Goal: Transaction & Acquisition: Purchase product/service

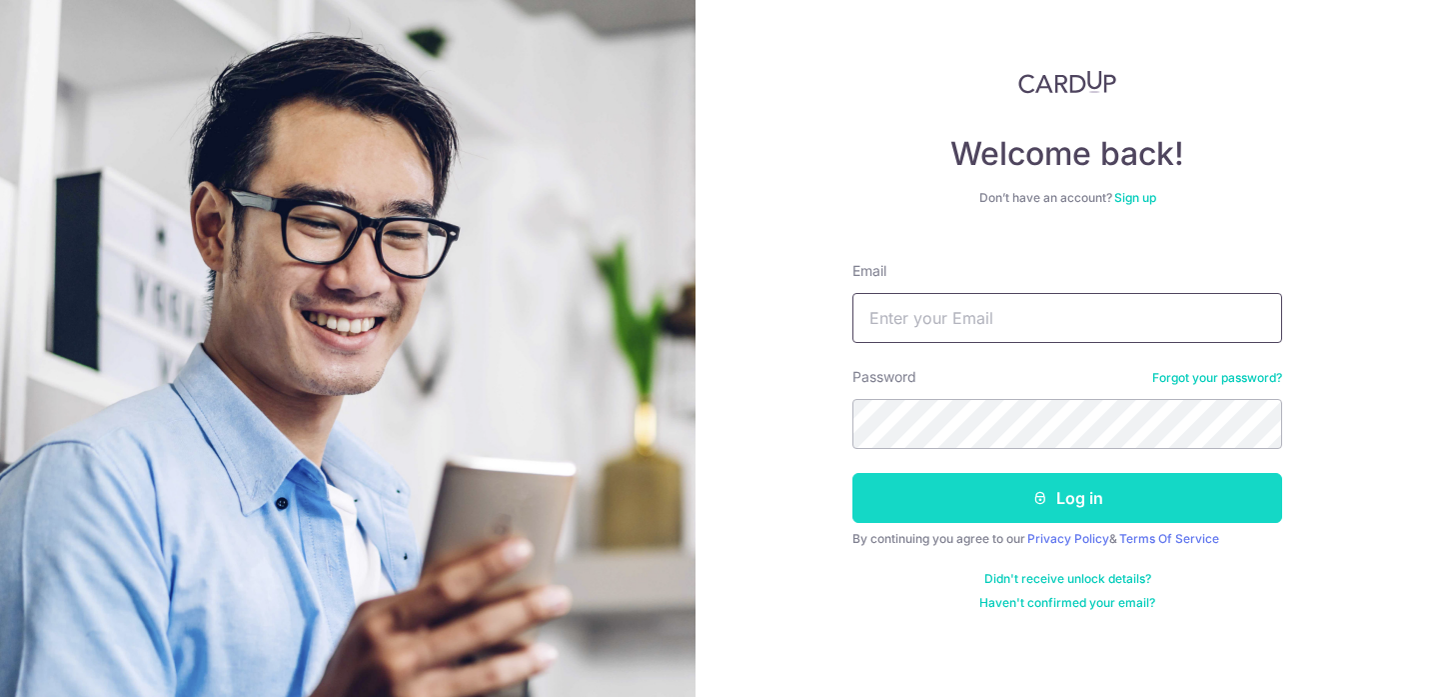
type input "[EMAIL_ADDRESS][DOMAIN_NAME]"
click at [1004, 497] on button "Log in" at bounding box center [1068, 498] width 430 height 50
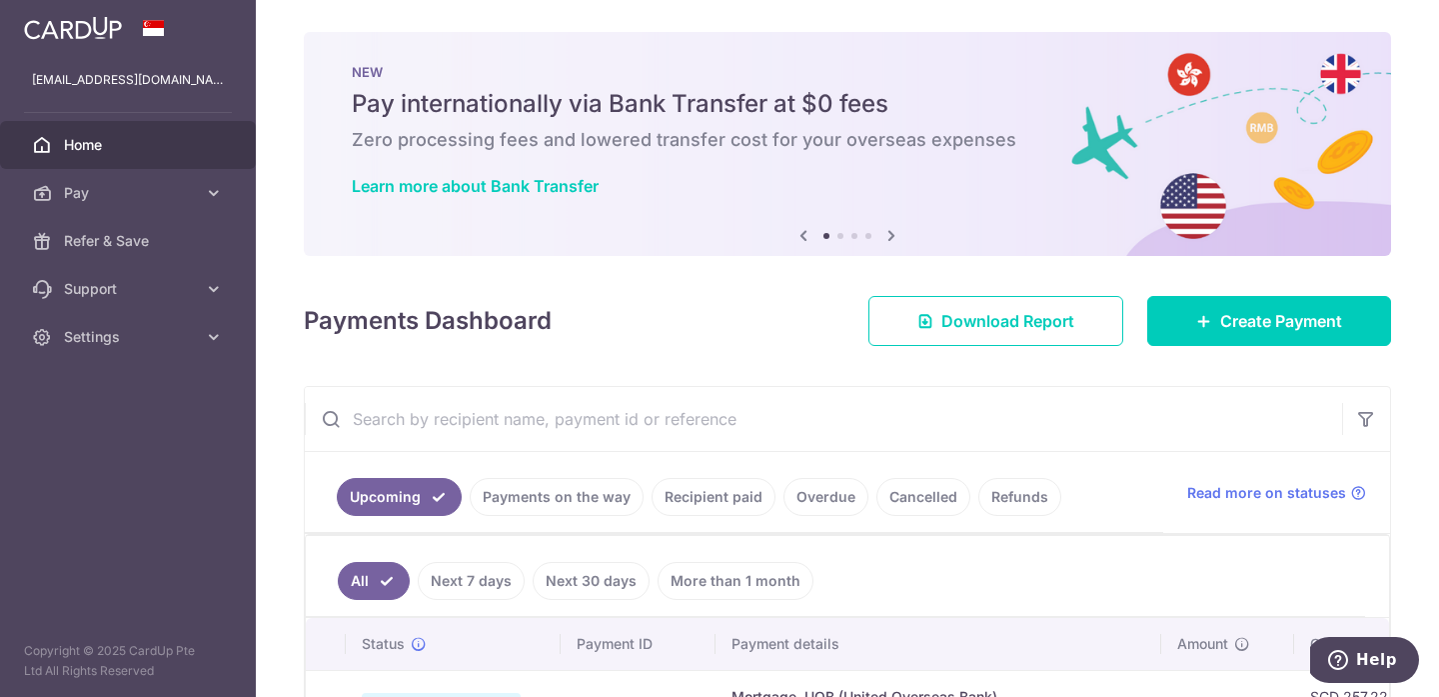
click at [897, 239] on icon at bounding box center [892, 235] width 24 height 25
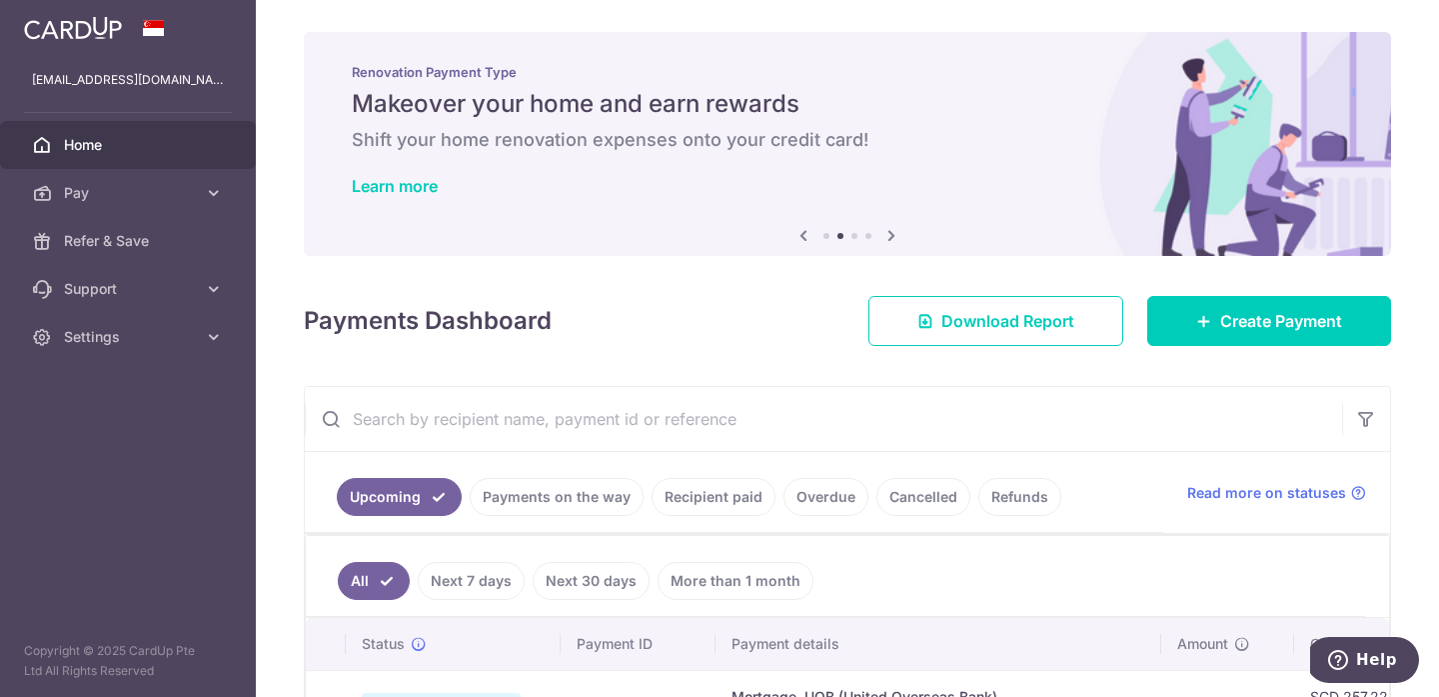
click at [897, 239] on icon at bounding box center [892, 235] width 24 height 25
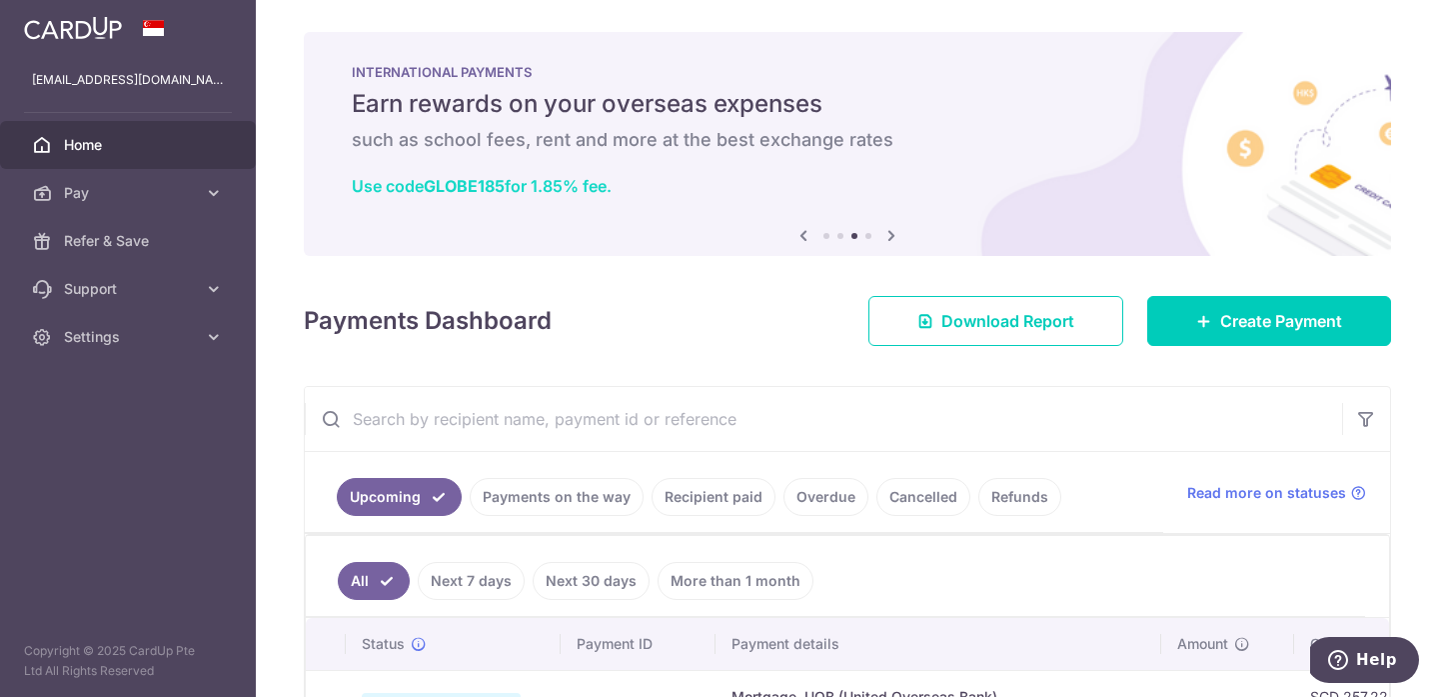
click at [531, 181] on link "Use code GLOBE185 for 1.85% fee." at bounding box center [482, 186] width 260 height 20
click at [894, 236] on icon at bounding box center [892, 235] width 24 height 25
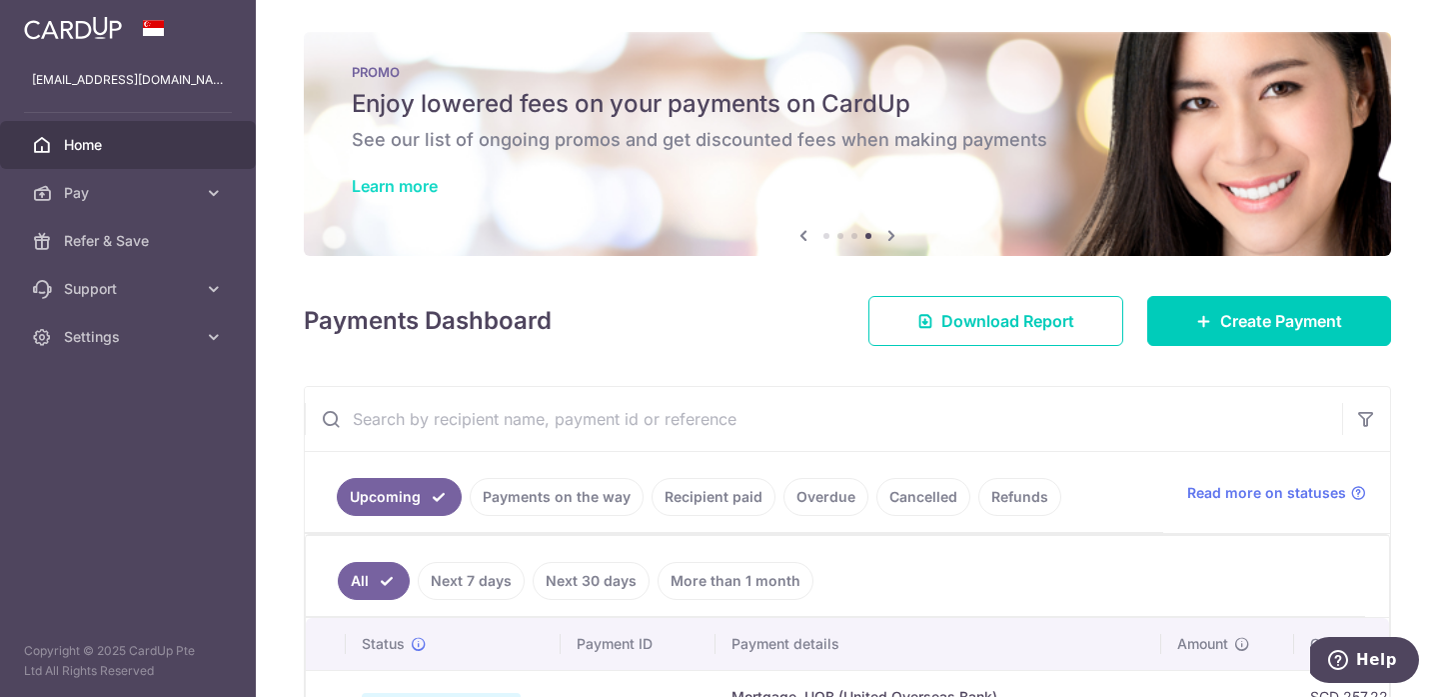
click at [382, 188] on link "Learn more" at bounding box center [395, 186] width 86 height 20
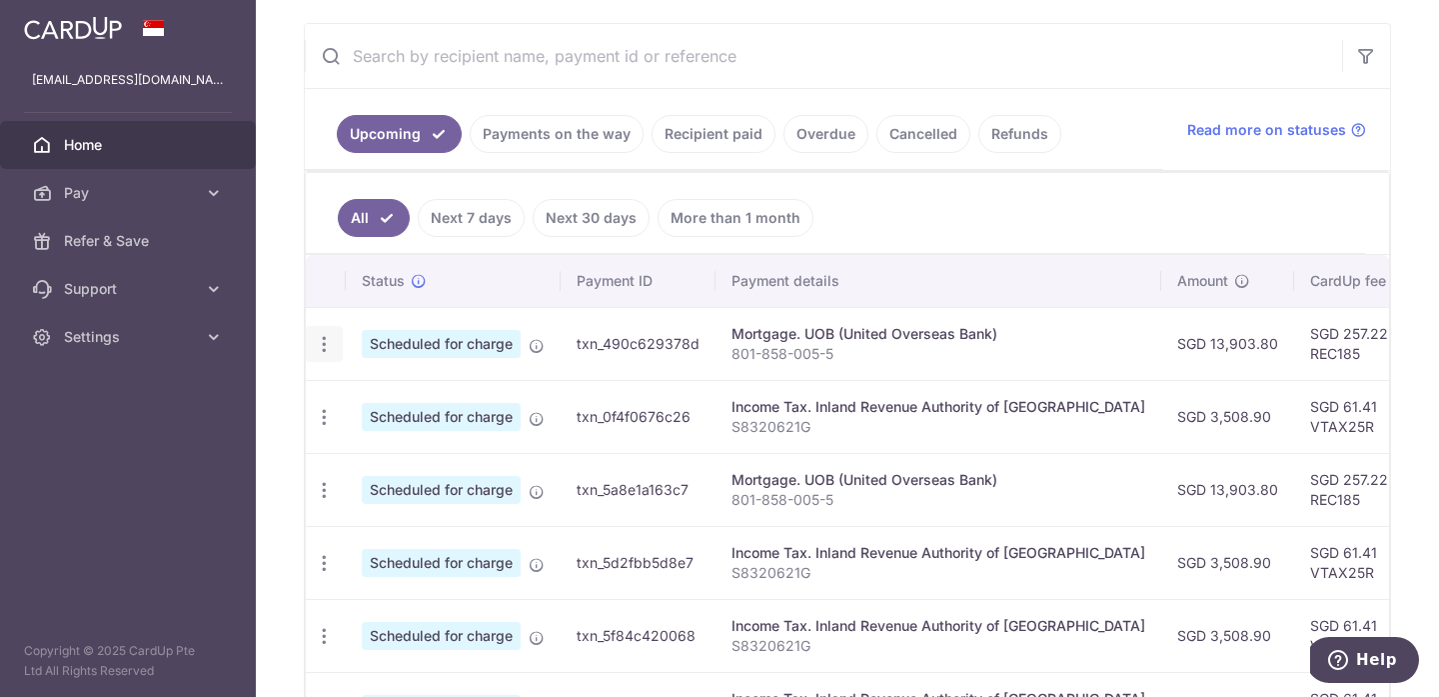
click at [317, 347] on icon "button" at bounding box center [324, 344] width 21 height 21
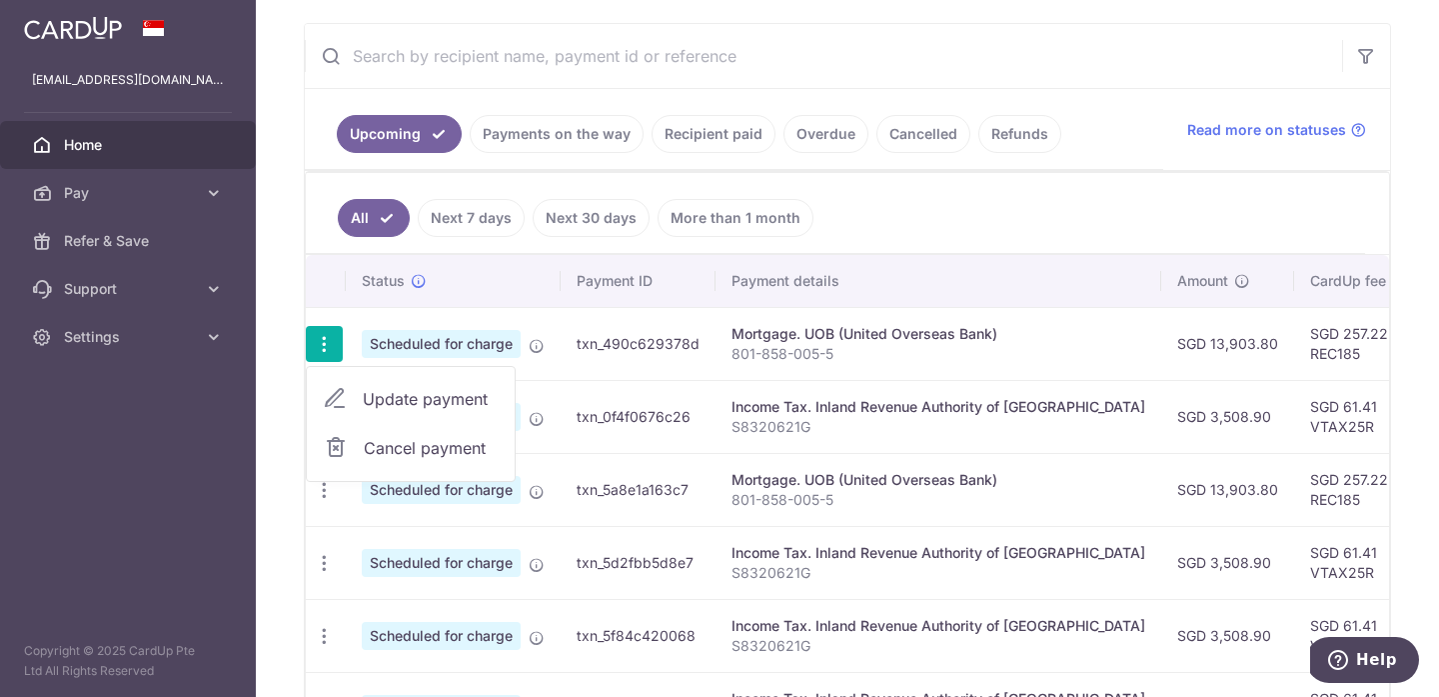
click at [375, 440] on span "Cancel payment" at bounding box center [431, 448] width 134 height 24
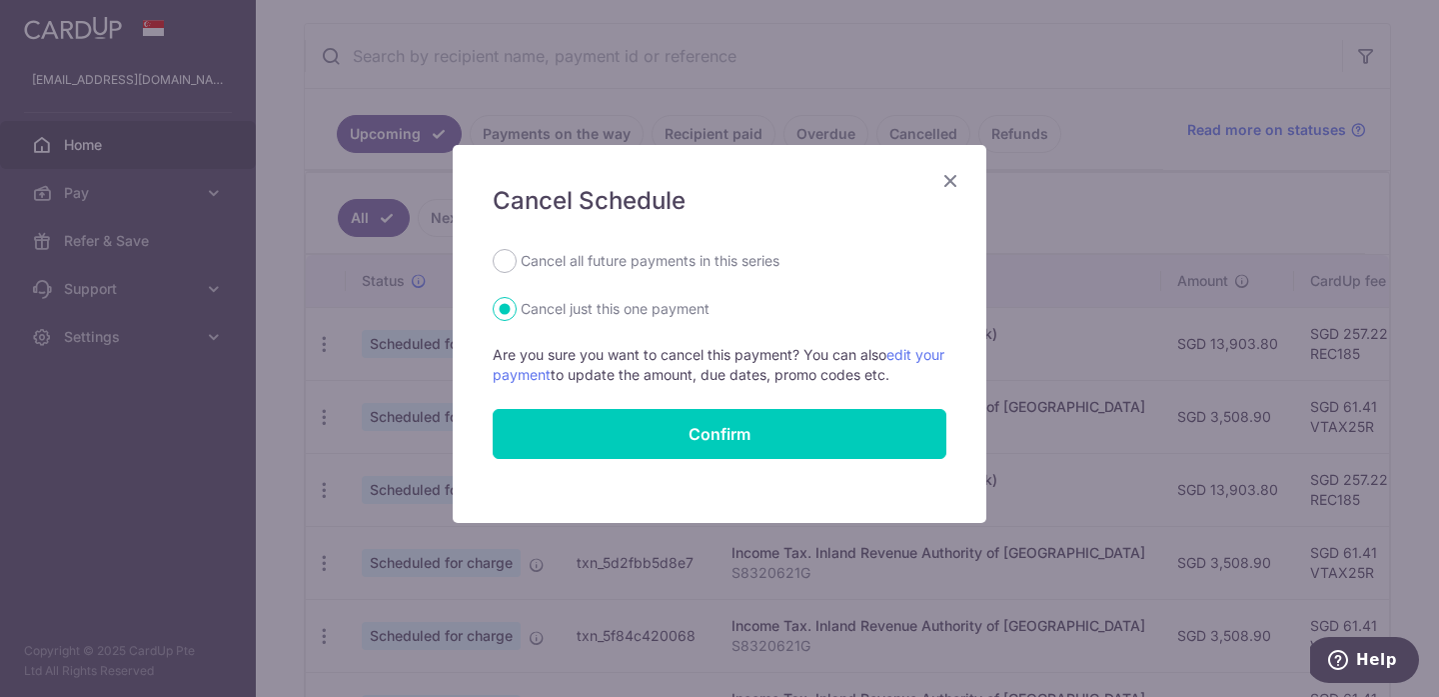
click at [618, 270] on label "Cancel all future payments in this series" at bounding box center [650, 261] width 259 height 24
click at [517, 270] on input "Cancel all future payments in this series" at bounding box center [505, 261] width 24 height 24
radio input "true"
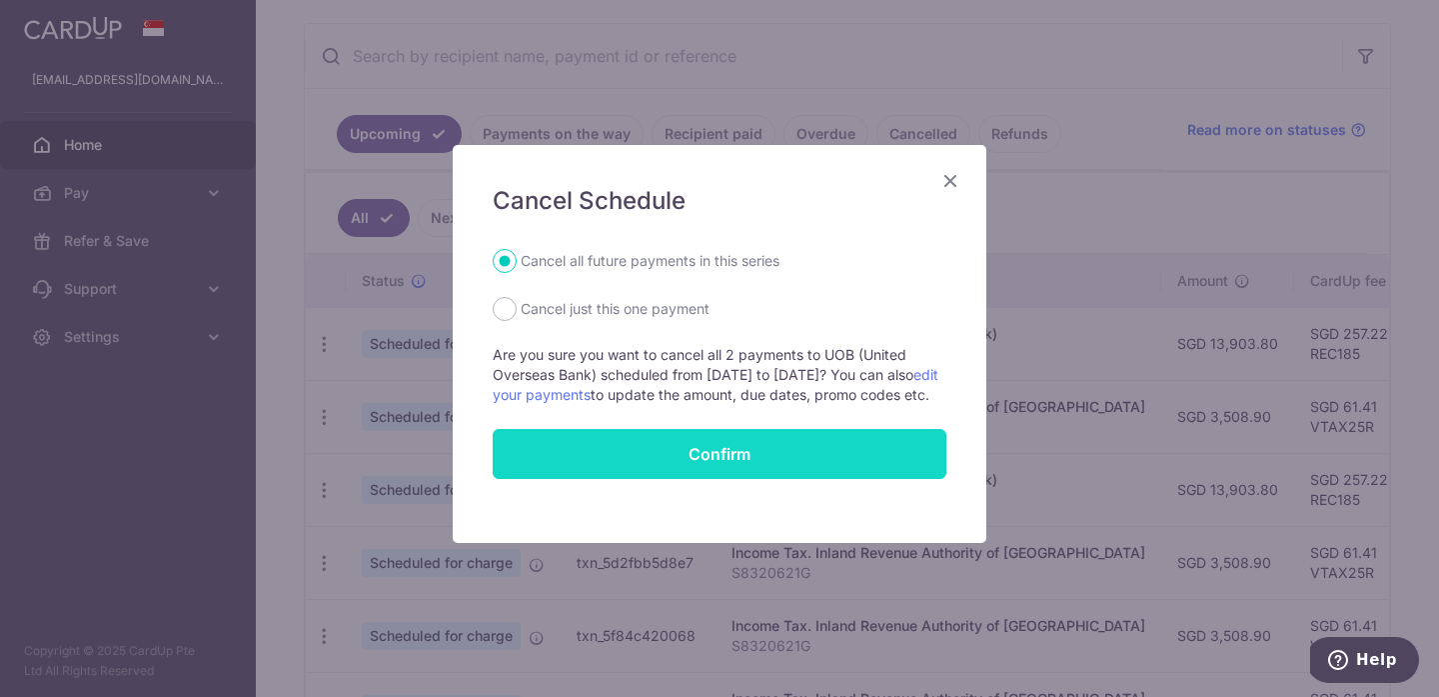
click at [645, 457] on button "Confirm" at bounding box center [720, 454] width 454 height 50
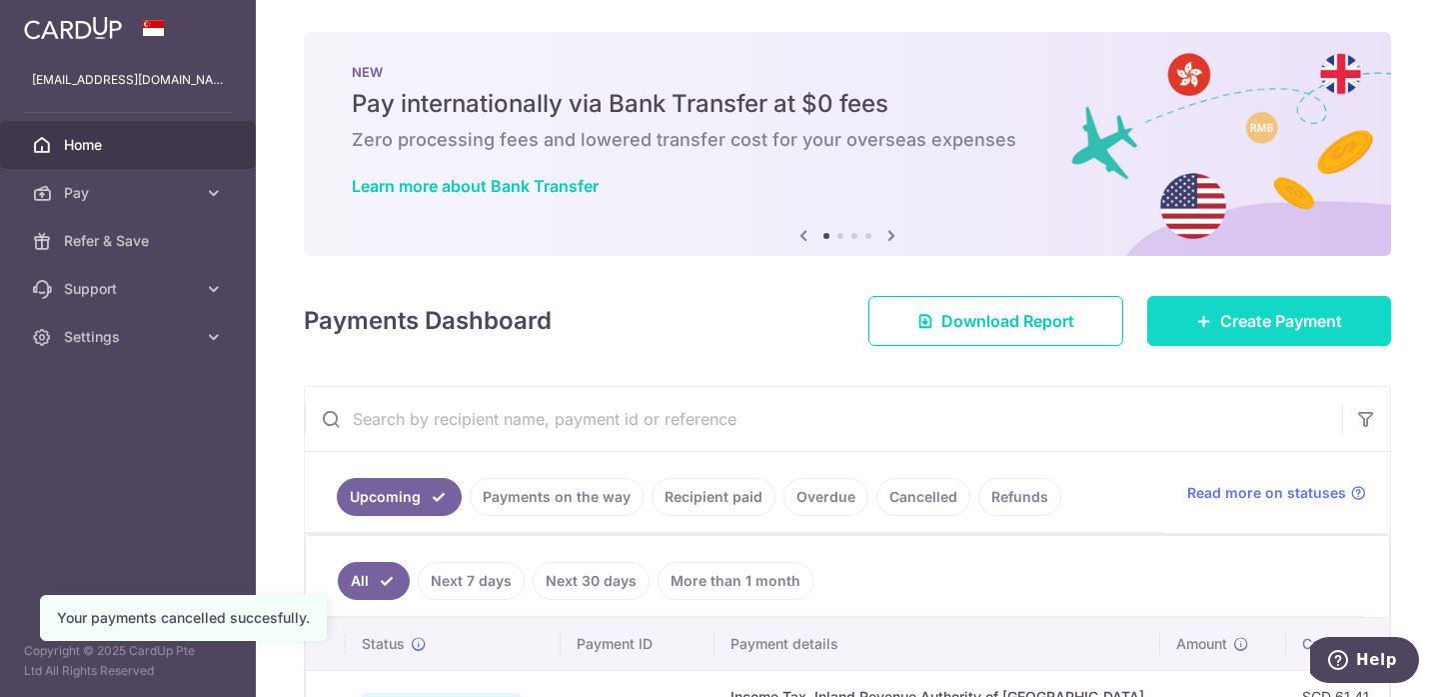
click at [1289, 312] on span "Create Payment" at bounding box center [1282, 321] width 122 height 24
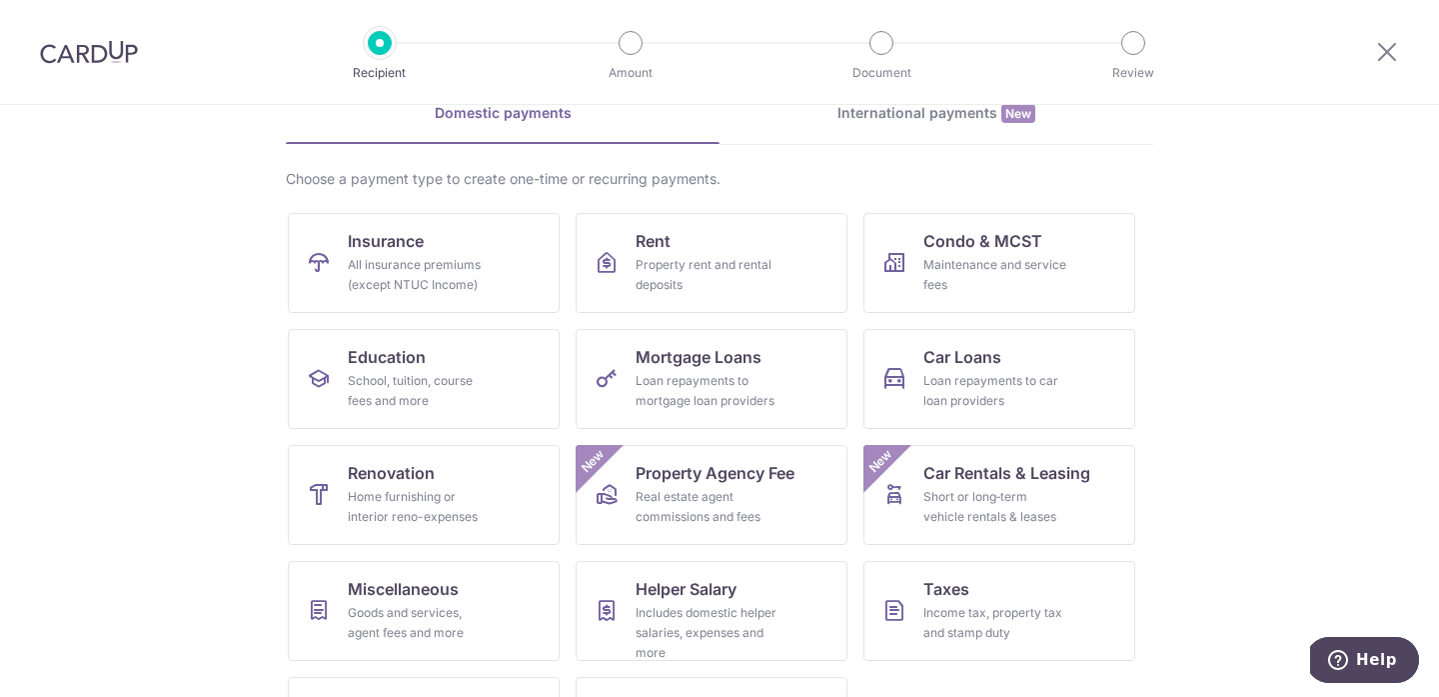
scroll to position [105, 0]
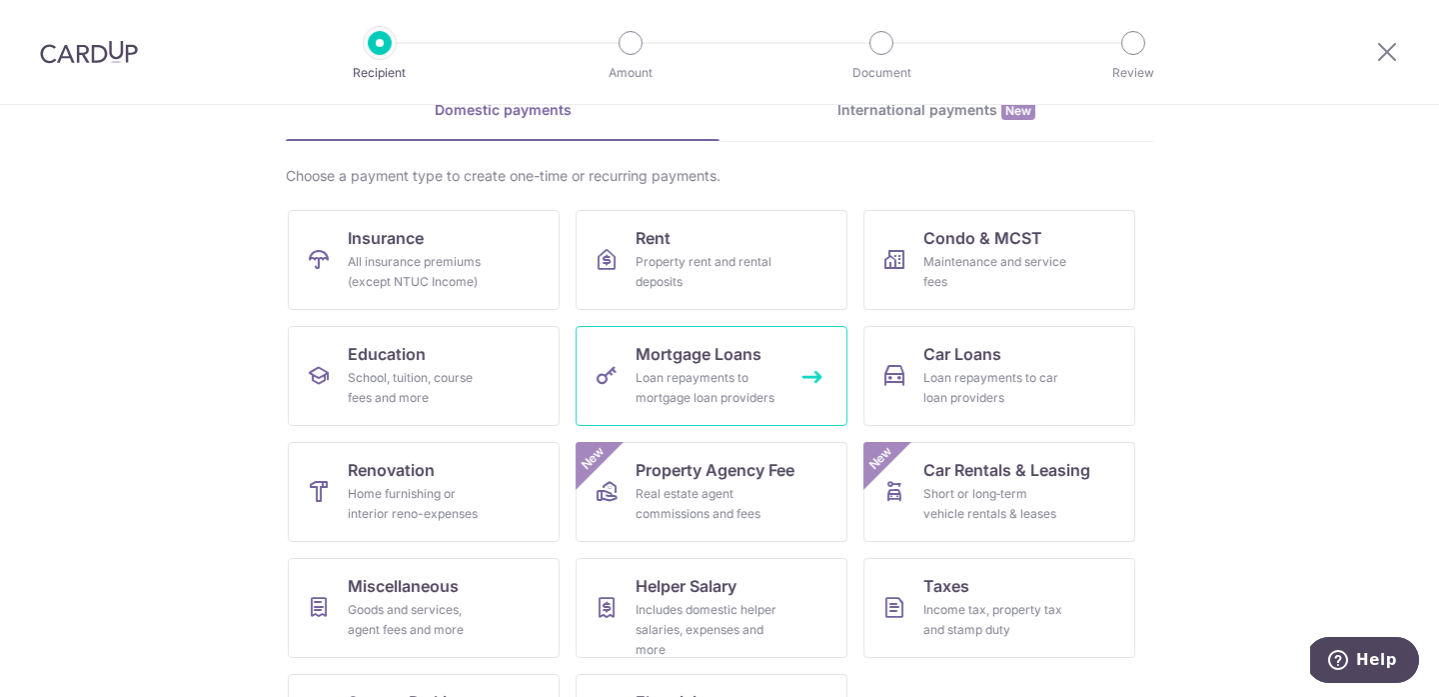
click at [641, 358] on span "Mortgage Loans" at bounding box center [699, 354] width 126 height 24
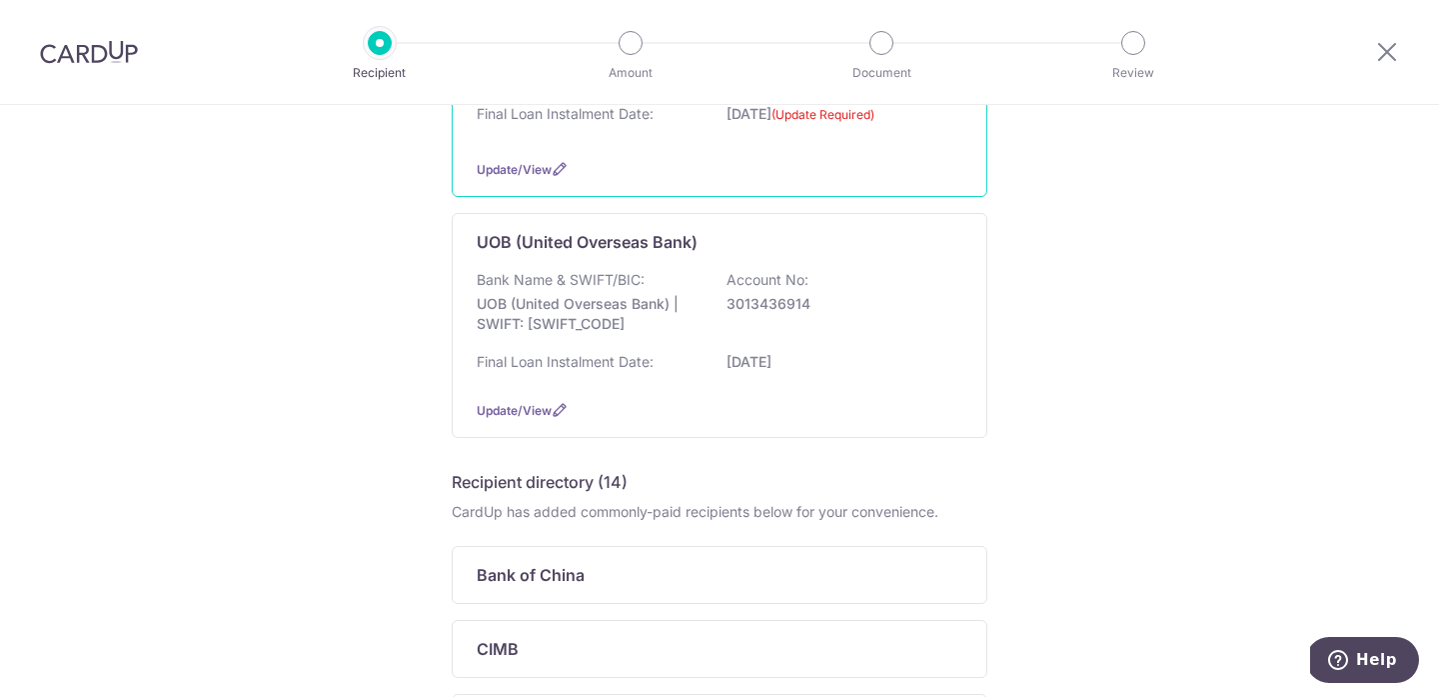
scroll to position [308, 0]
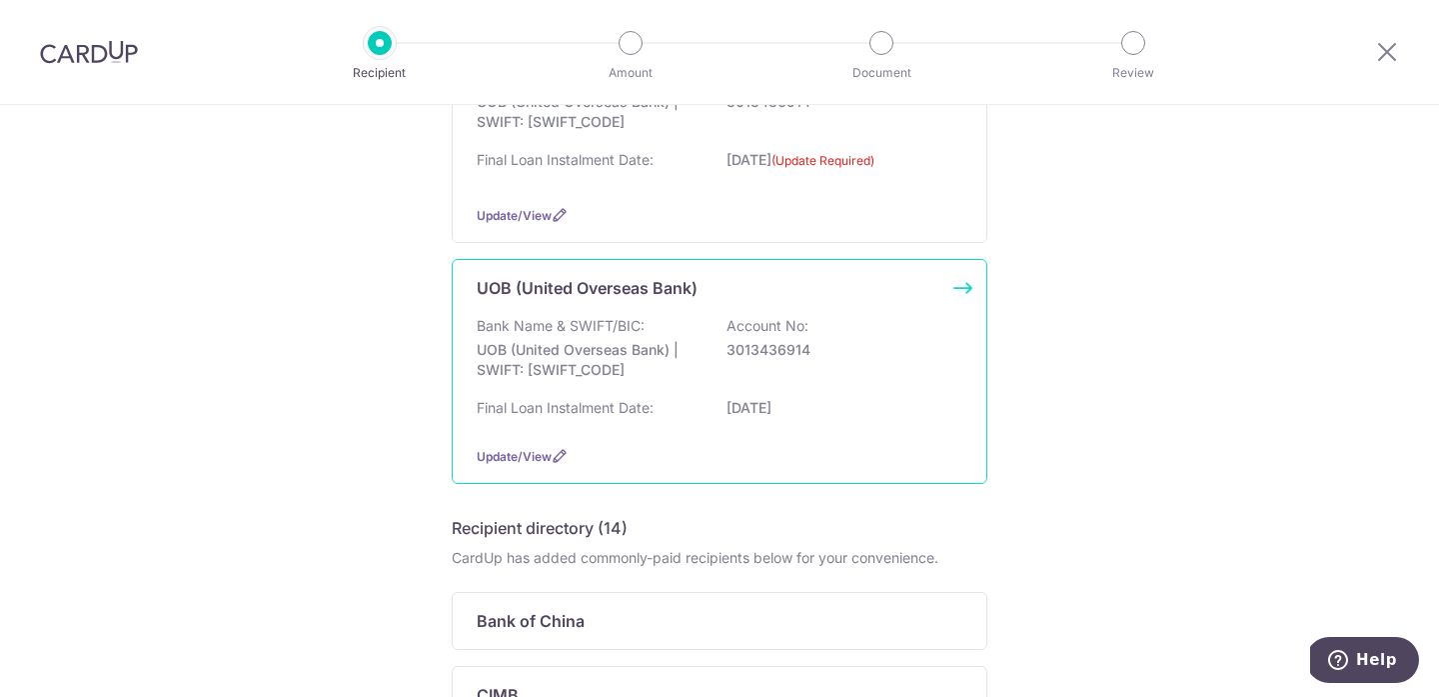
click at [824, 454] on div "Update/View" at bounding box center [720, 456] width 486 height 21
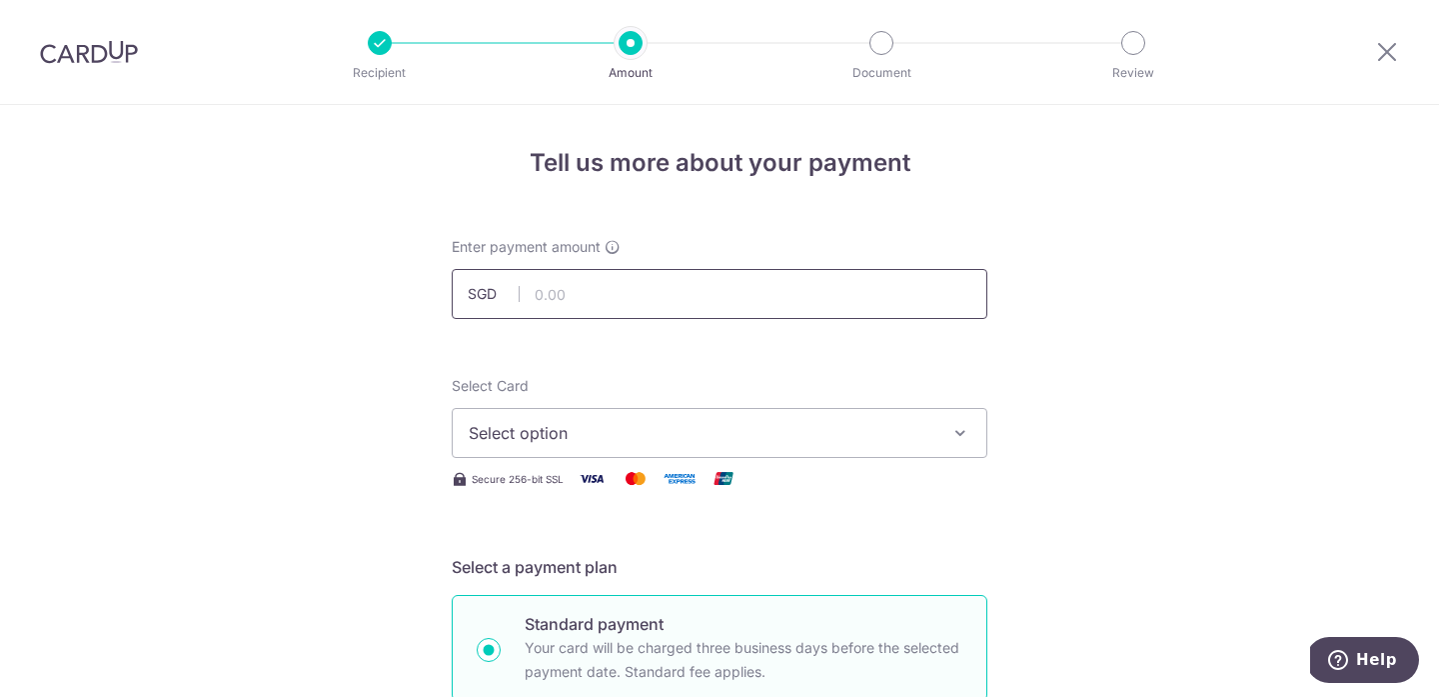
click at [723, 284] on input "text" at bounding box center [720, 294] width 536 height 50
type input "13,903.80"
click at [749, 429] on span "Select option" at bounding box center [702, 433] width 466 height 24
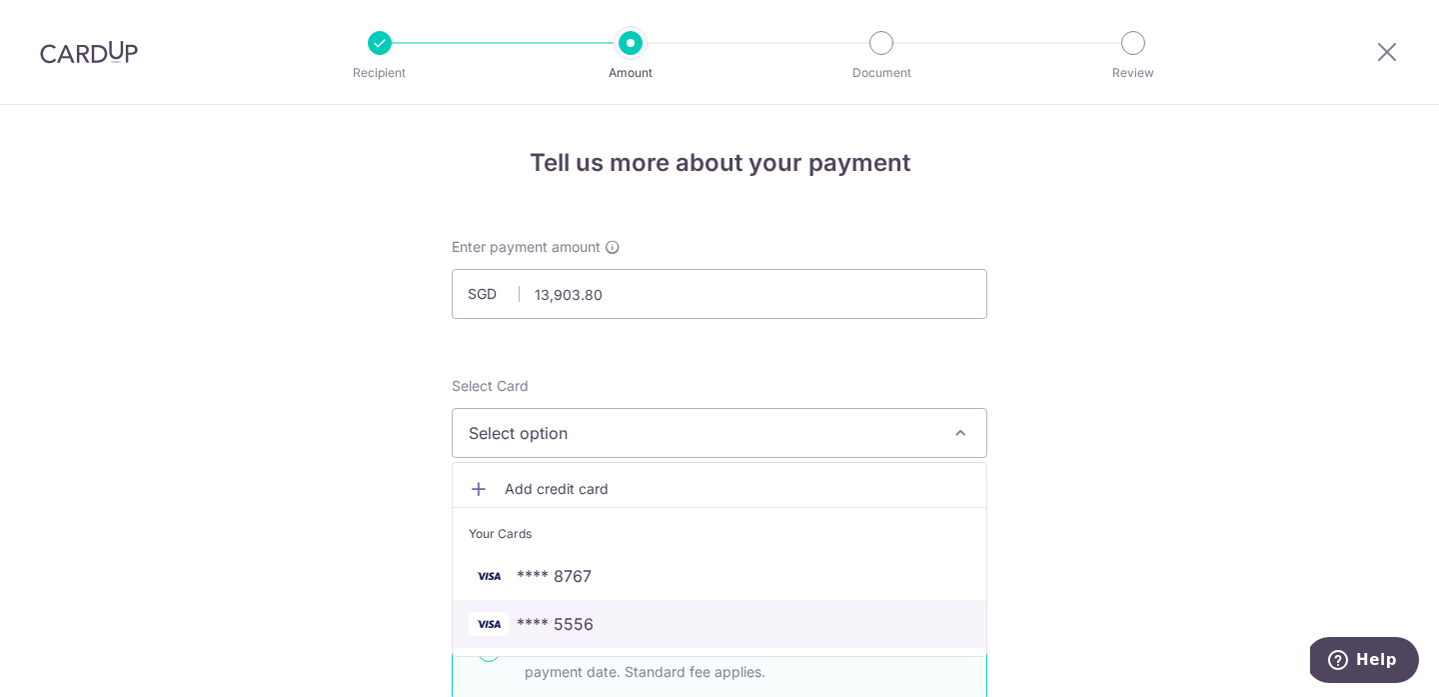
click at [732, 624] on span "**** 5556" at bounding box center [720, 624] width 502 height 24
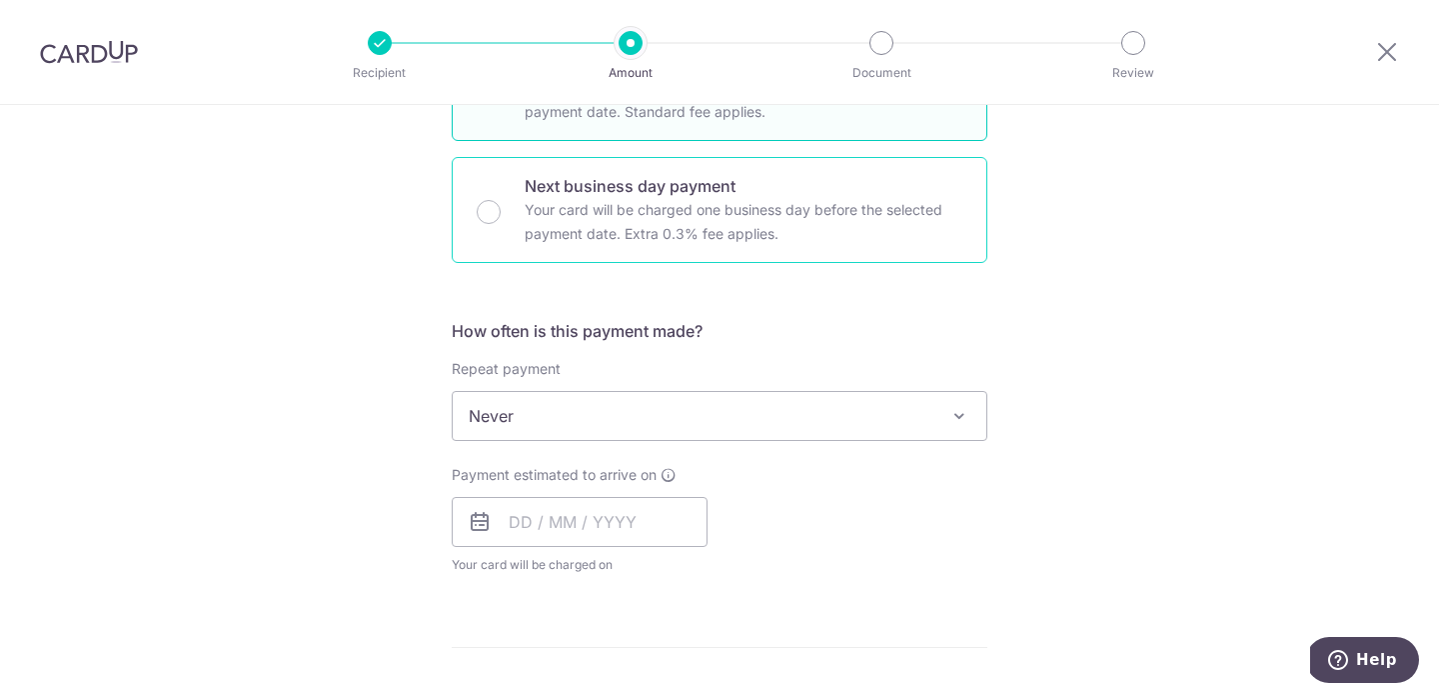
scroll to position [562, 0]
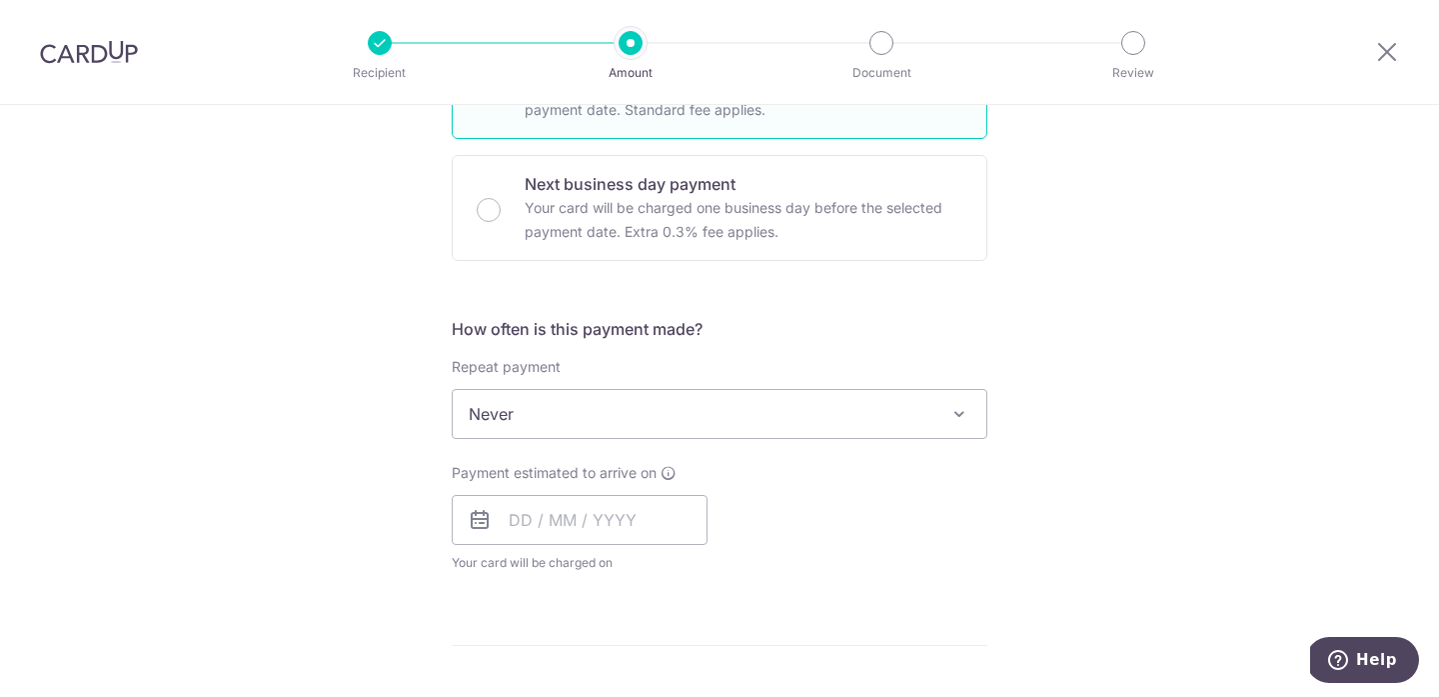
click at [923, 416] on span "Never" at bounding box center [720, 414] width 534 height 48
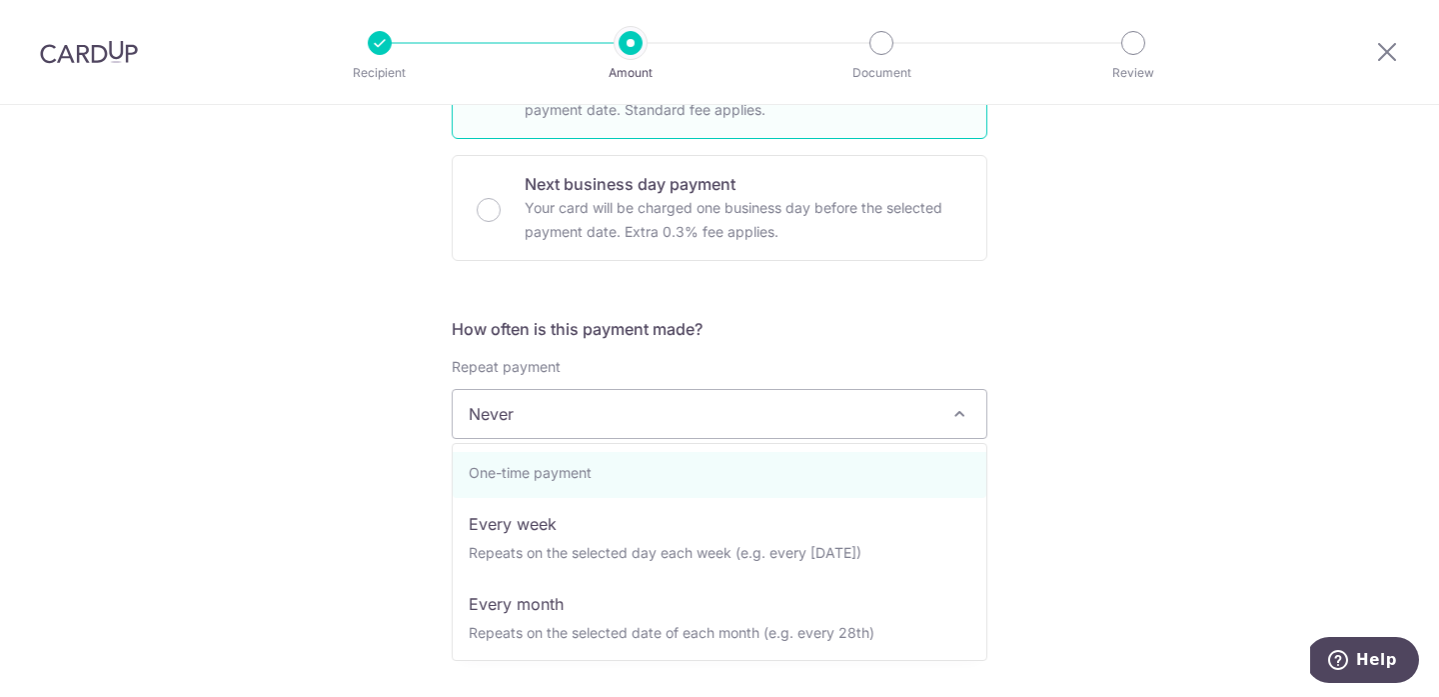
scroll to position [64, 0]
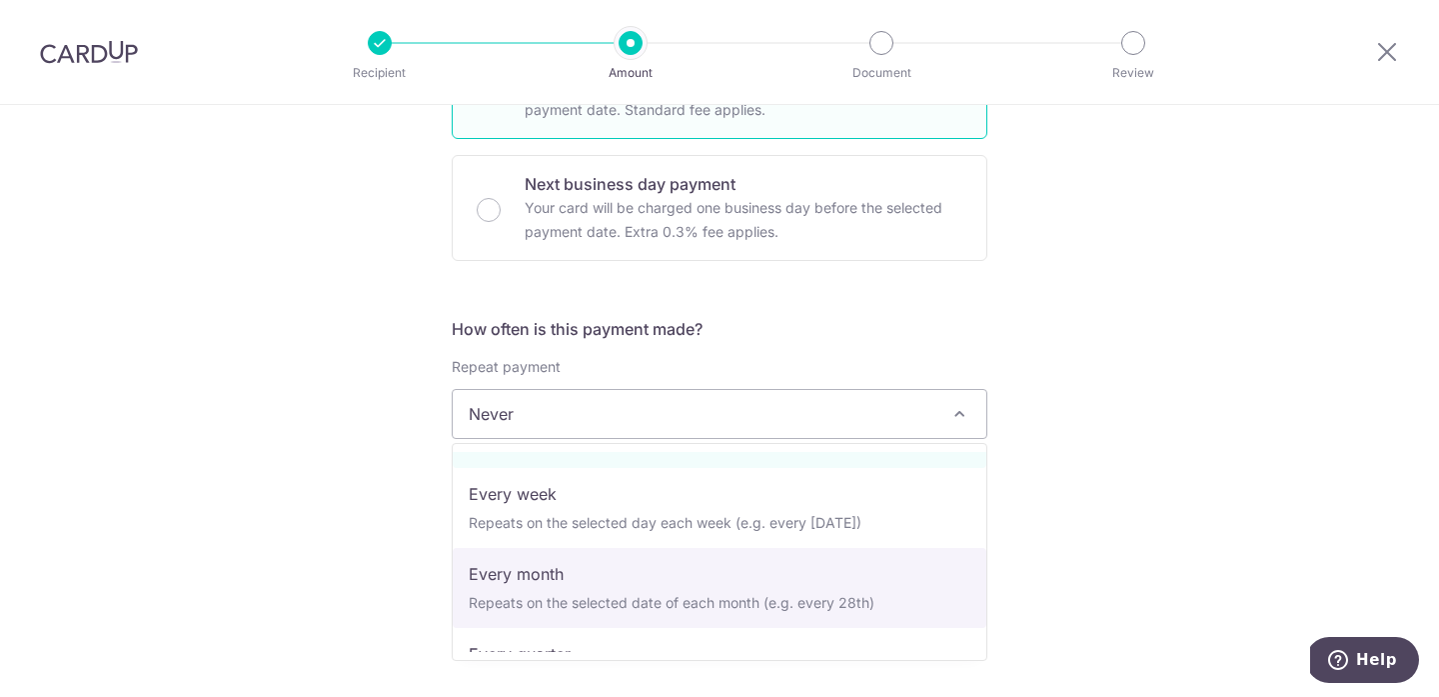
select select "3"
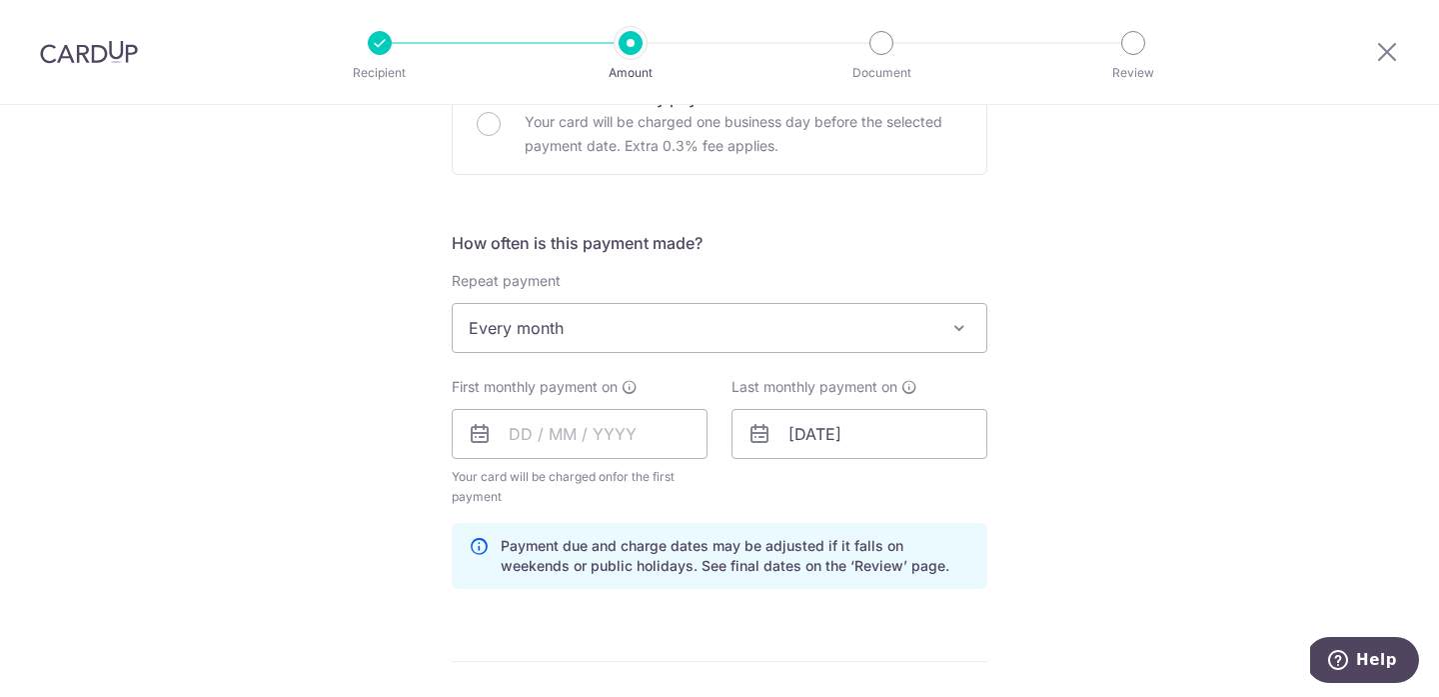
scroll to position [665, 0]
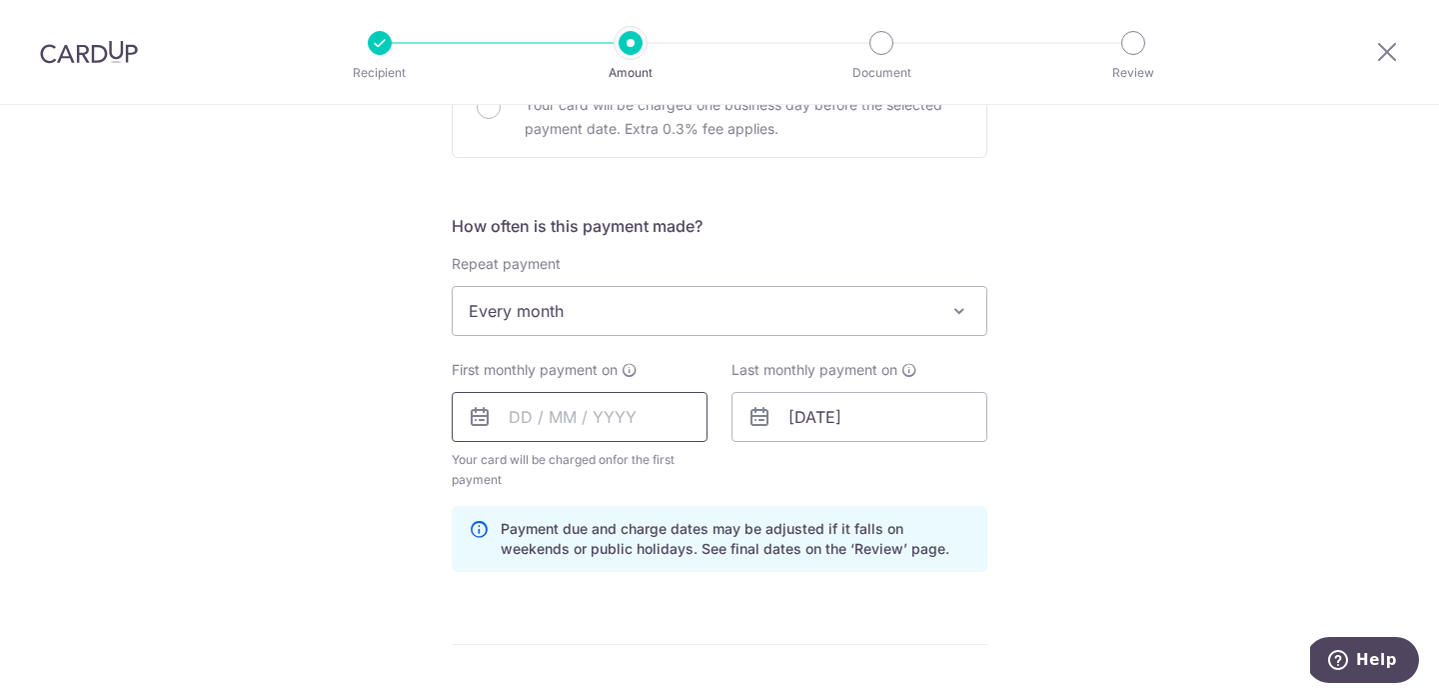
click at [564, 420] on input "text" at bounding box center [580, 417] width 256 height 50
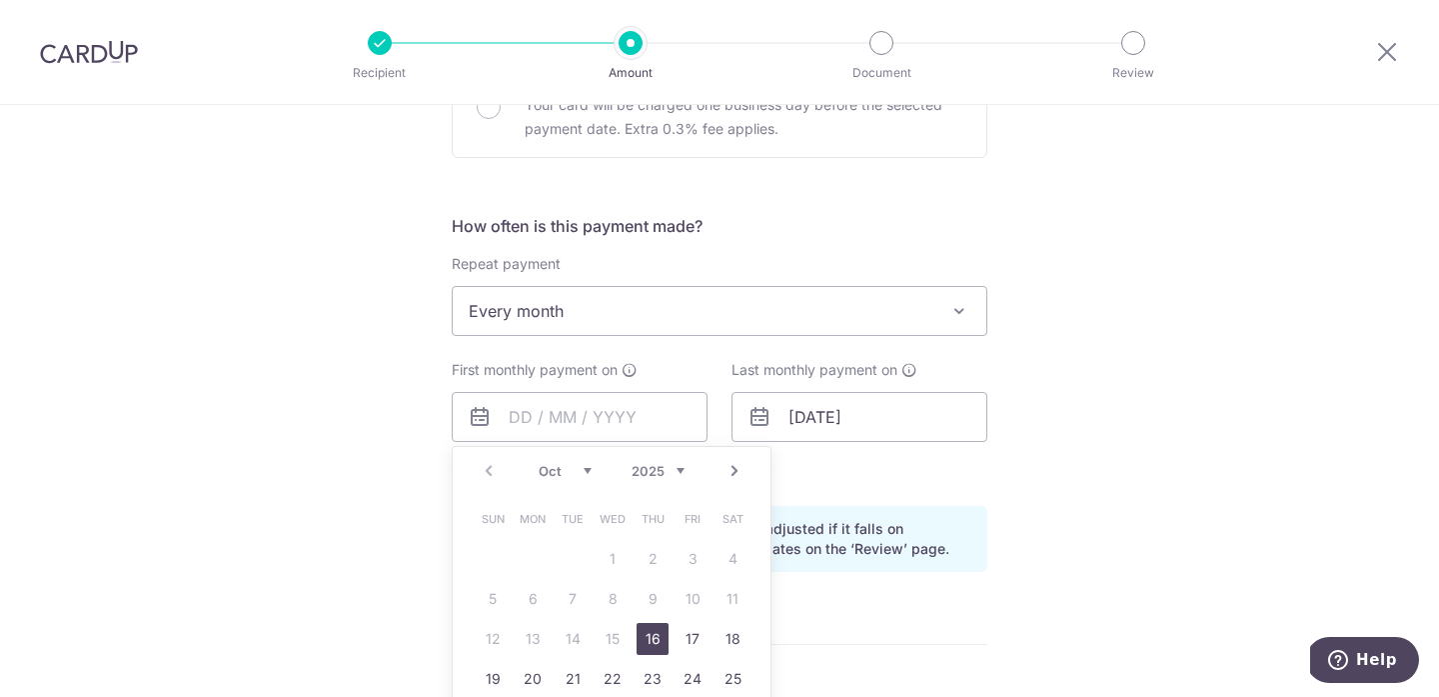
click at [585, 472] on select "Oct Nov Dec" at bounding box center [565, 471] width 53 height 16
click at [737, 561] on link "1" at bounding box center [733, 559] width 32 height 32
type input "[DATE]"
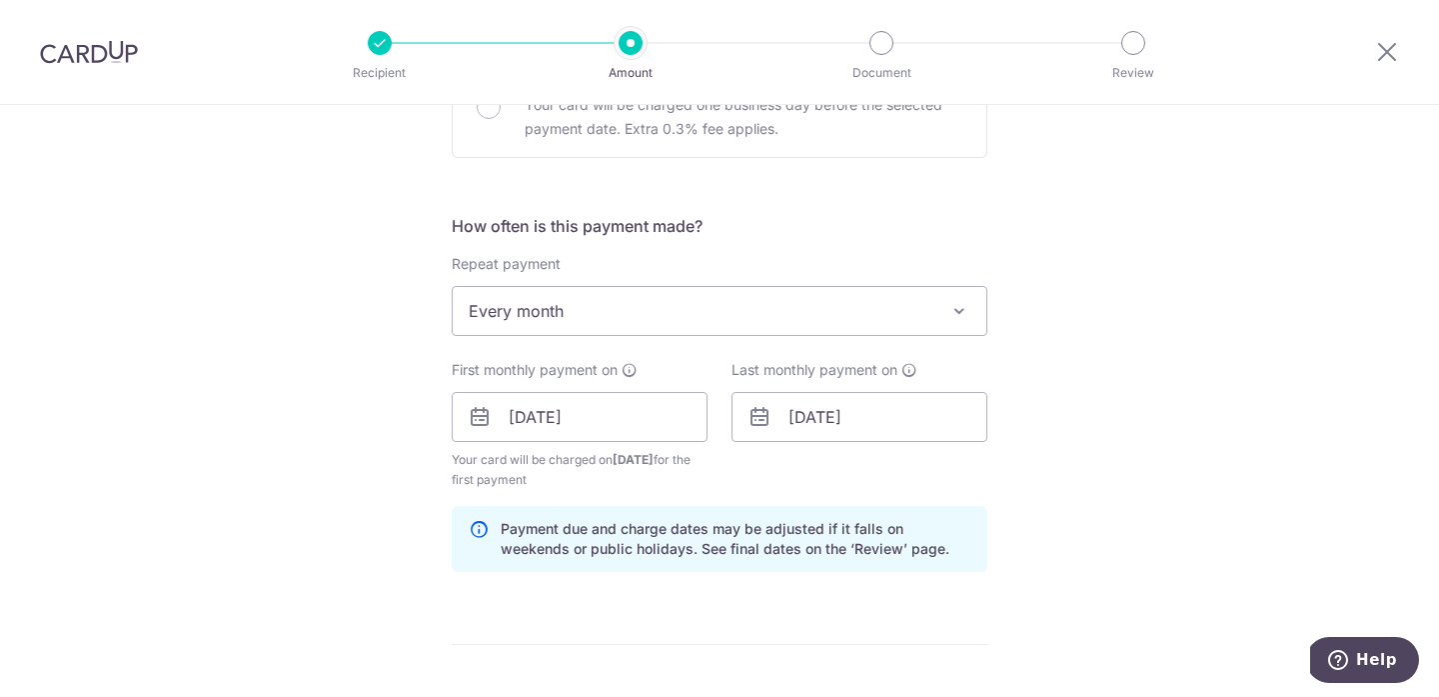
click at [1086, 478] on div "Tell us more about your payment Enter payment amount SGD 13,903.80 13903.80 Sel…" at bounding box center [719, 395] width 1439 height 1910
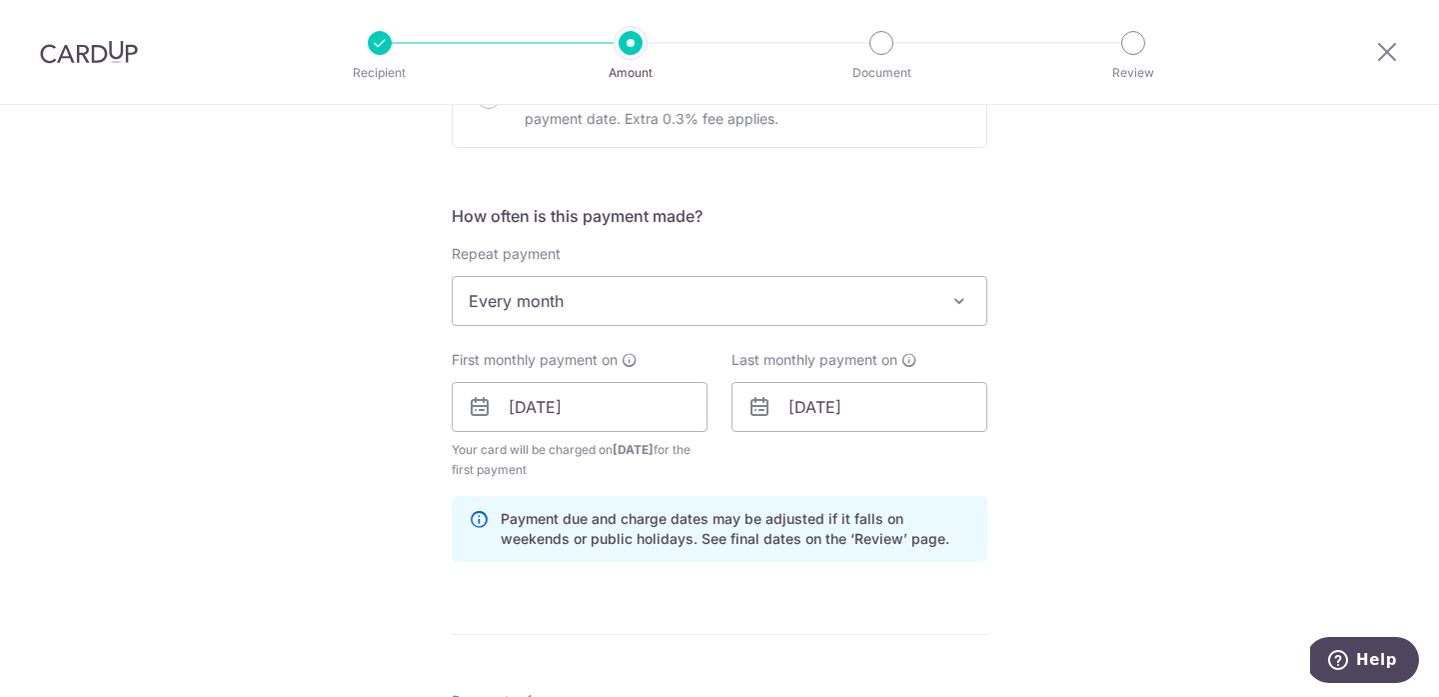
click at [1086, 478] on div "Tell us more about your payment Enter payment amount SGD 13,903.80 13903.80 Sel…" at bounding box center [719, 385] width 1439 height 1910
click at [946, 412] on input "01/09/2026" at bounding box center [860, 407] width 256 height 50
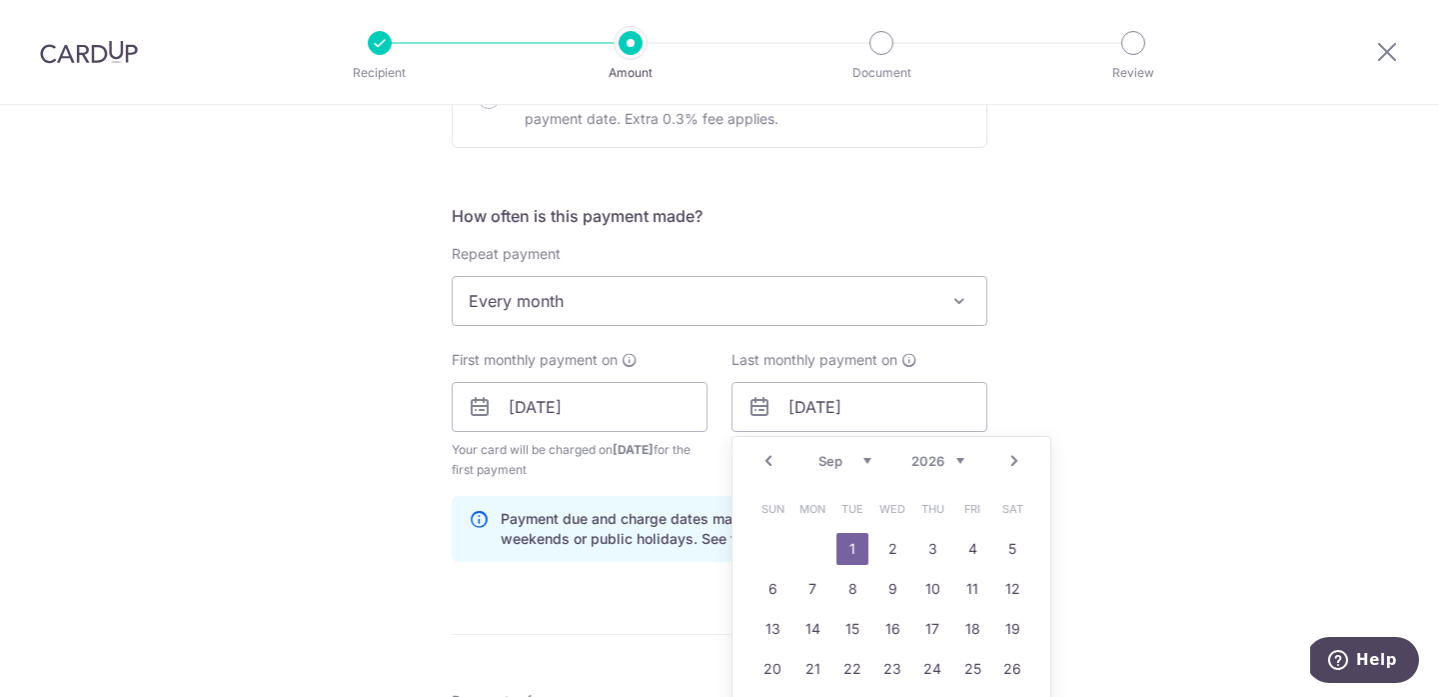
click at [869, 460] on select "Jan Feb Mar Apr May Jun Jul Aug Sep Oct Nov Dec" at bounding box center [845, 461] width 53 height 16
click at [860, 549] on link "1" at bounding box center [853, 549] width 32 height 32
type input "01/12/2026"
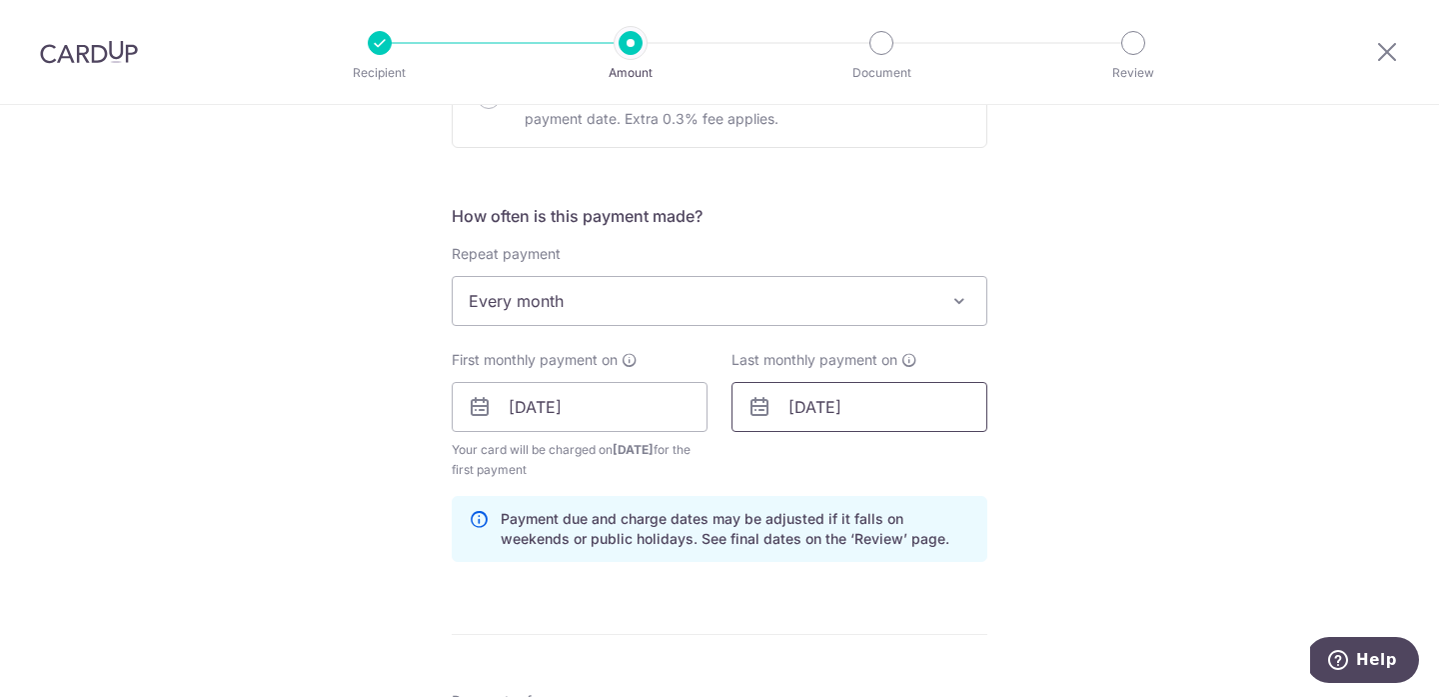
click at [913, 423] on input "01/12/2026" at bounding box center [860, 407] width 256 height 50
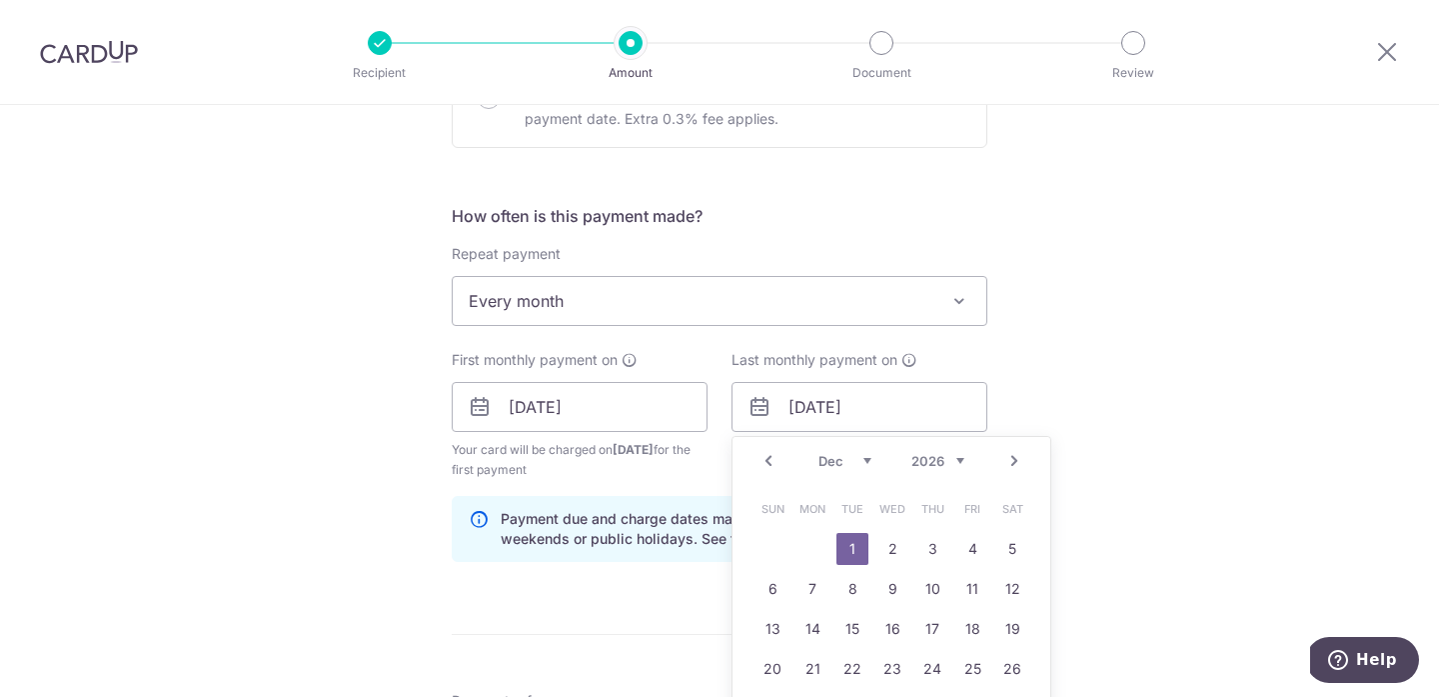
click at [965, 453] on div "Prev Next Jan Feb Mar Apr May Jun Jul Aug Sep Oct Nov Dec 2024 2025 2026 2027 2…" at bounding box center [892, 461] width 318 height 48
click at [961, 455] on select "2024 2025 2026 2027 2028 2029 2030 2031 2032 2033 2034 2035" at bounding box center [938, 461] width 53 height 16
click at [1065, 426] on div "Tell us more about your payment Enter payment amount SGD 13,903.80 13903.80 Sel…" at bounding box center [719, 385] width 1439 height 1910
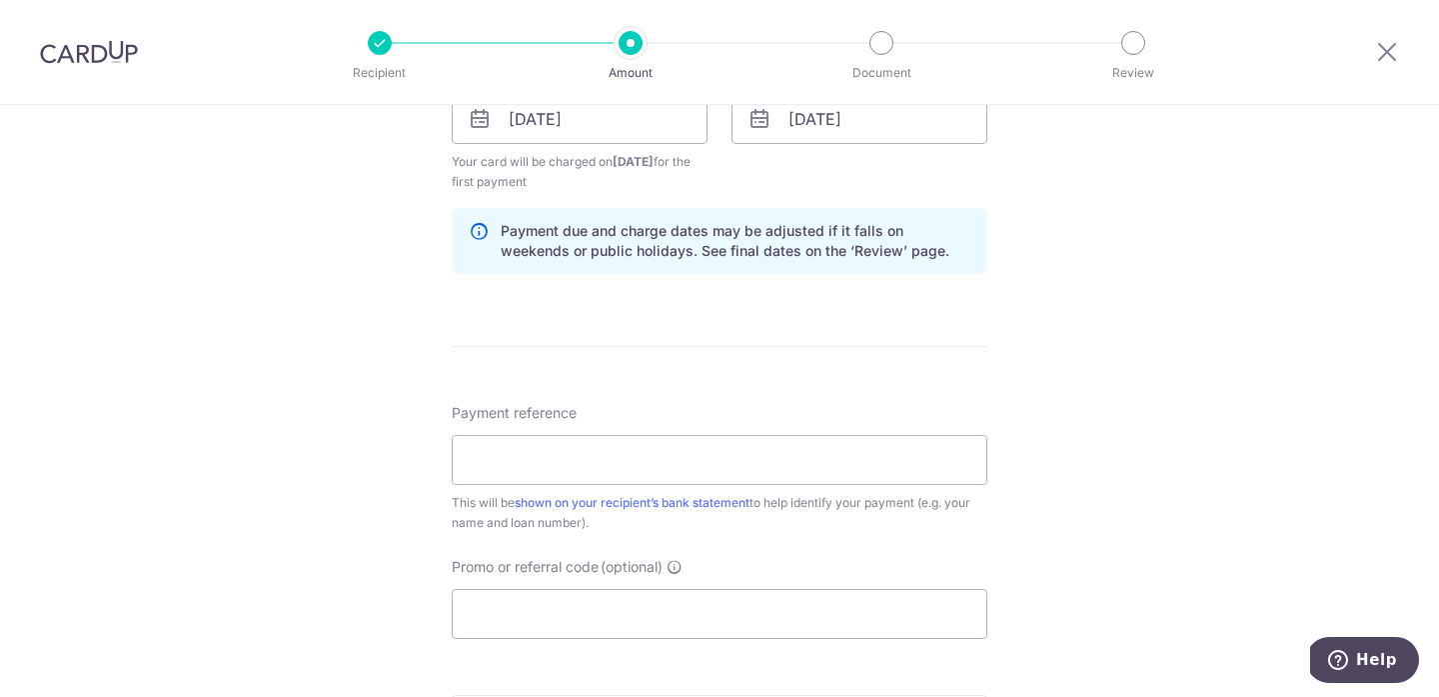
scroll to position [986, 0]
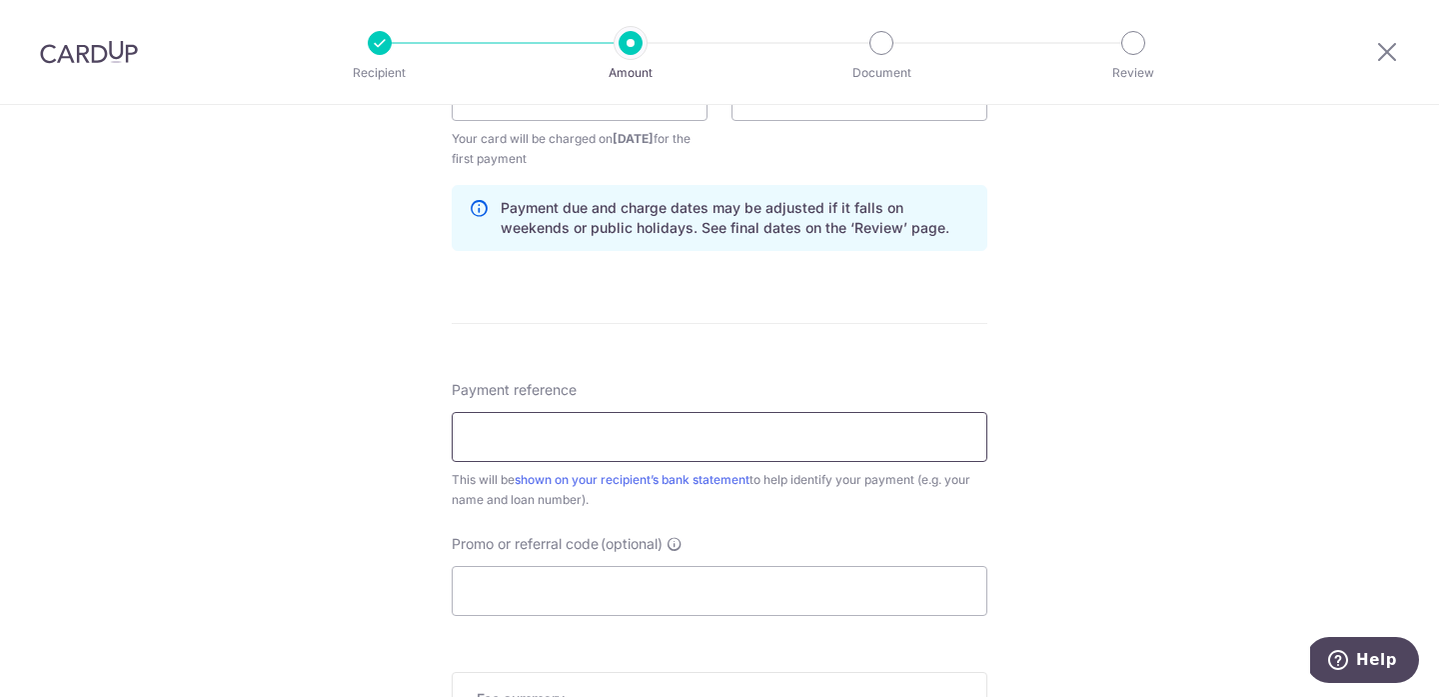
click at [926, 441] on input "Payment reference" at bounding box center [720, 437] width 536 height 50
click at [994, 540] on div "Promo or referral code (optional) The discounted fee will be shown on the revie…" at bounding box center [720, 575] width 560 height 82
click at [808, 435] on input "Payment reference" at bounding box center [720, 437] width 536 height 50
type input "801-858-005-5"
click at [719, 501] on div "This will be shown on your recipient’s bank statement to help identify your pay…" at bounding box center [720, 490] width 536 height 40
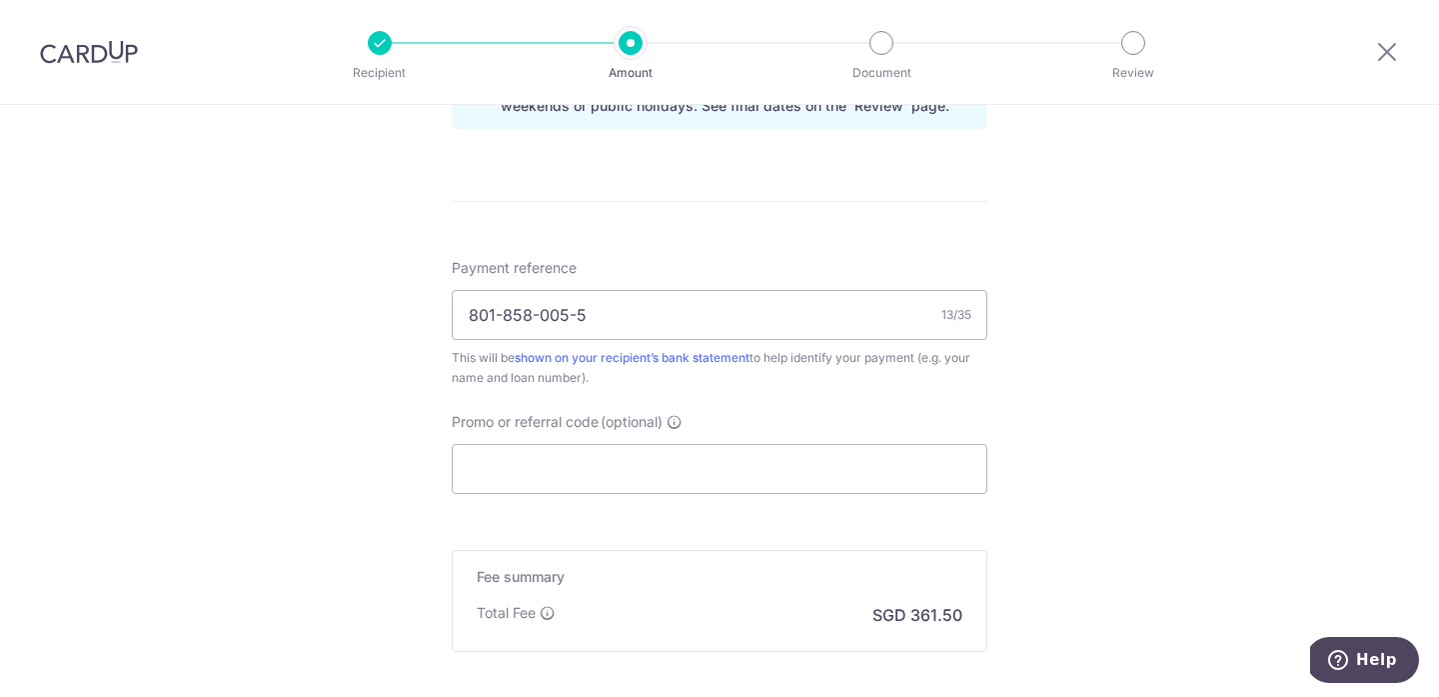
scroll to position [1112, 0]
click at [708, 472] on input "Promo or referral code (optional)" at bounding box center [720, 465] width 536 height 50
click at [780, 471] on input "Promo or referral code (optional)" at bounding box center [720, 465] width 536 height 50
paste input "VTAX25R"
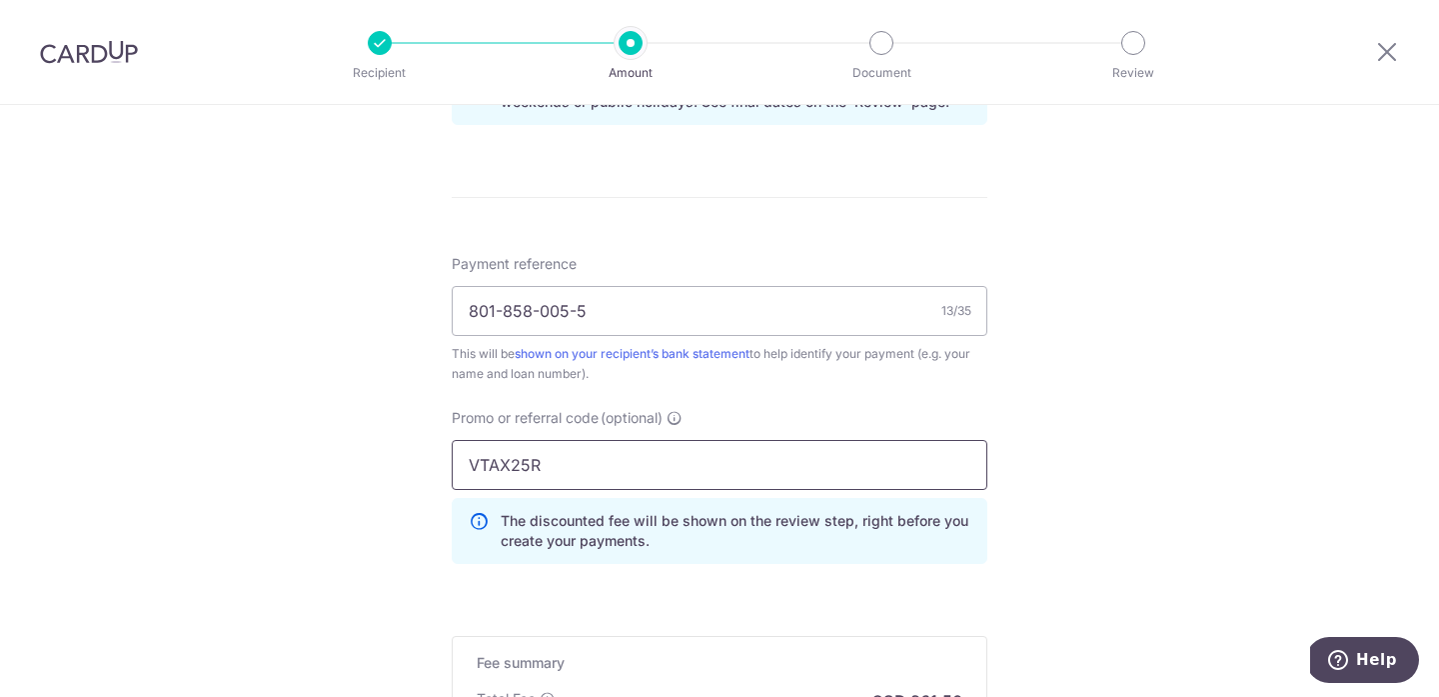
type input "VTAX25R"
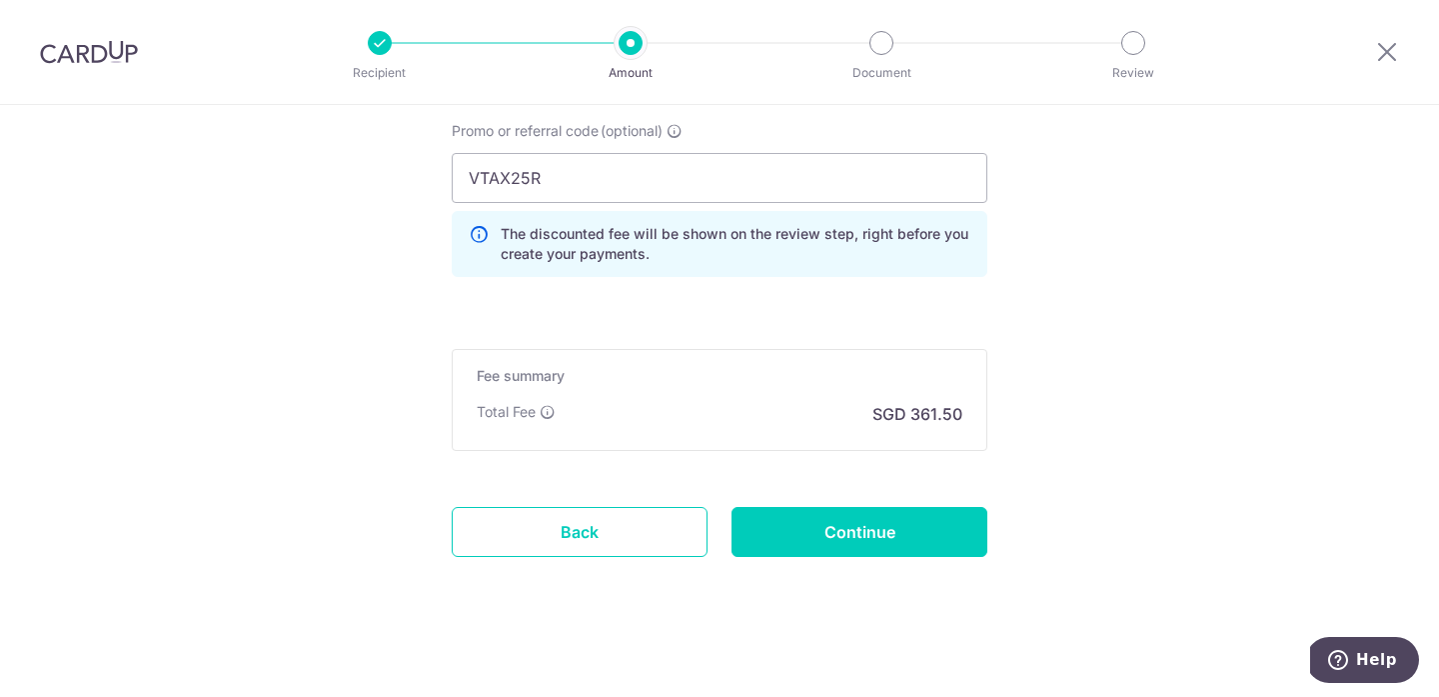
scroll to position [1408, 0]
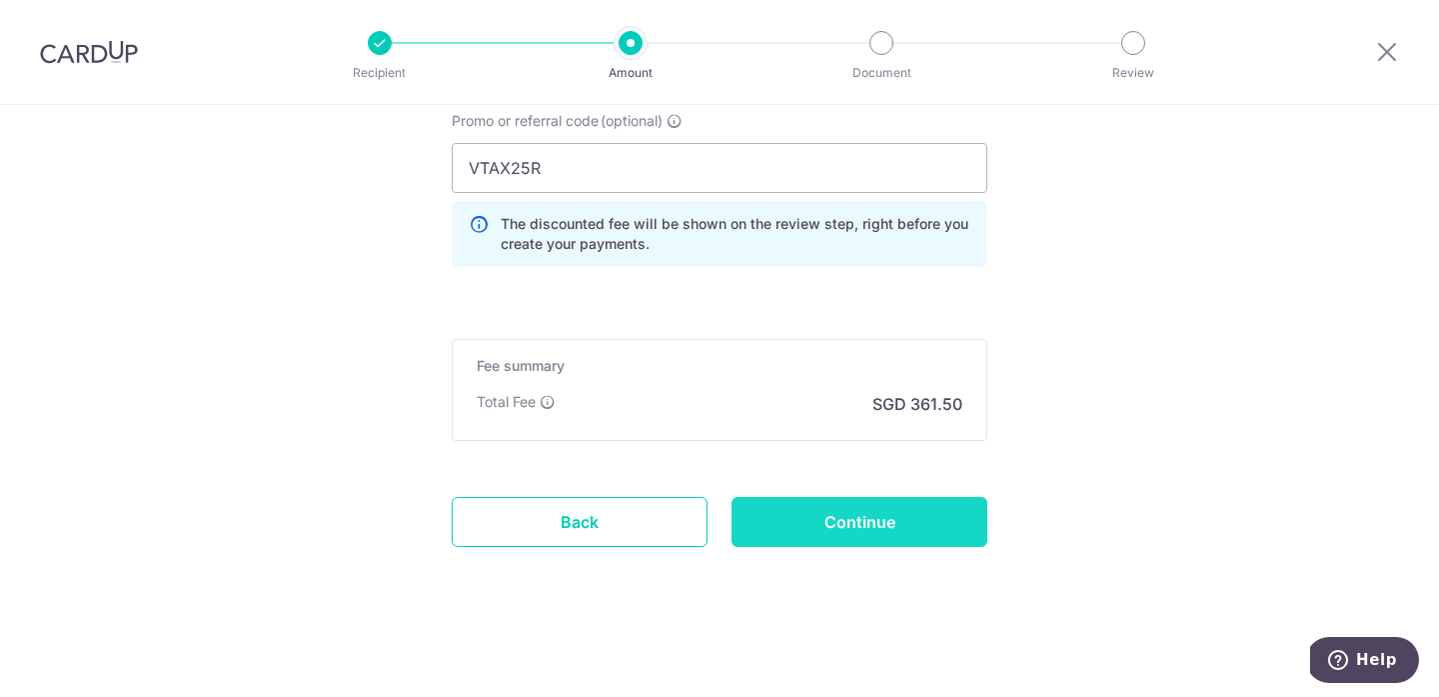
click at [947, 523] on input "Continue" at bounding box center [860, 522] width 256 height 50
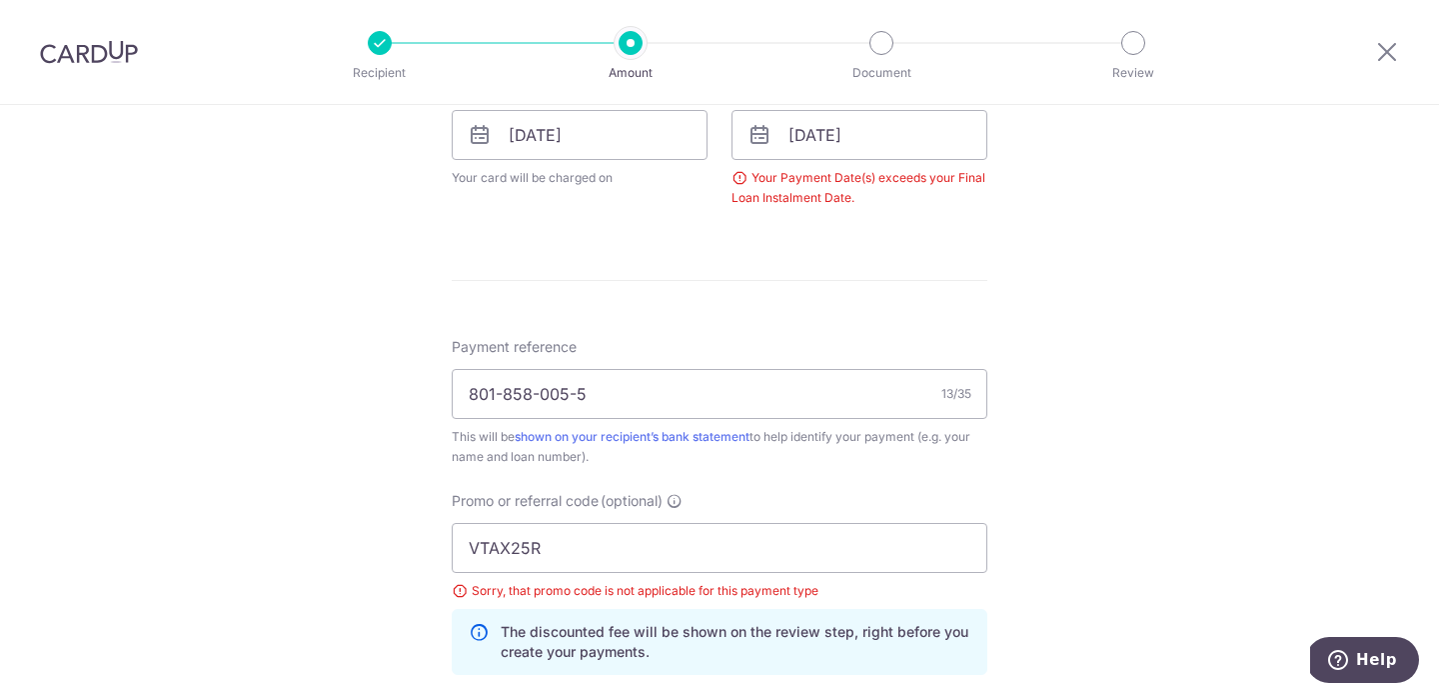
scroll to position [977, 0]
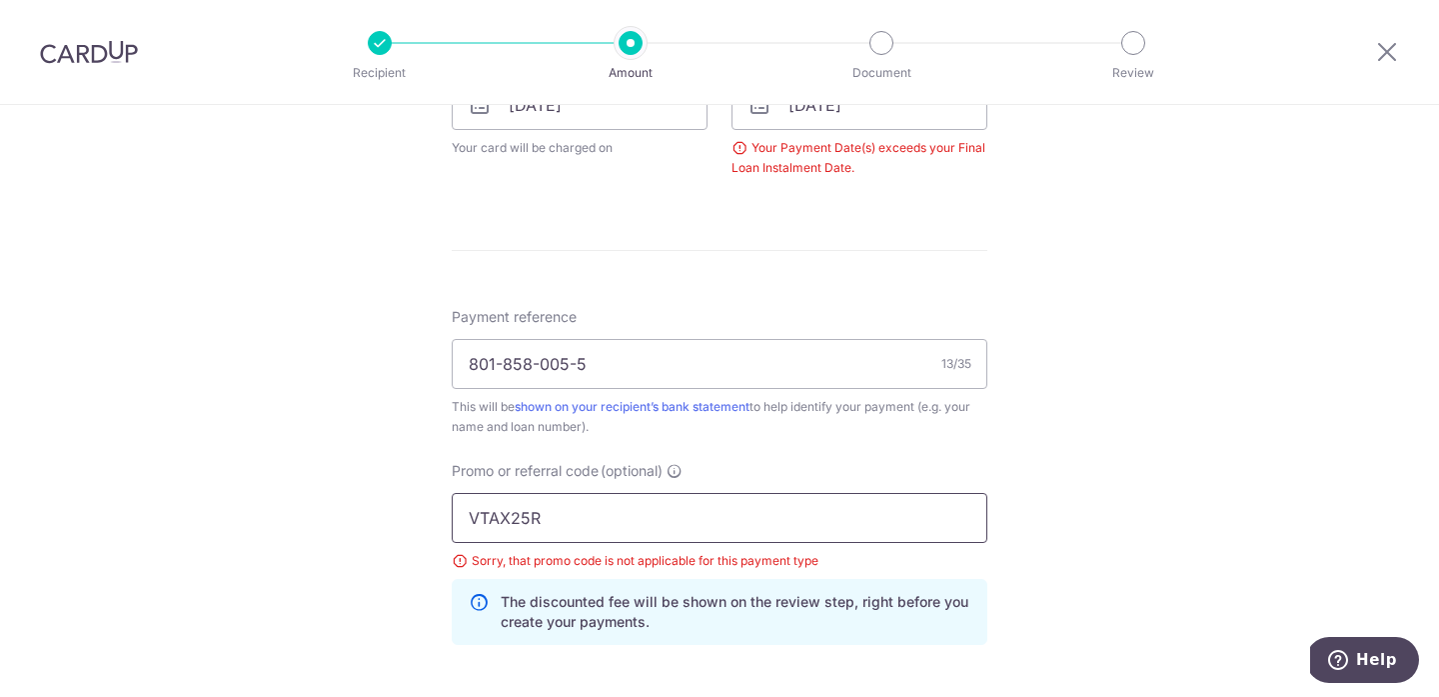
click at [872, 509] on input "VTAX25R" at bounding box center [720, 518] width 536 height 50
click at [872, 508] on input "VTAX25R" at bounding box center [720, 518] width 536 height 50
click at [621, 515] on input "VTAX25R" at bounding box center [720, 518] width 536 height 50
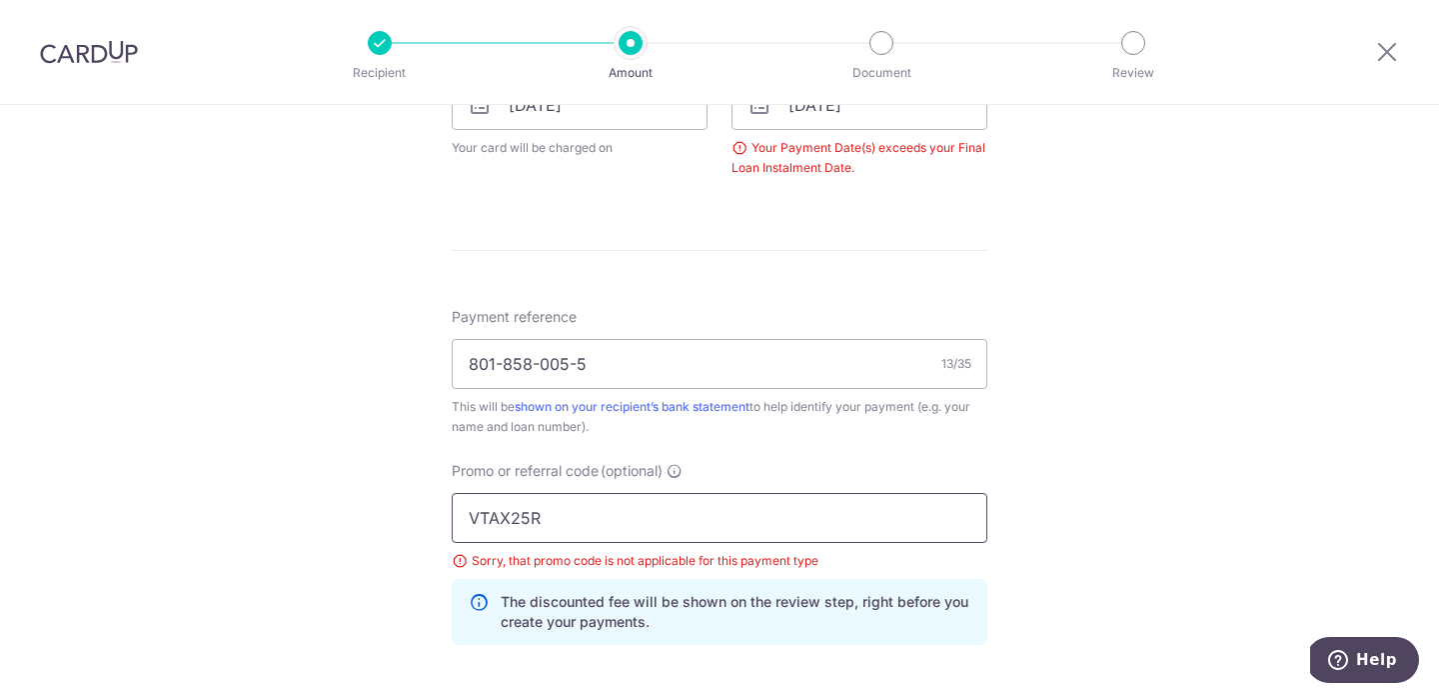
paste input "3HOME"
type input "3HOME25R"
click at [297, 438] on div "Tell us more about your payment Enter payment amount SGD 13,903.80 13903.80 Sel…" at bounding box center [719, 101] width 1439 height 1946
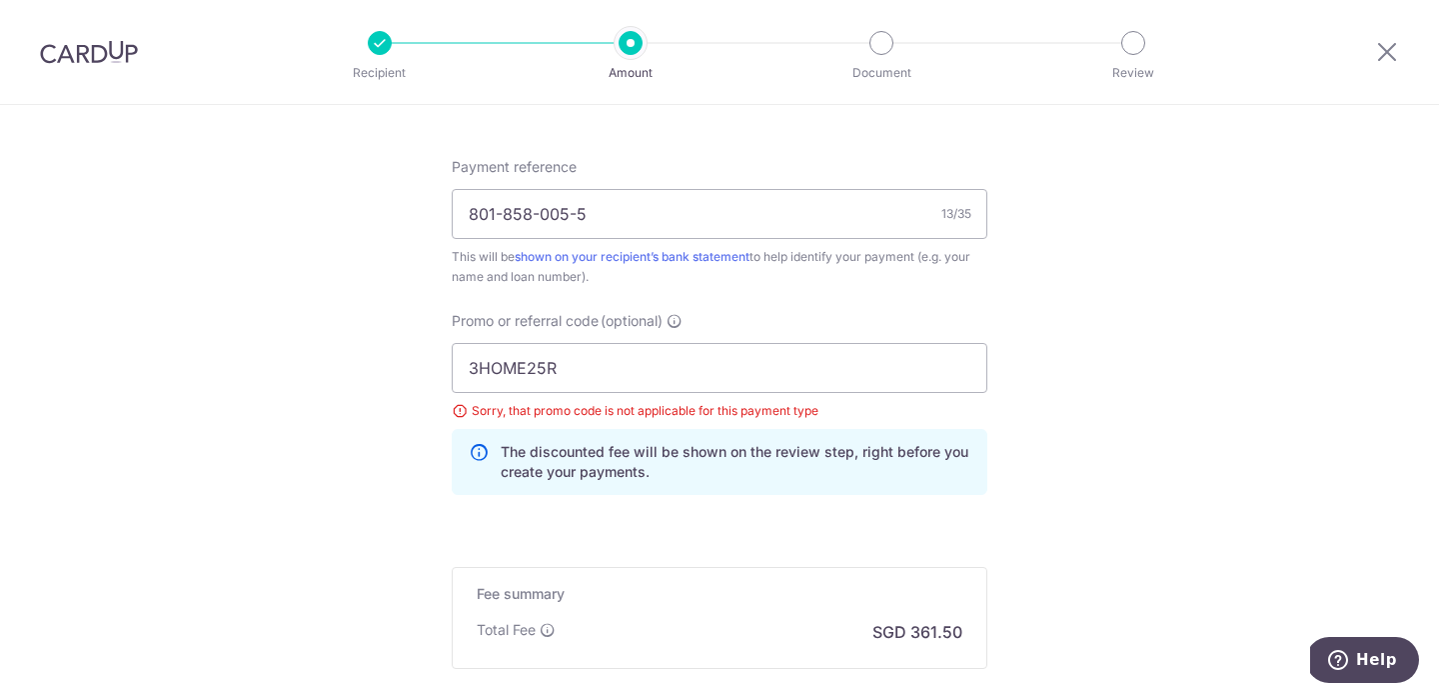
scroll to position [1232, 0]
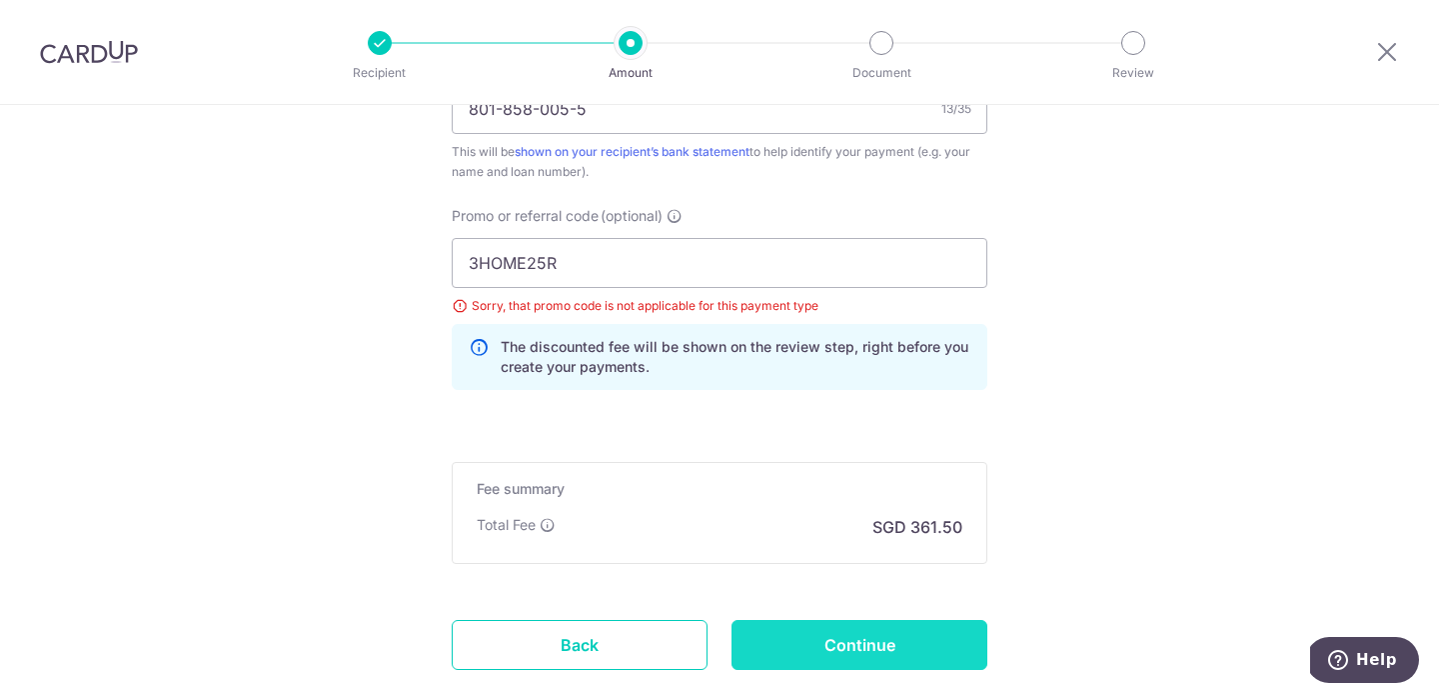
click at [835, 637] on input "Continue" at bounding box center [860, 645] width 256 height 50
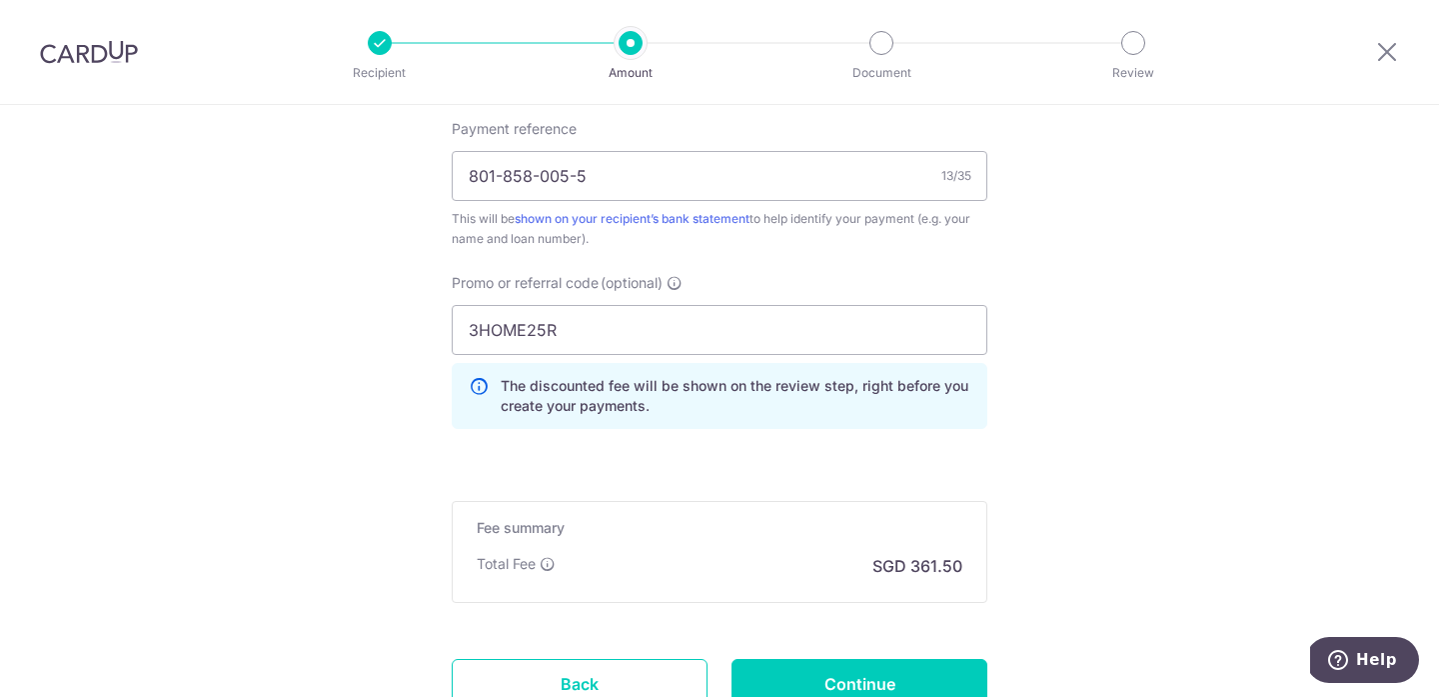
scroll to position [1161, 0]
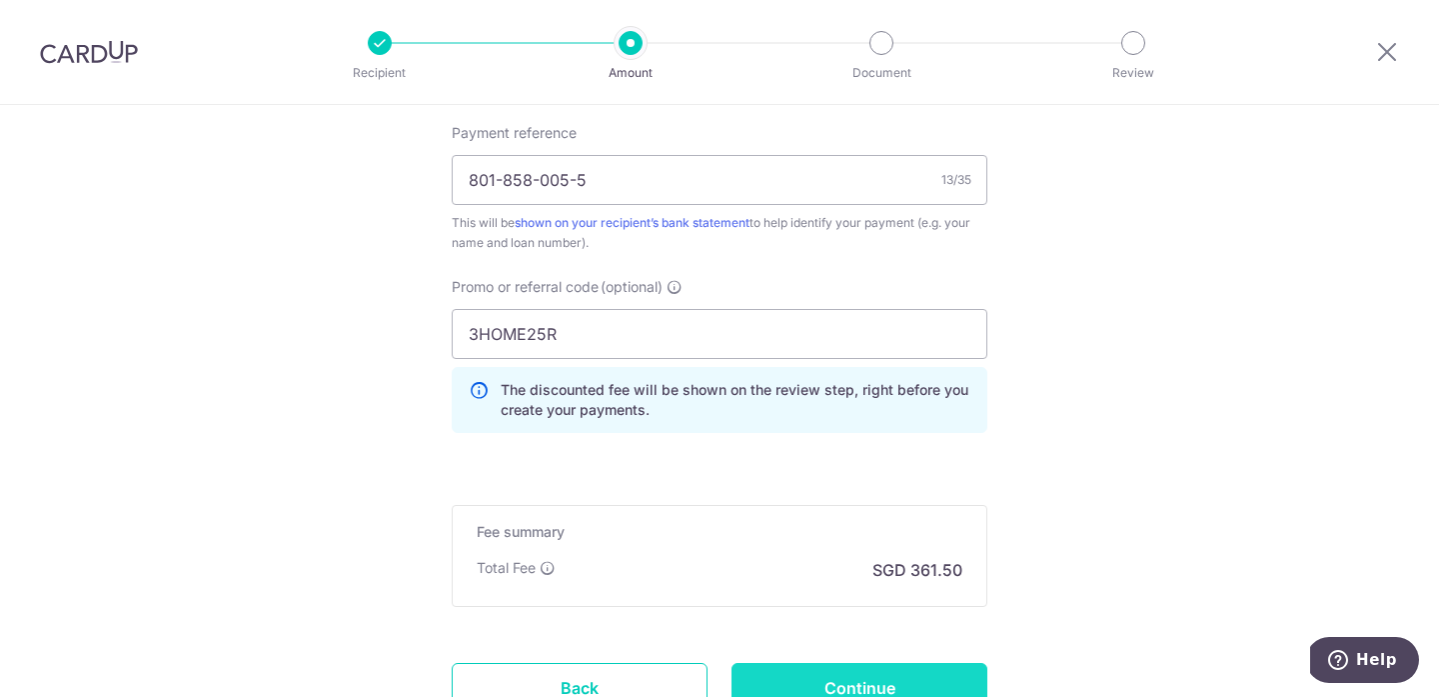
click at [856, 673] on input "Continue" at bounding box center [860, 688] width 256 height 50
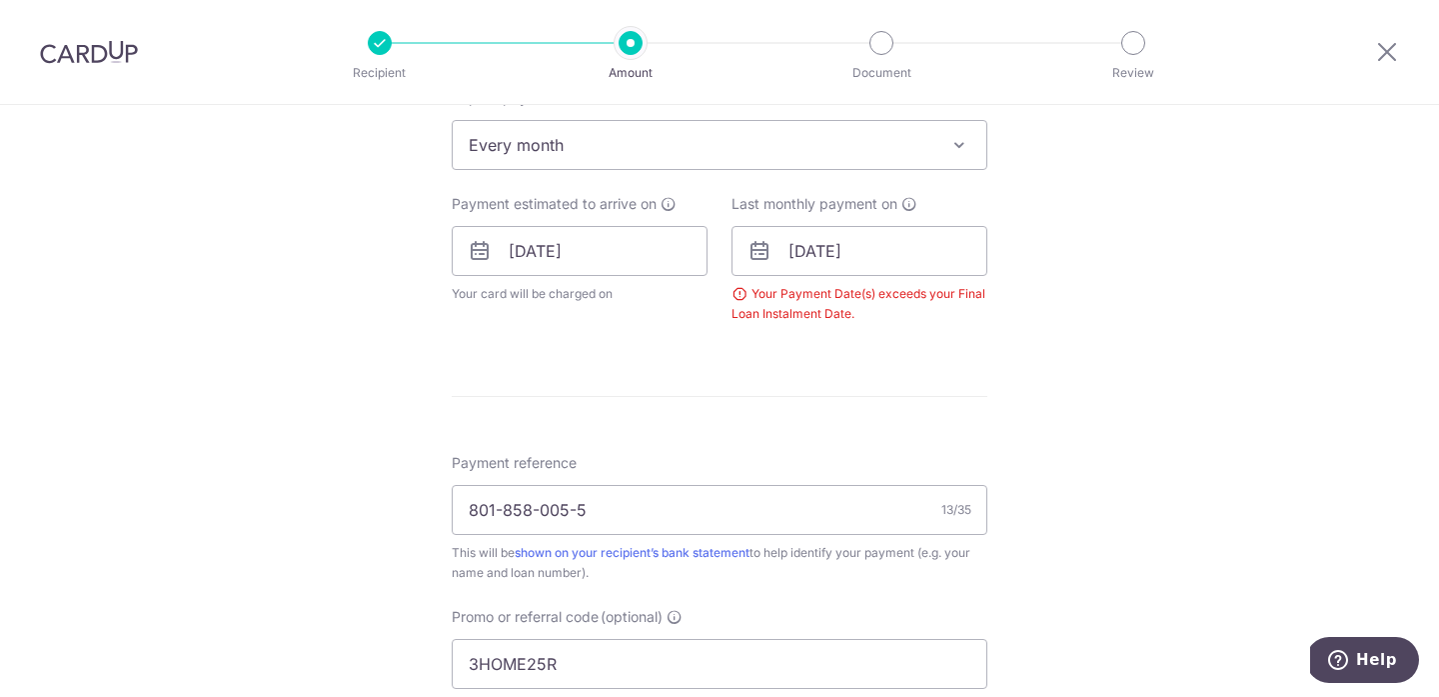
scroll to position [827, 0]
click at [929, 246] on input "01/12/2026" at bounding box center [860, 255] width 256 height 50
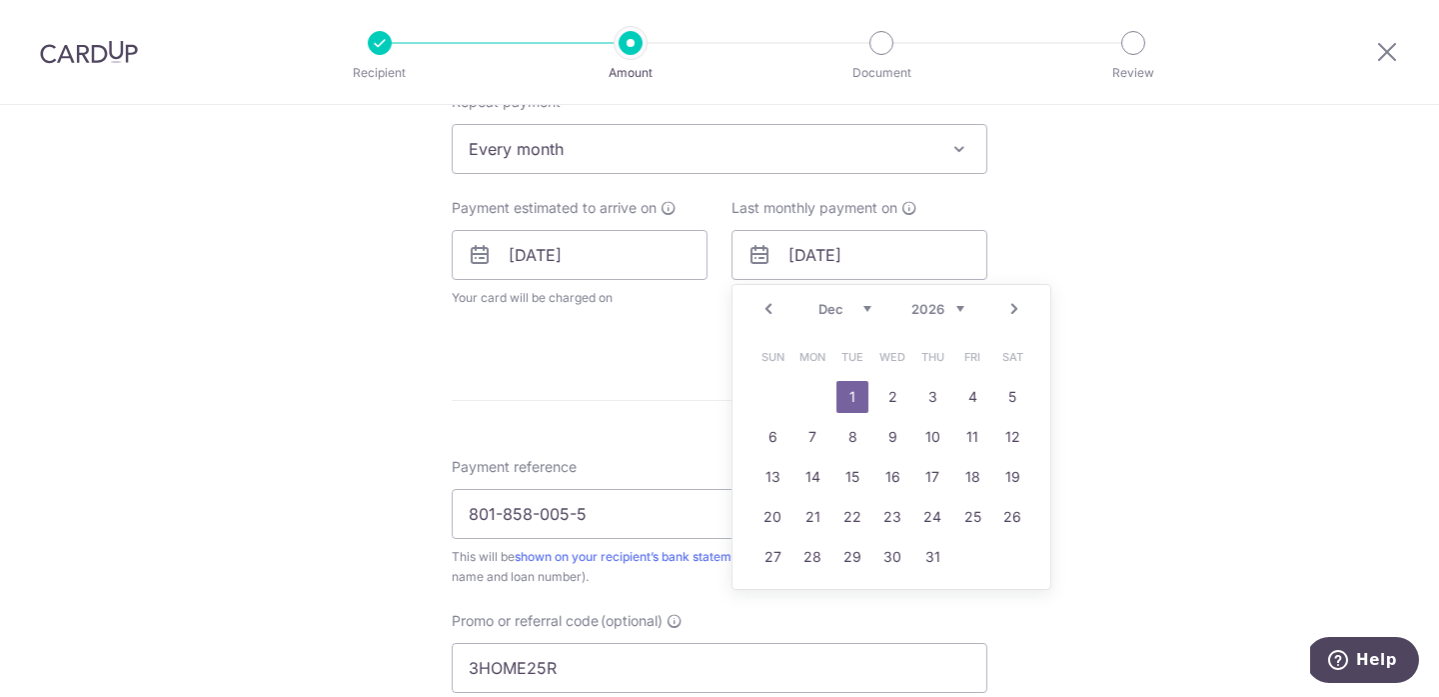
click at [957, 306] on select "2025 2026 2027 2028 2029 2030 2031 2032 2033 2034 2035" at bounding box center [938, 309] width 53 height 16
click at [818, 388] on link "1" at bounding box center [813, 397] width 32 height 32
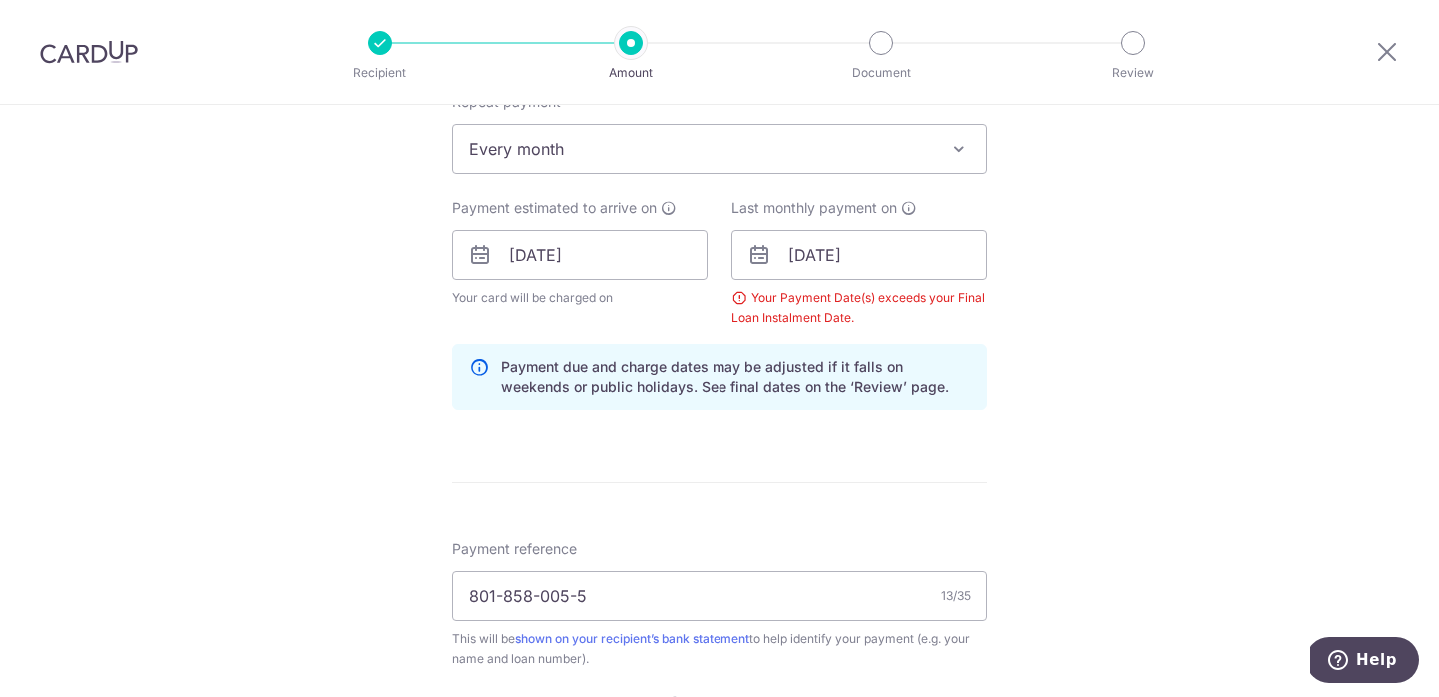
click at [1099, 209] on div "Tell us more about your payment Enter payment amount SGD 13,903.80 13903.80 Sel…" at bounding box center [719, 278] width 1439 height 2000
click at [738, 299] on div "Your Payment Date(s) exceeds your Final Loan Instalment Date." at bounding box center [860, 308] width 256 height 40
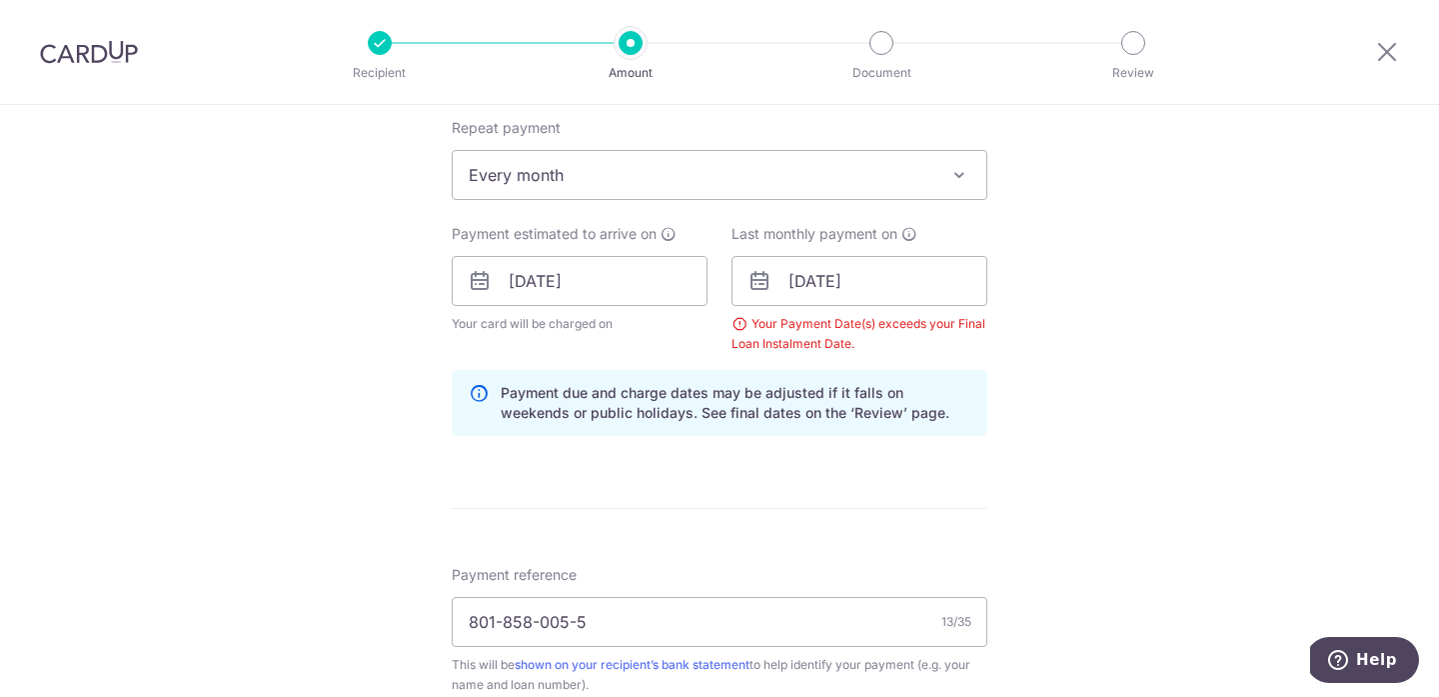
scroll to position [805, 0]
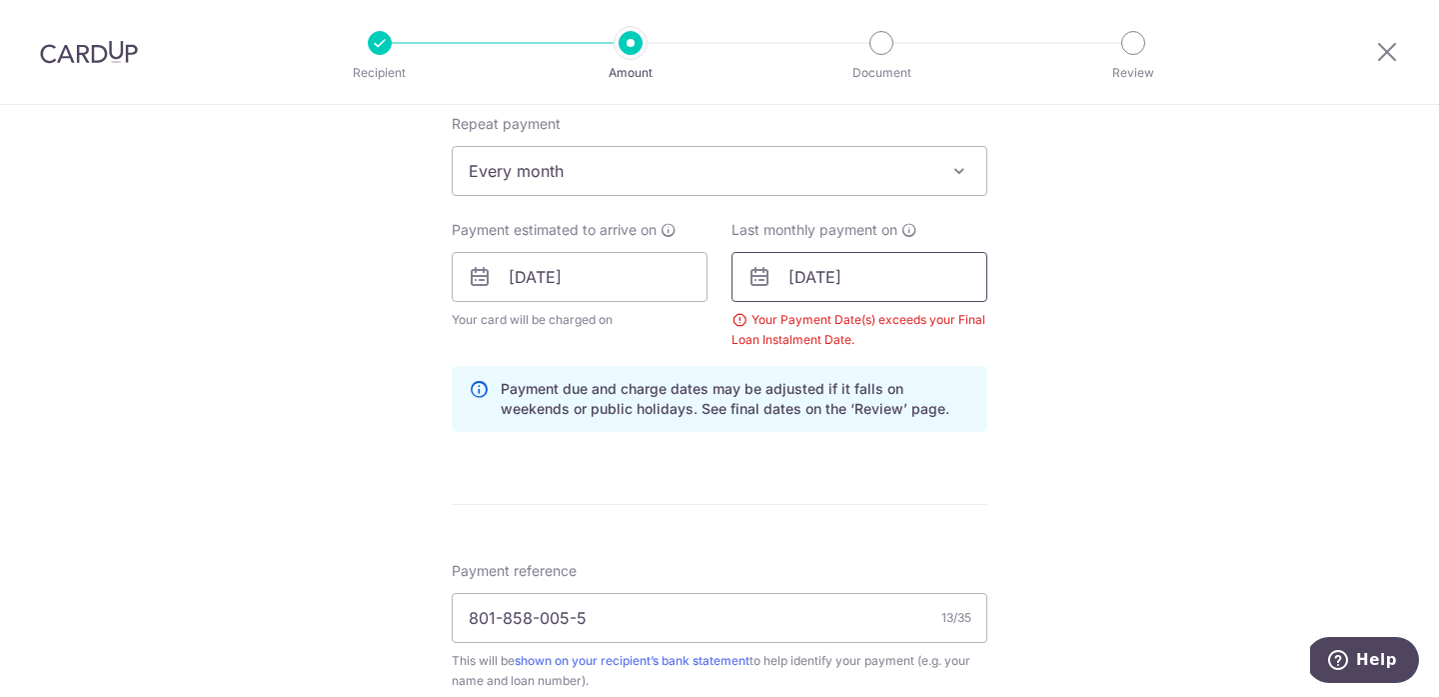
click at [919, 292] on input "01/12/2025" at bounding box center [860, 277] width 256 height 50
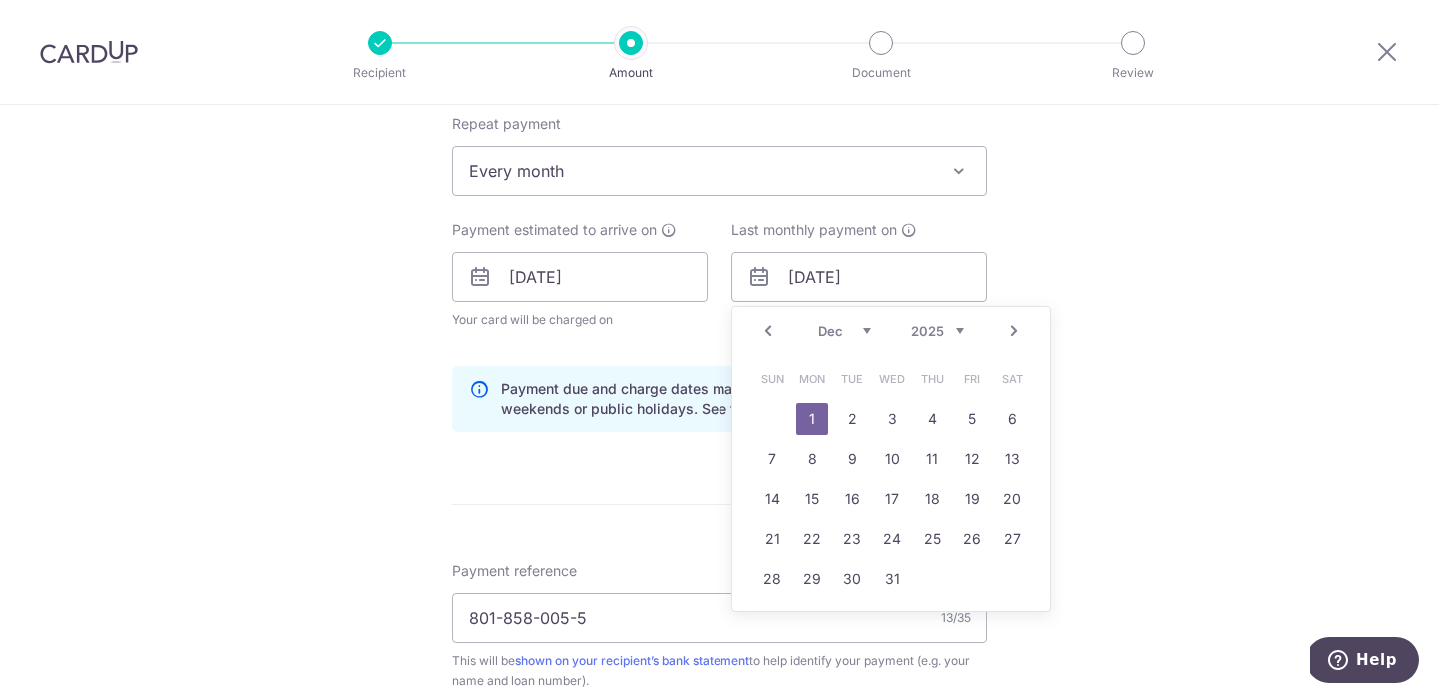
click at [875, 579] on td "31" at bounding box center [893, 579] width 40 height 40
type input "31/12/2025"
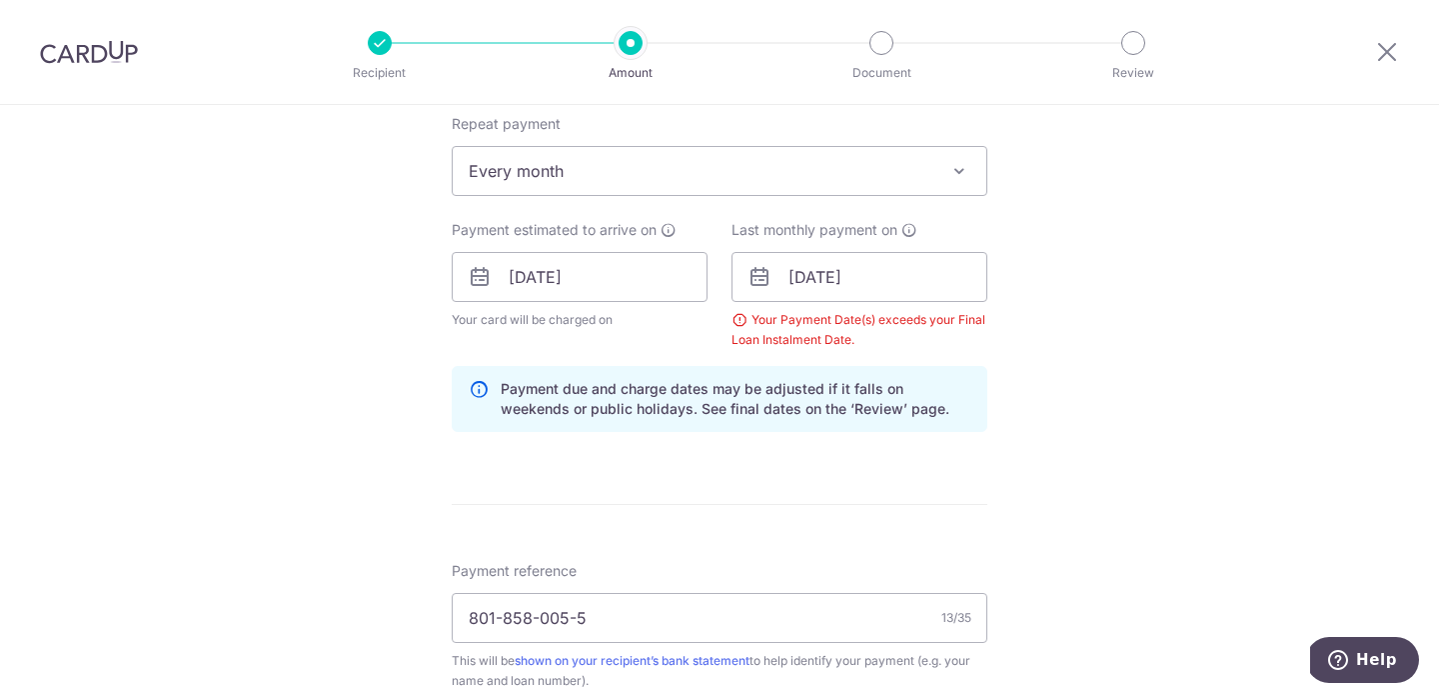
click at [869, 368] on div "Payment due and charge dates may be adjusted if it falls on weekends or public …" at bounding box center [720, 399] width 536 height 66
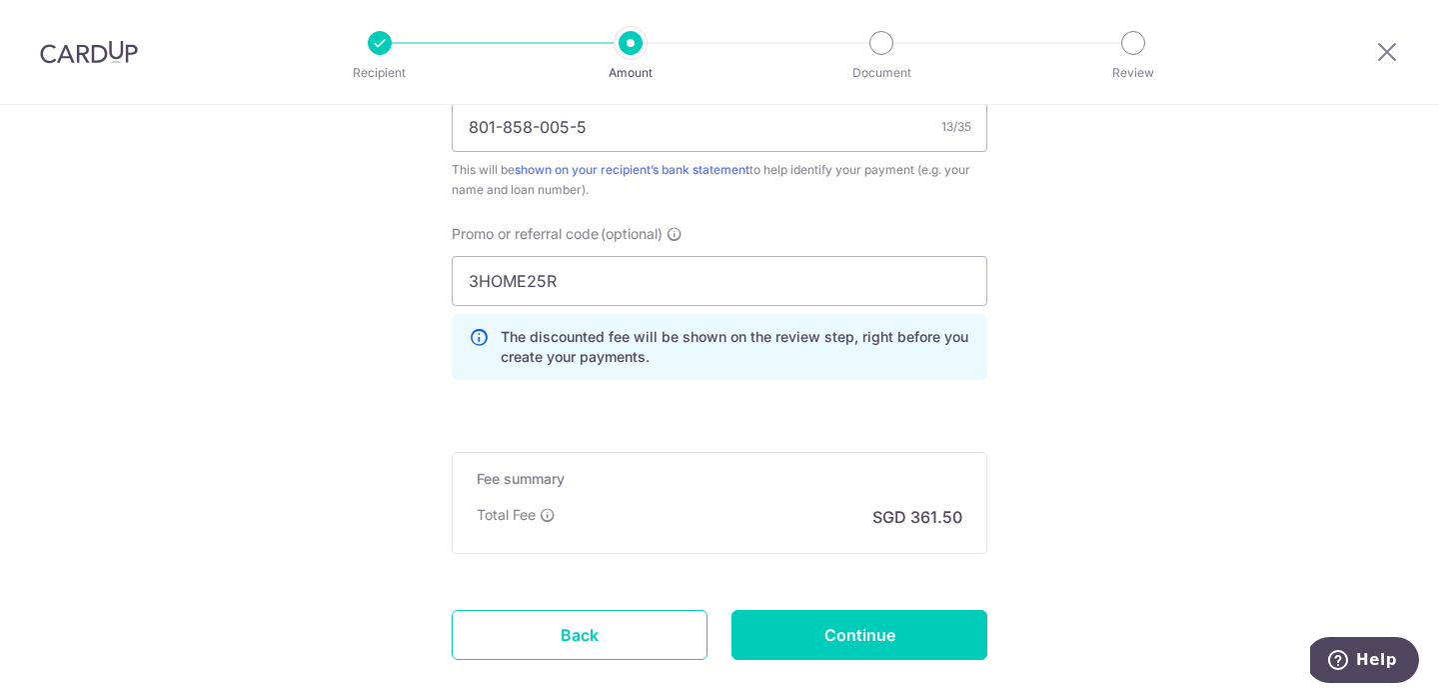
scroll to position [1408, 0]
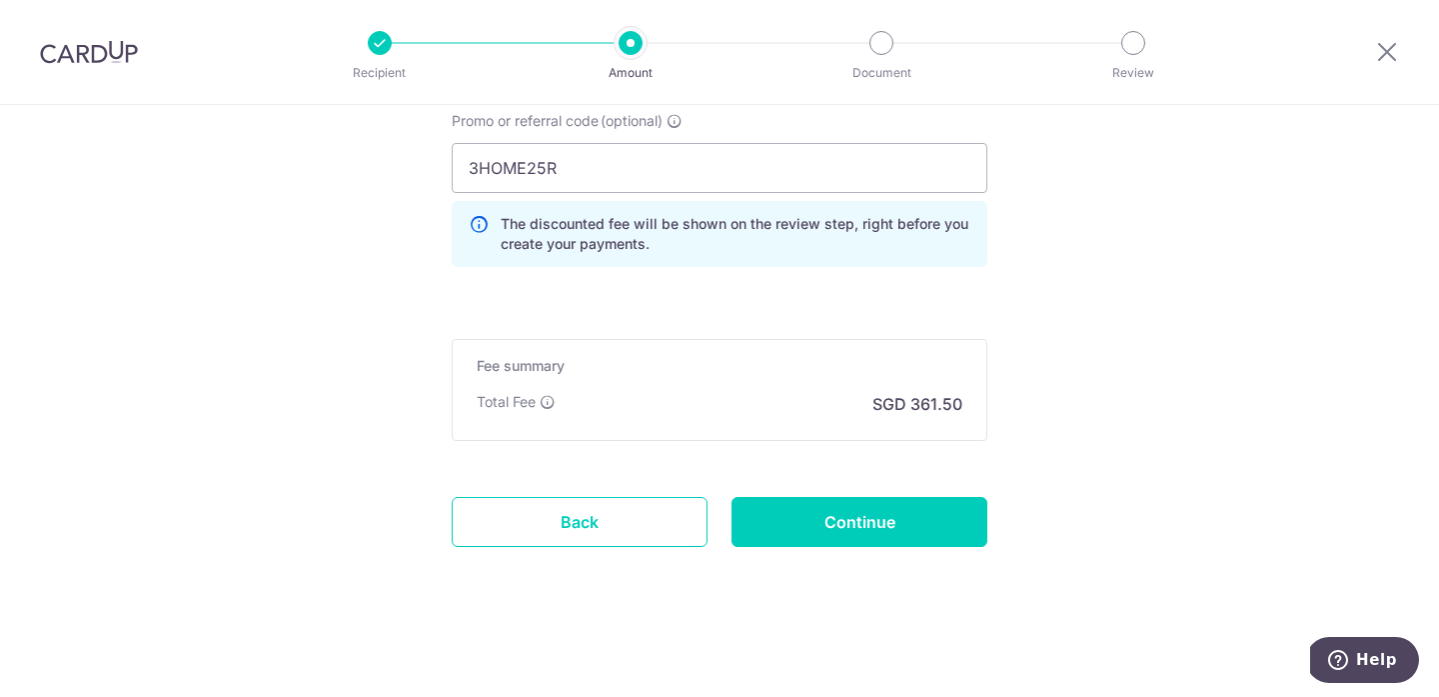
click at [878, 529] on input "Continue" at bounding box center [860, 522] width 256 height 50
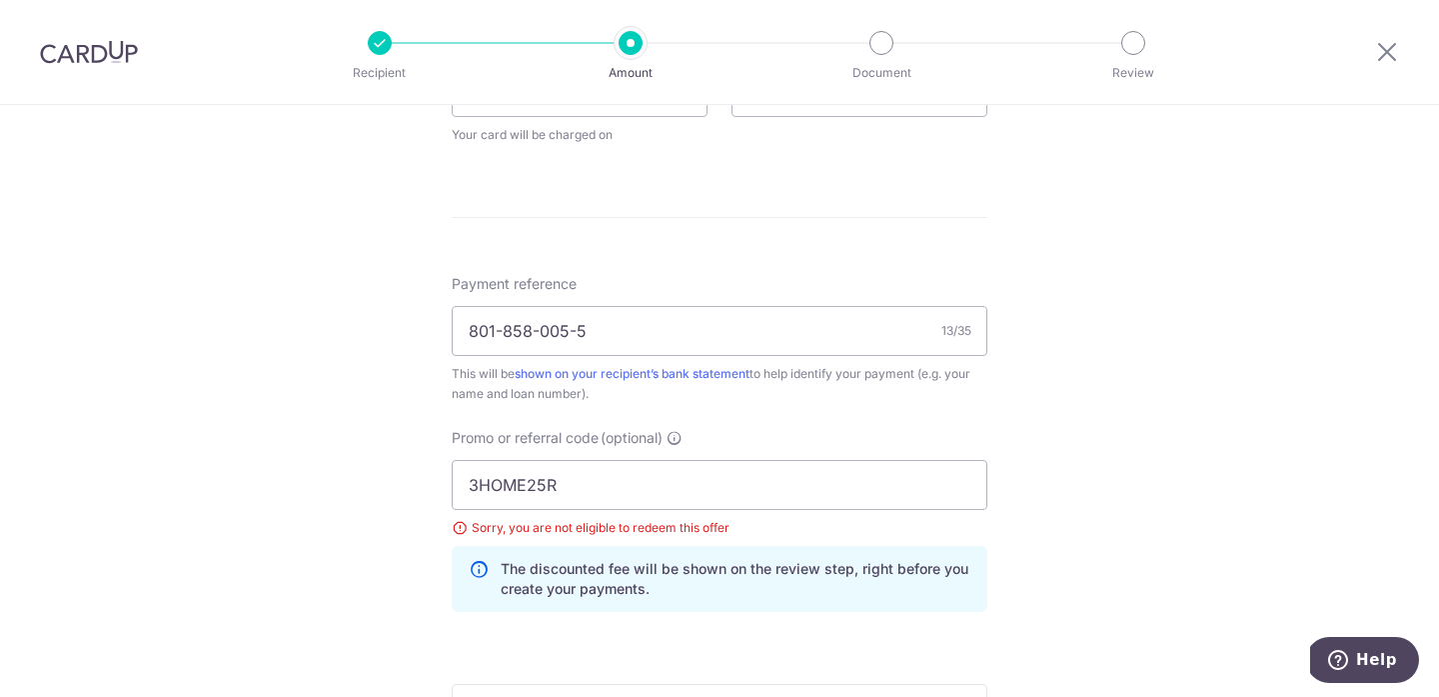
scroll to position [992, 0]
click at [861, 489] on input "3HOME25R" at bounding box center [720, 483] width 536 height 50
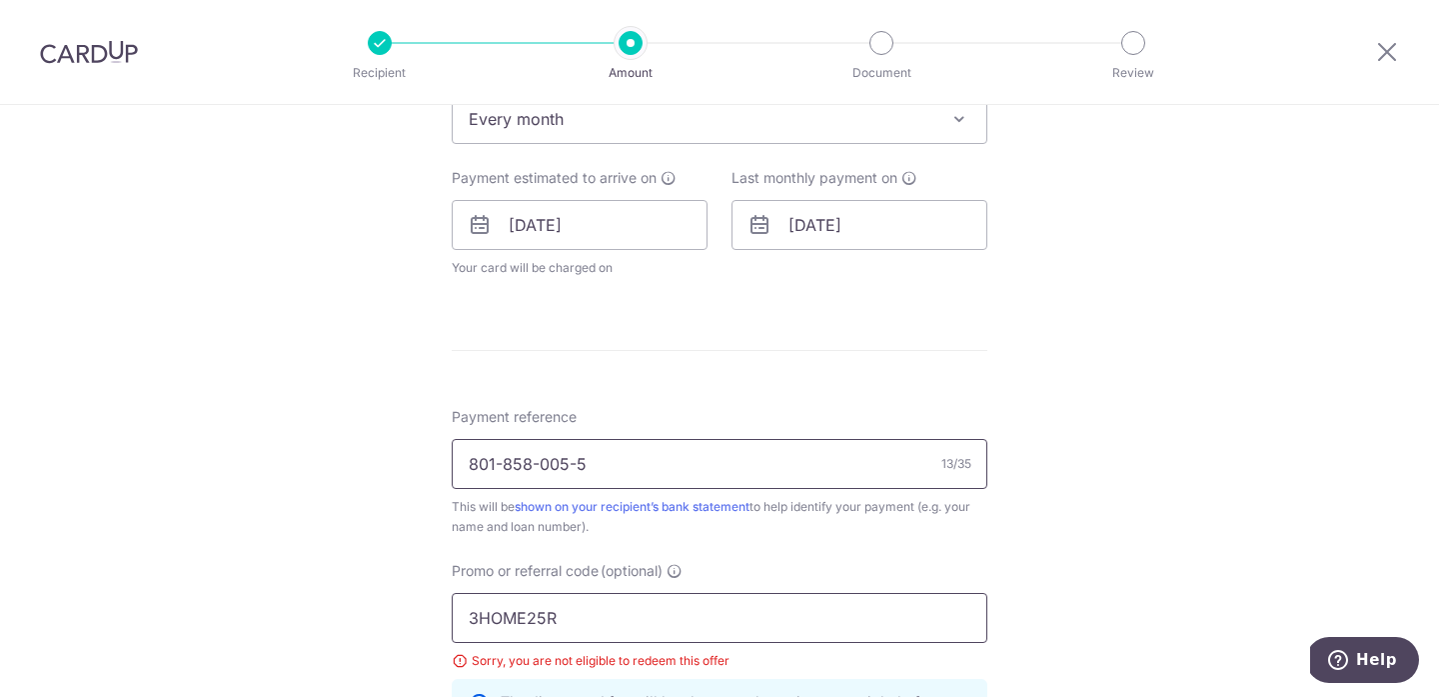
scroll to position [864, 0]
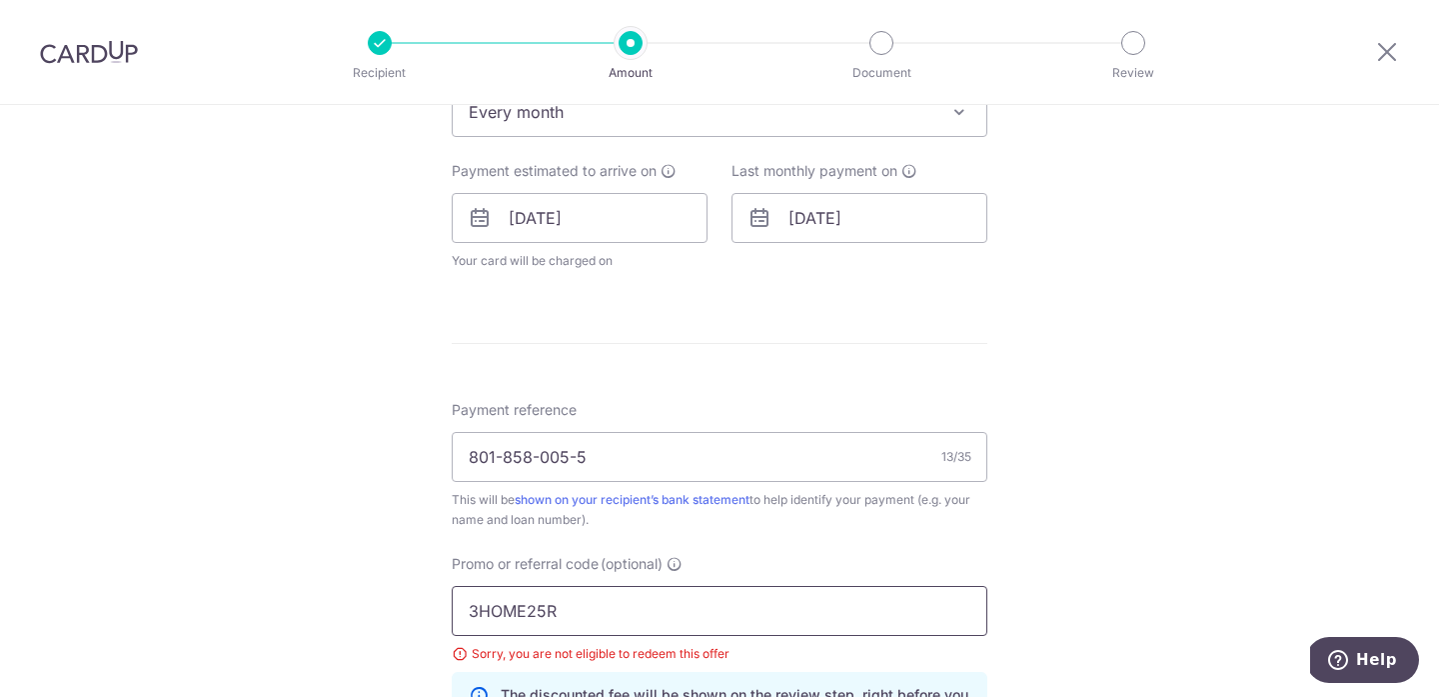
paste input "REC185"
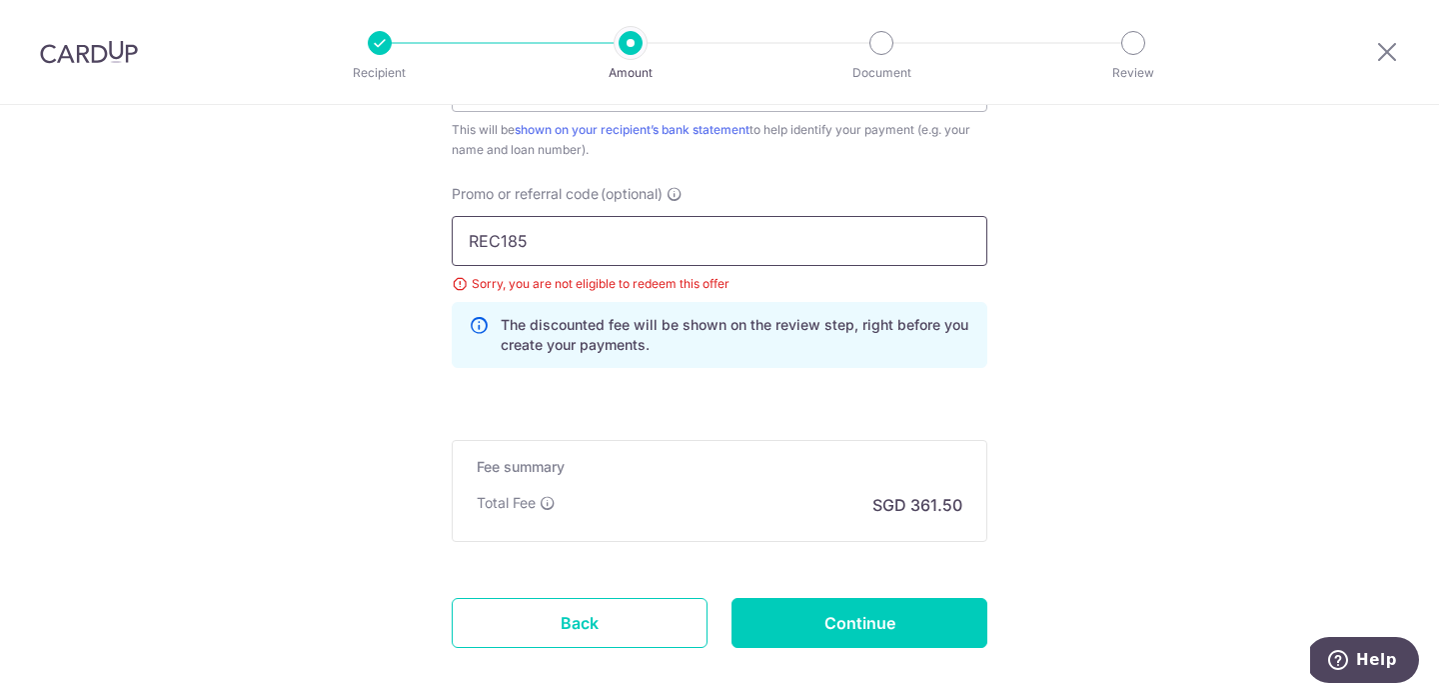
scroll to position [1270, 0]
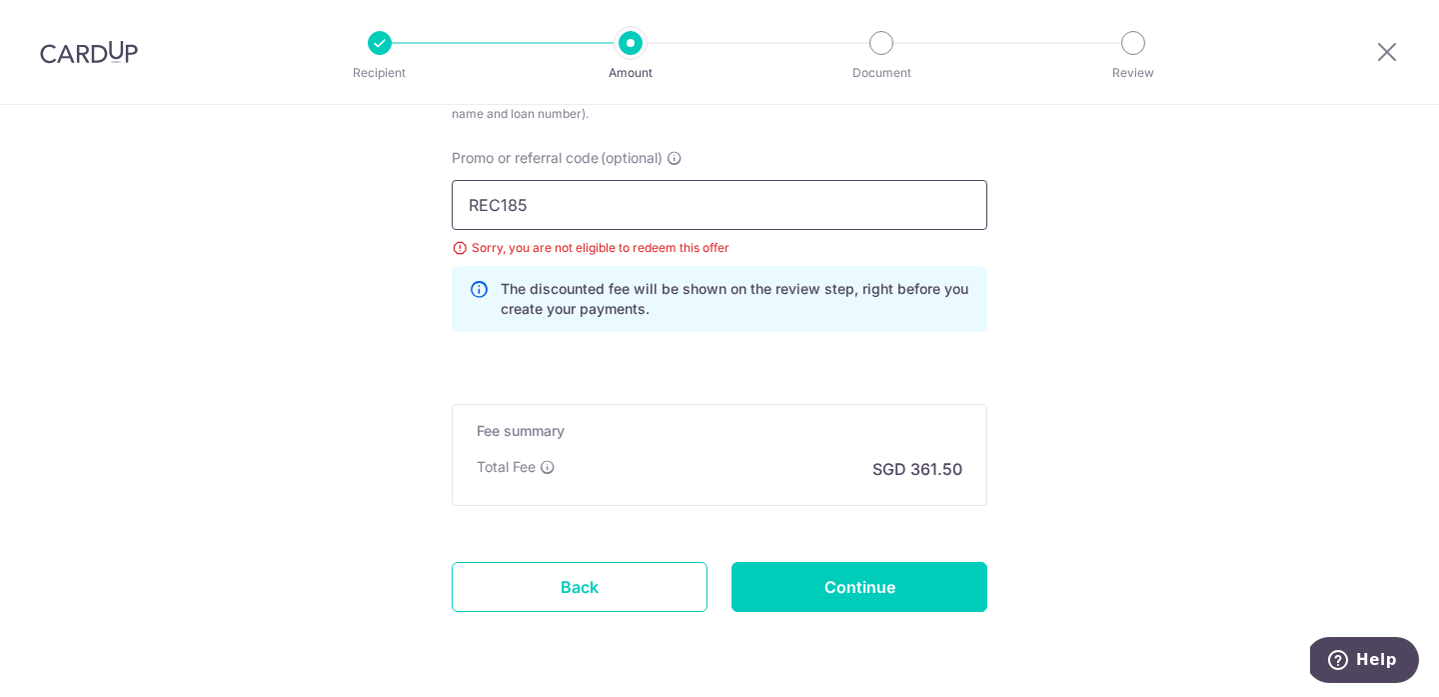
type input "REC185"
click at [699, 471] on div "Total Fee SGD 361.50" at bounding box center [720, 469] width 486 height 24
click at [826, 574] on input "Continue" at bounding box center [860, 587] width 256 height 50
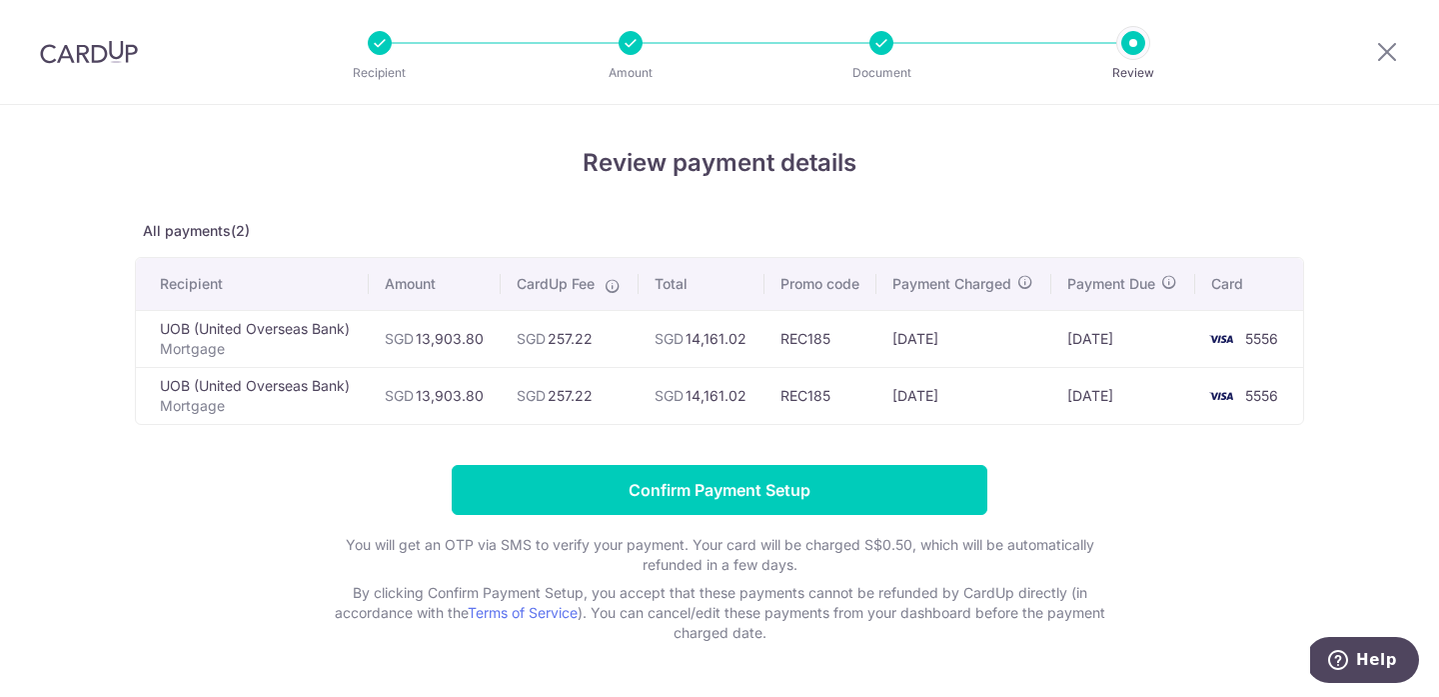
scroll to position [26, 0]
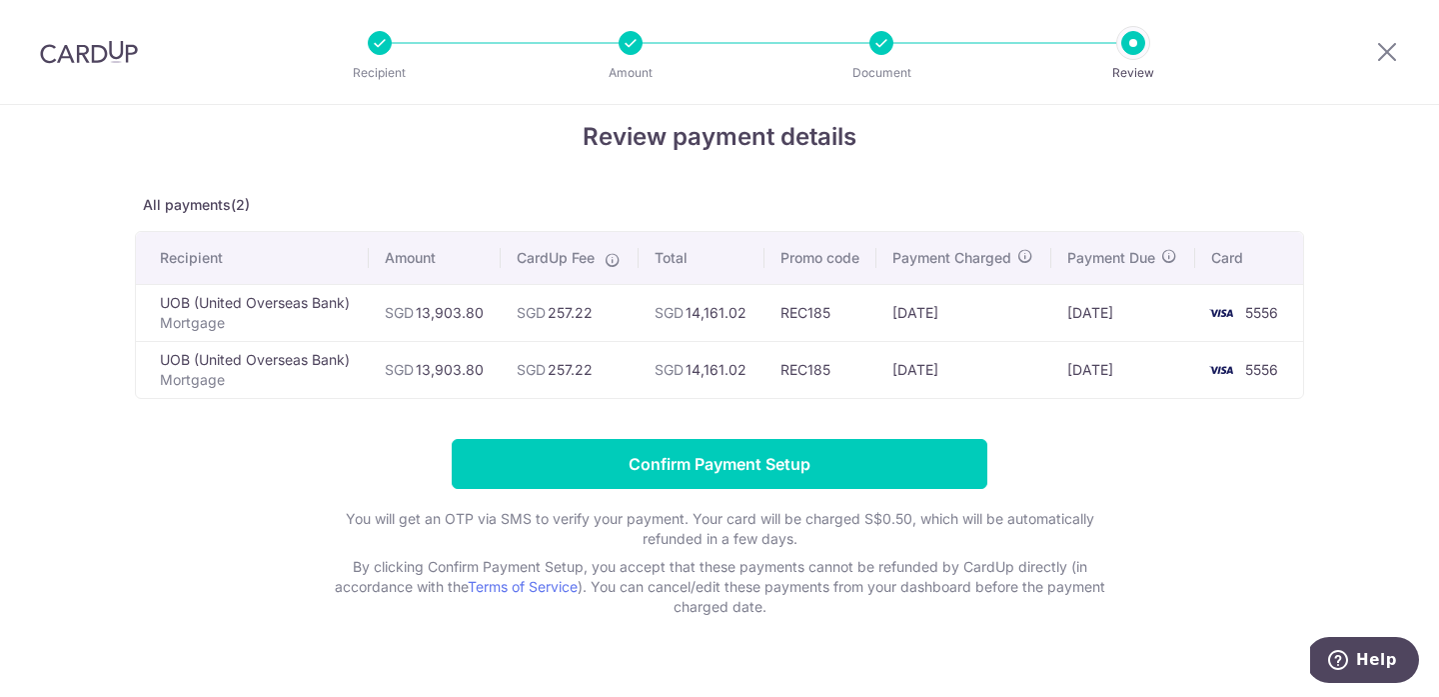
click at [805, 311] on td "REC185" at bounding box center [821, 312] width 112 height 57
click at [822, 313] on td "REC185" at bounding box center [821, 312] width 112 height 57
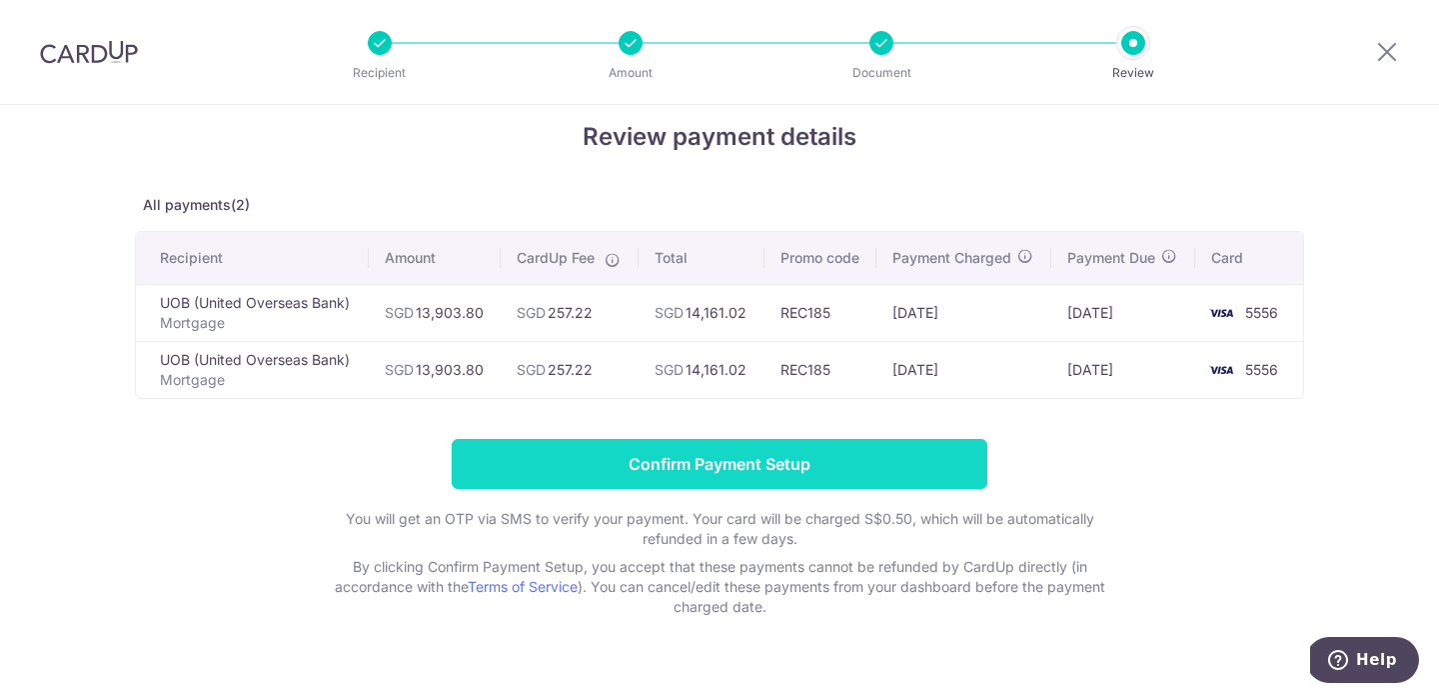
click at [823, 463] on input "Confirm Payment Setup" at bounding box center [720, 464] width 536 height 50
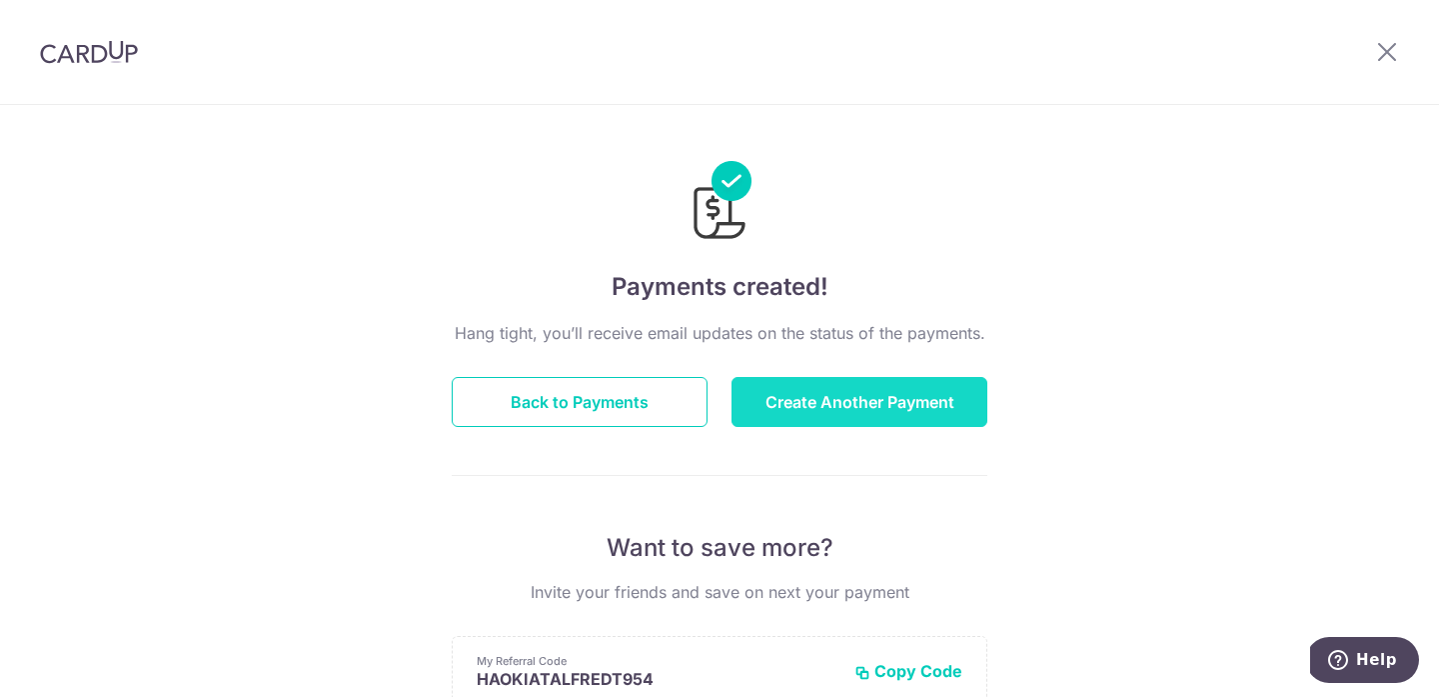
click at [816, 394] on button "Create Another Payment" at bounding box center [860, 402] width 256 height 50
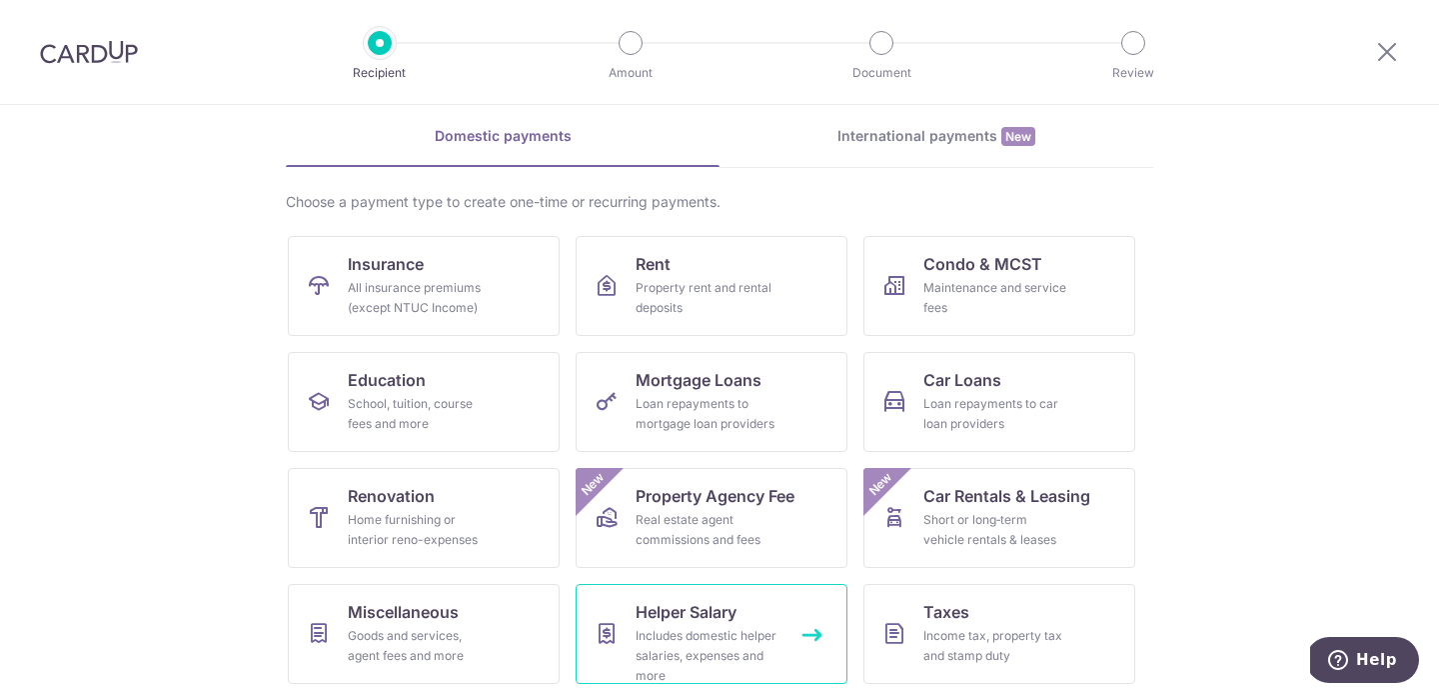
scroll to position [60, 0]
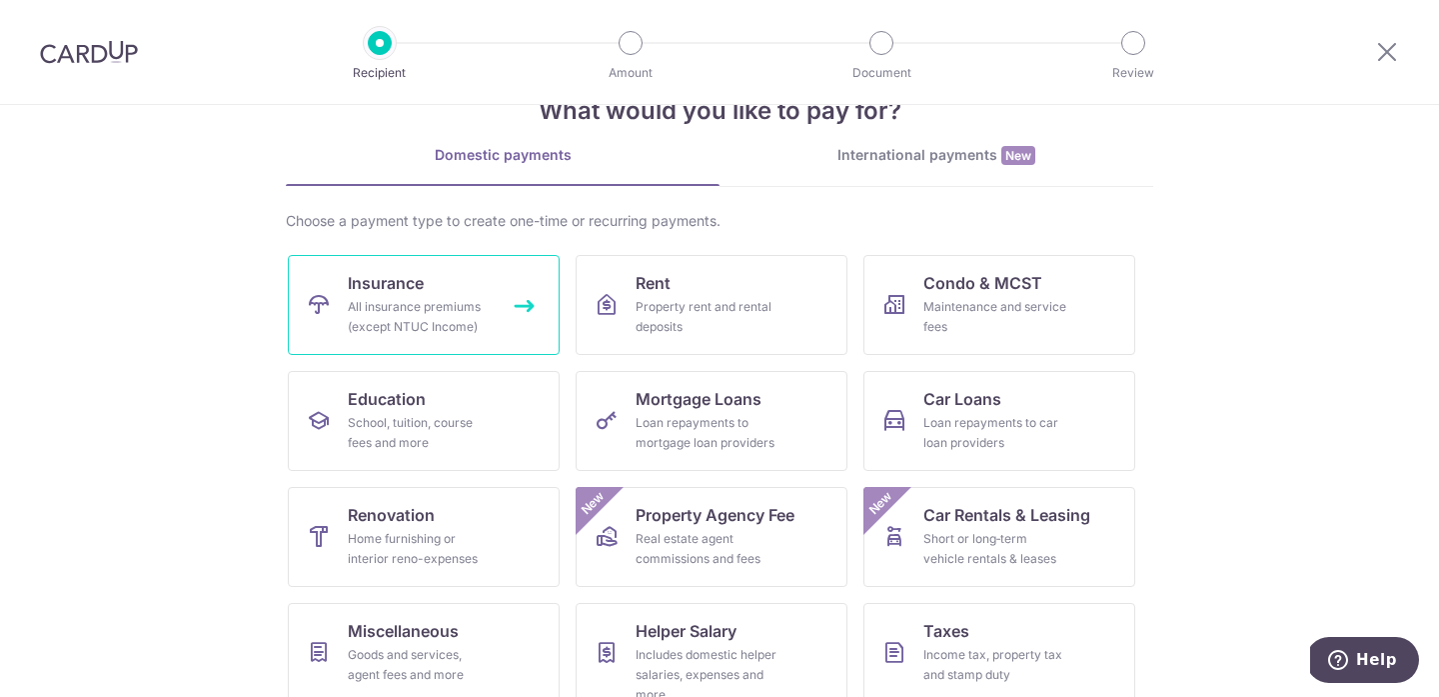
click at [413, 317] on div "All insurance premiums (except NTUC Income)" at bounding box center [420, 317] width 144 height 40
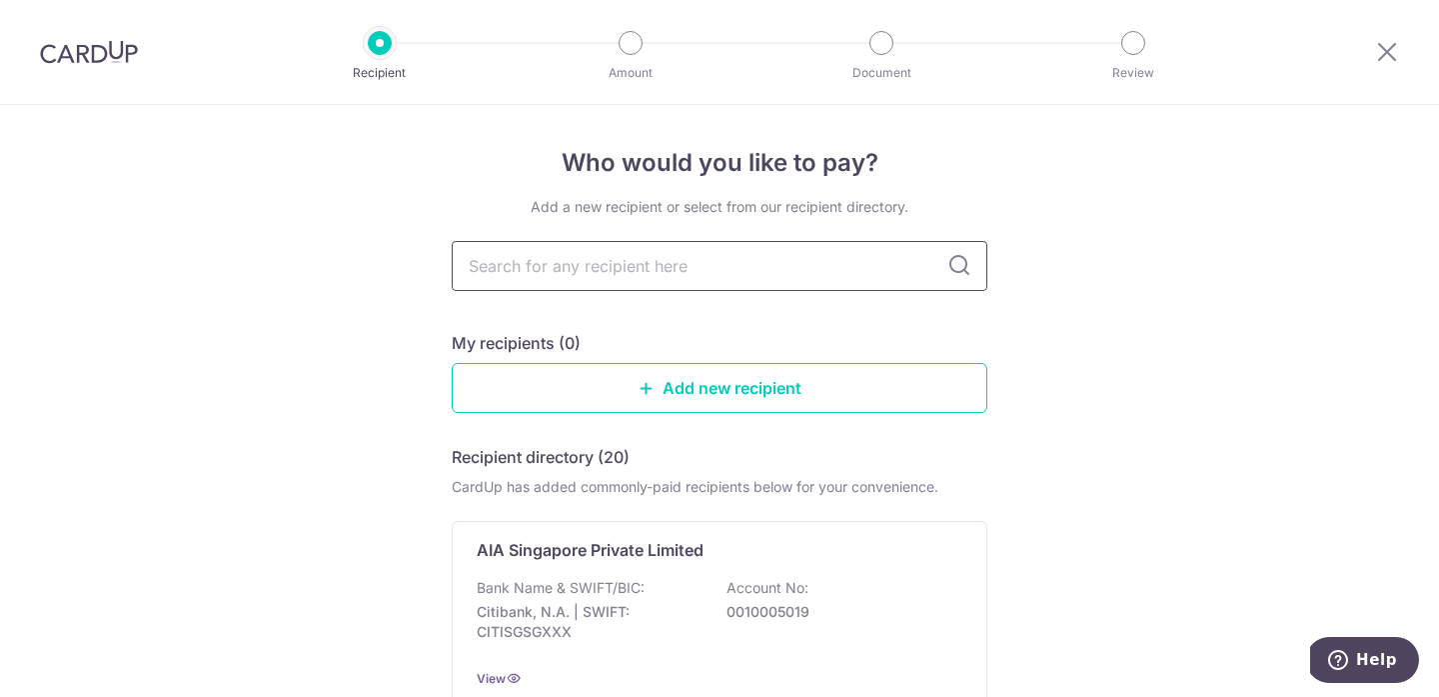
click at [535, 262] on input "text" at bounding box center [720, 266] width 536 height 50
click at [590, 264] on input "text" at bounding box center [720, 266] width 536 height 50
click at [850, 336] on div "My recipients (0)" at bounding box center [720, 343] width 536 height 24
click at [793, 270] on input "text" at bounding box center [720, 266] width 536 height 50
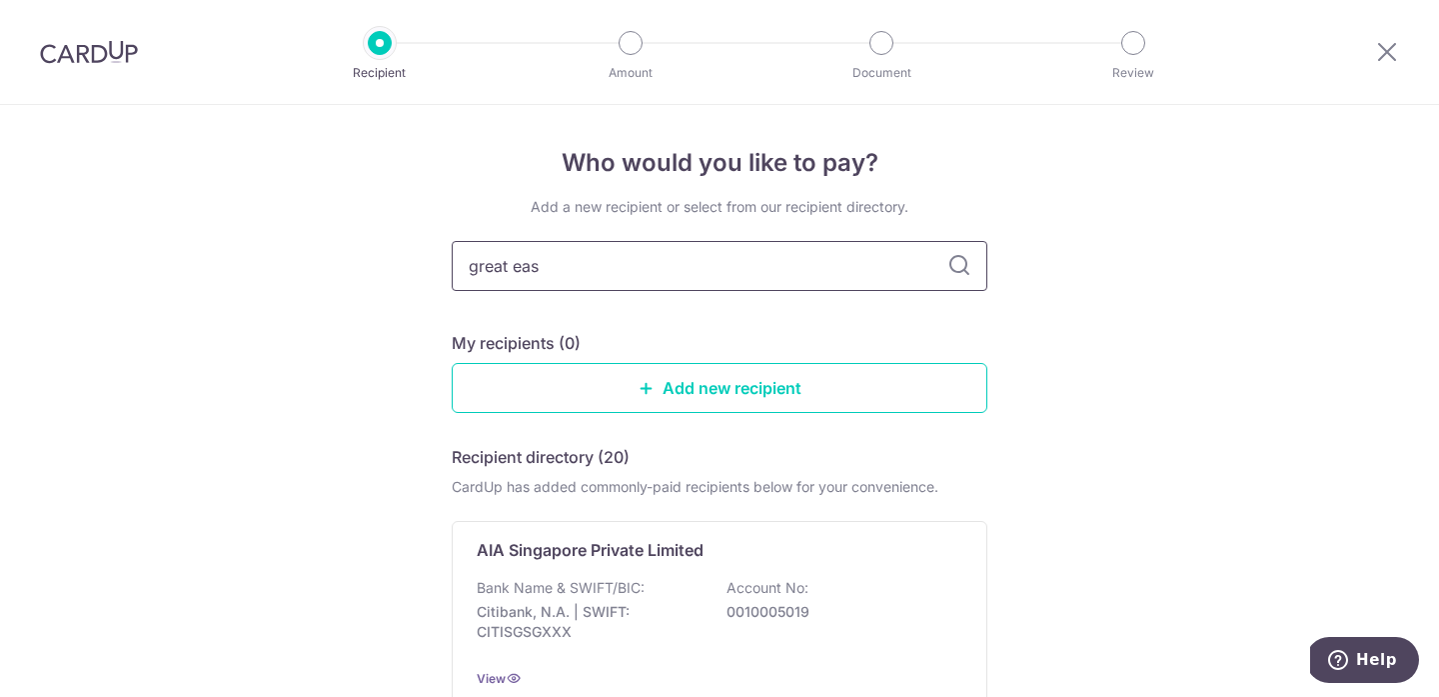
type input "great eas"
click at [964, 262] on icon at bounding box center [960, 266] width 24 height 24
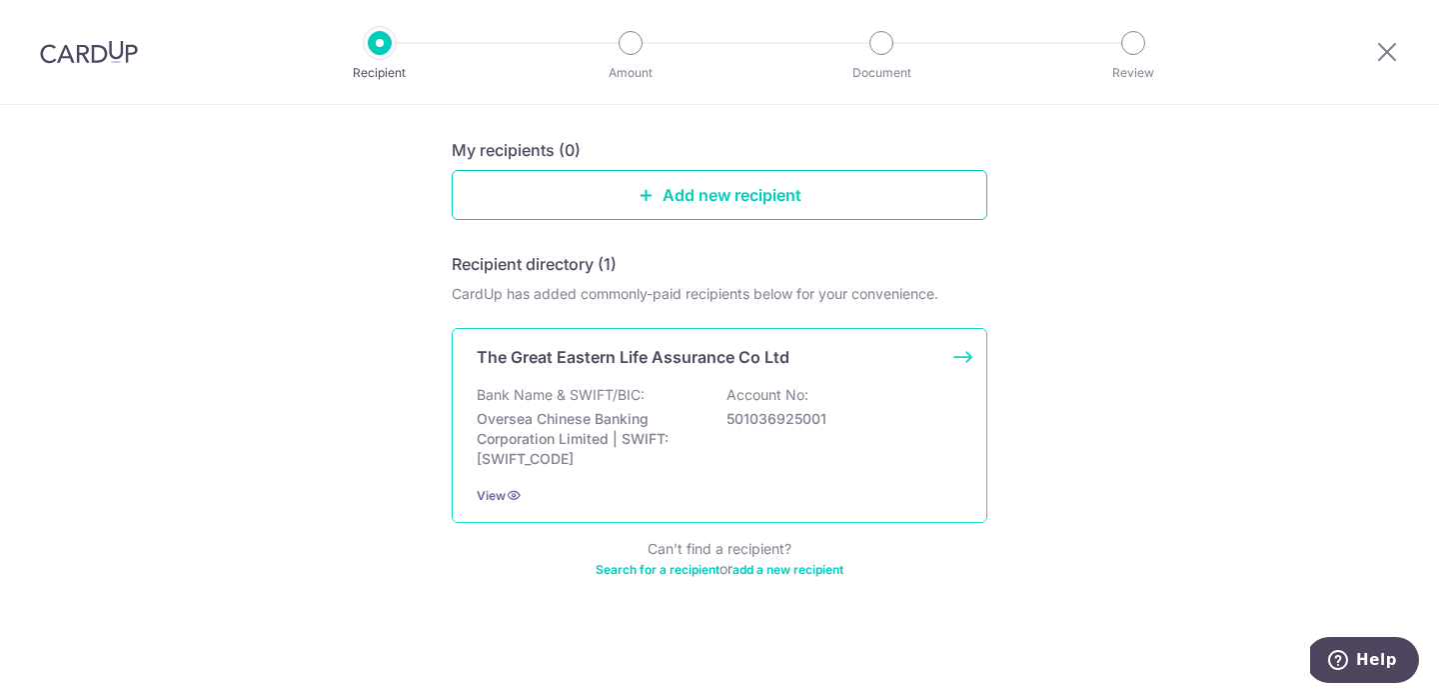
click at [856, 336] on div "The Great Eastern Life Assurance Co Ltd Bank Name & SWIFT/BIC: Oversea Chinese …" at bounding box center [720, 425] width 536 height 195
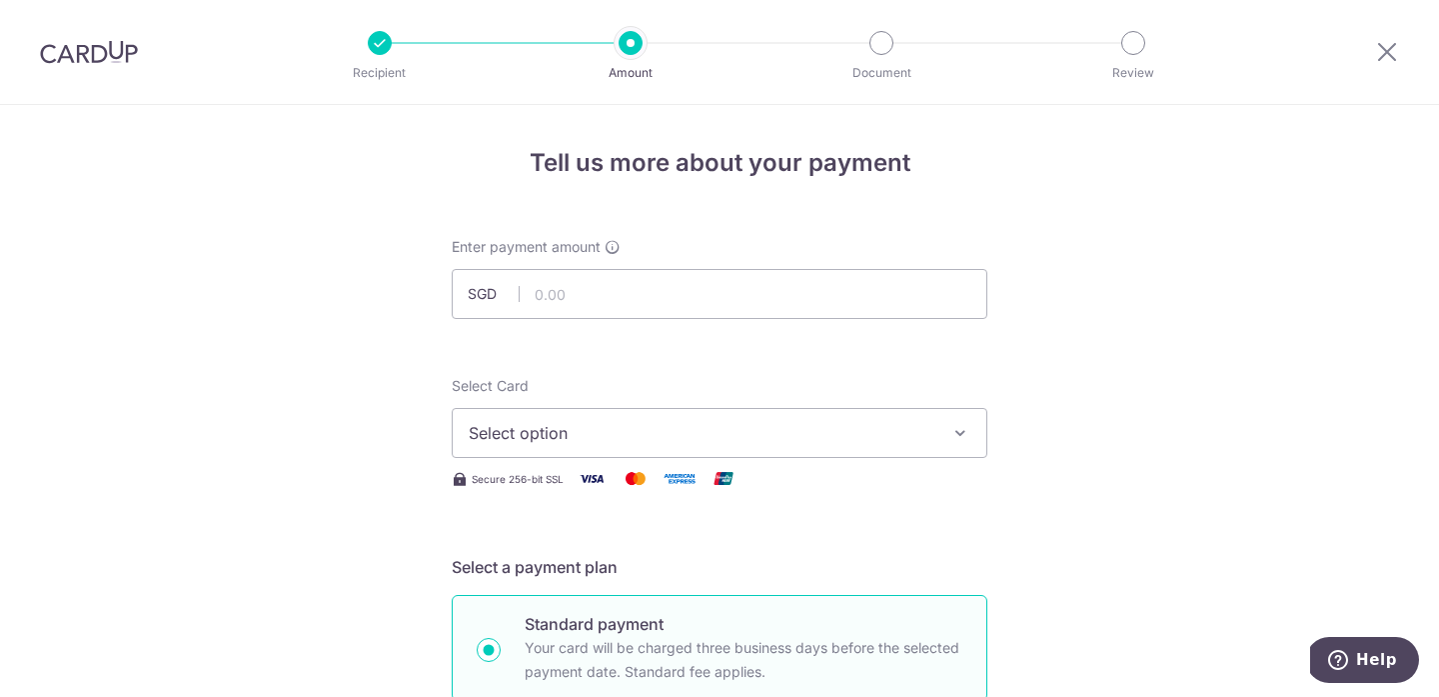
scroll to position [19, 0]
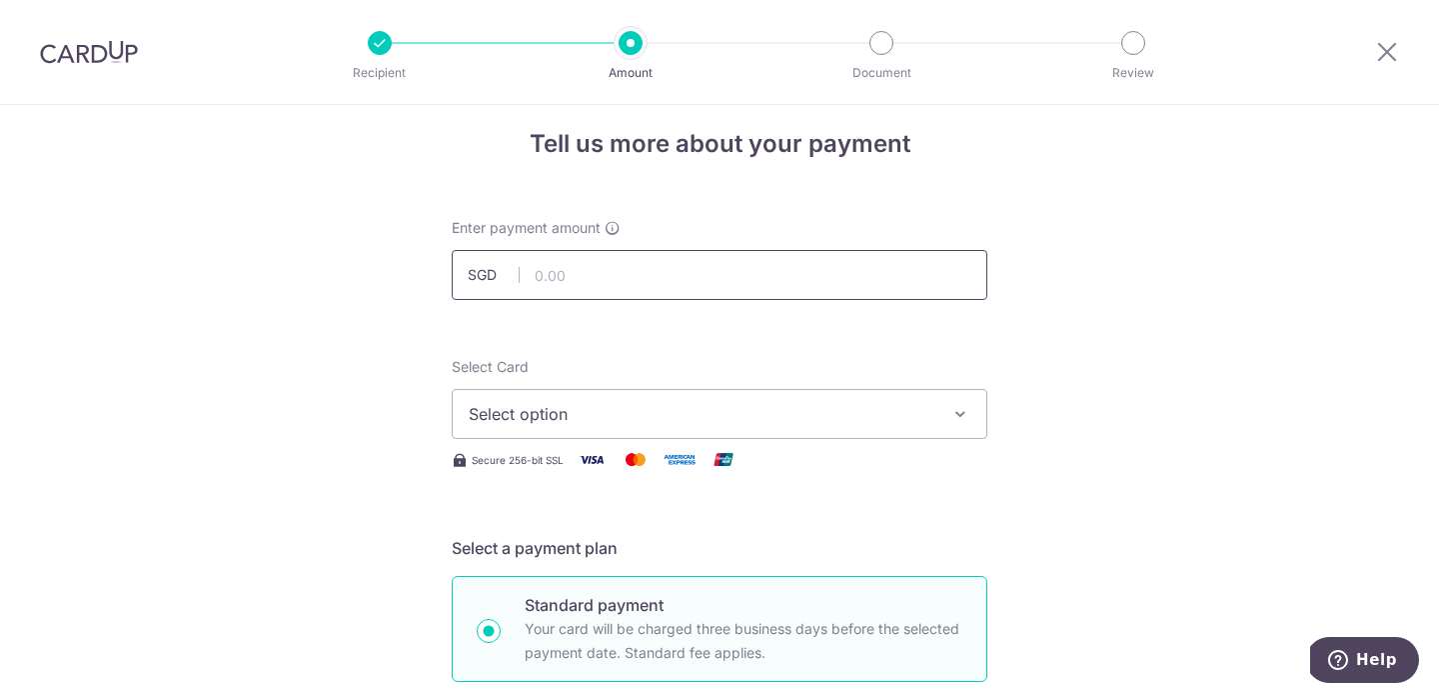
click at [847, 284] on input "text" at bounding box center [720, 275] width 536 height 50
type input "2,998.35"
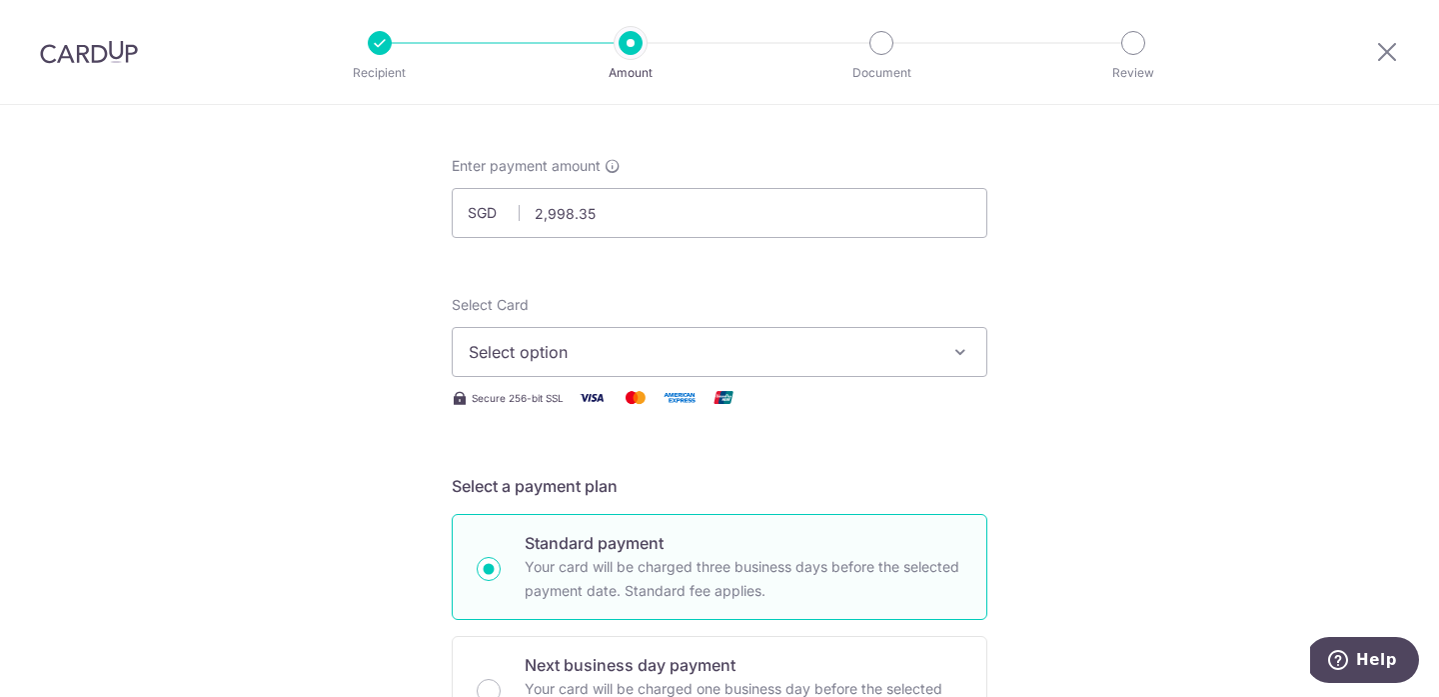
click at [929, 355] on span "Select option" at bounding box center [702, 352] width 466 height 24
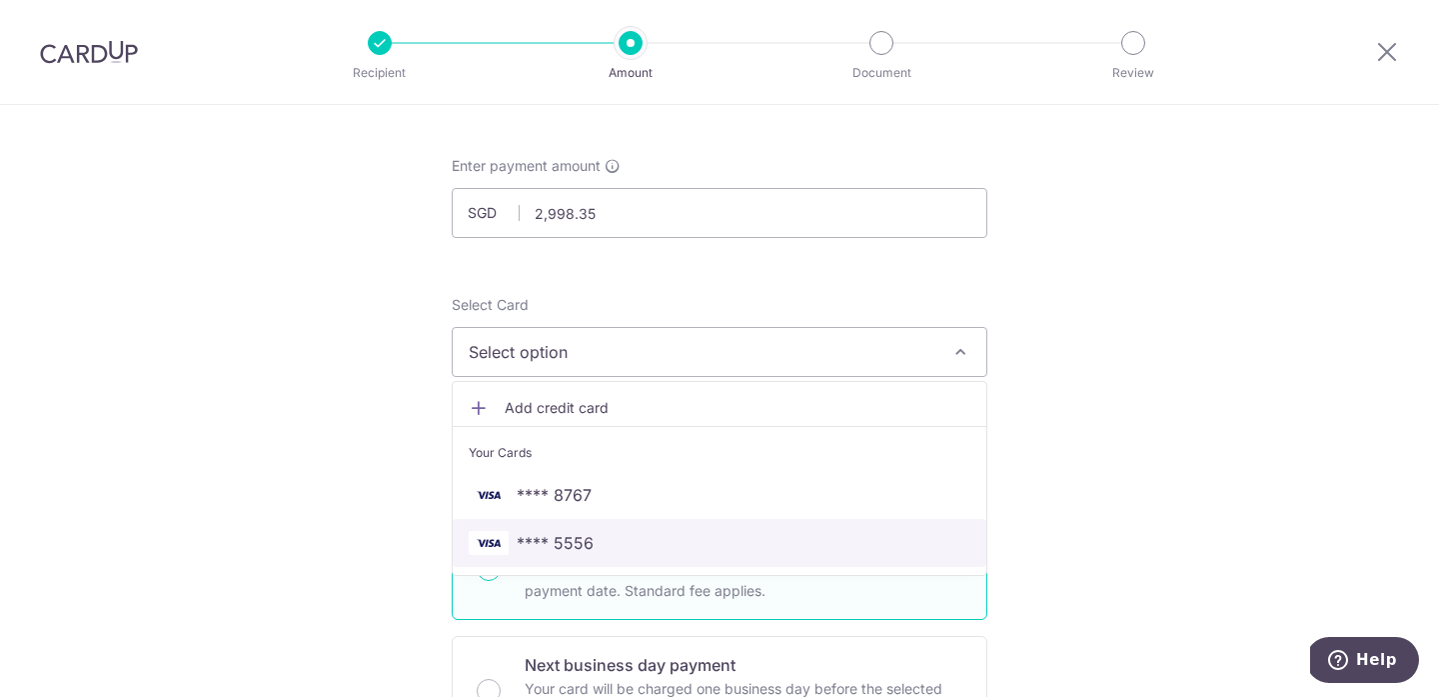
click at [898, 549] on span "**** 5556" at bounding box center [720, 543] width 502 height 24
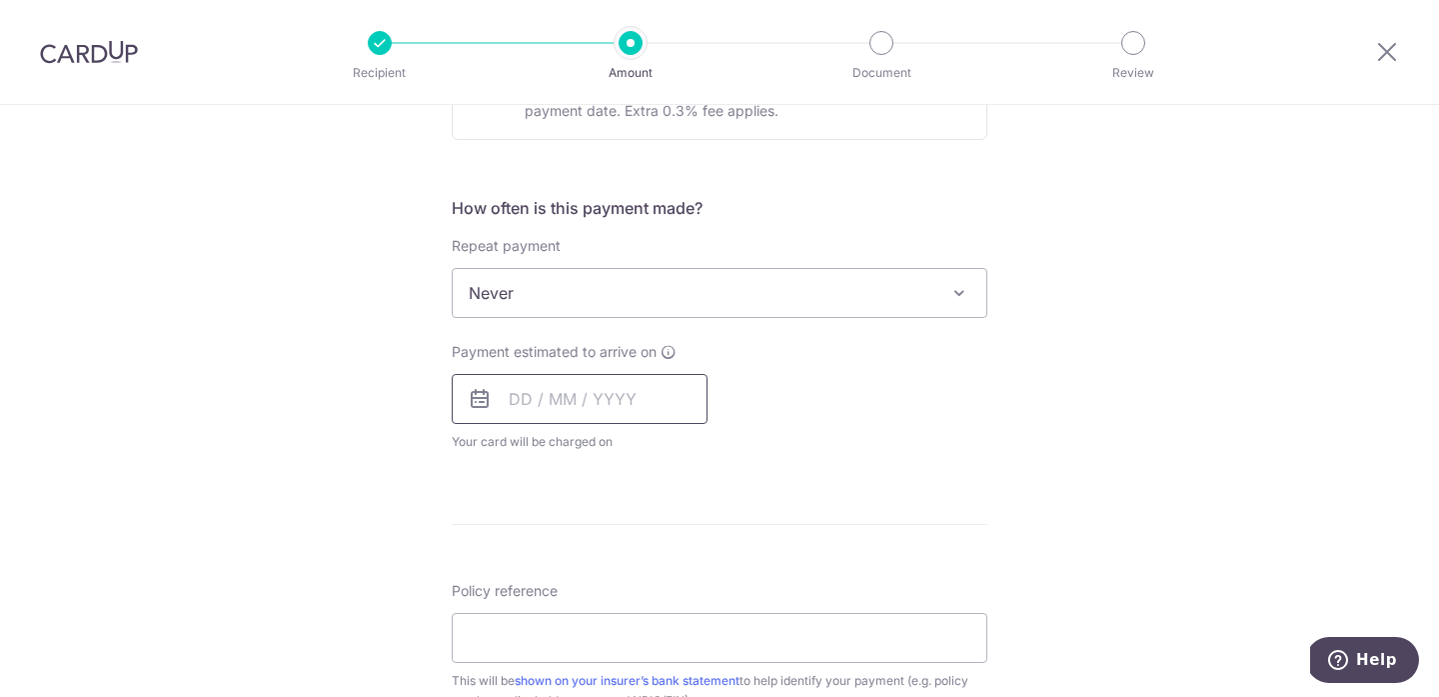
scroll to position [692, 0]
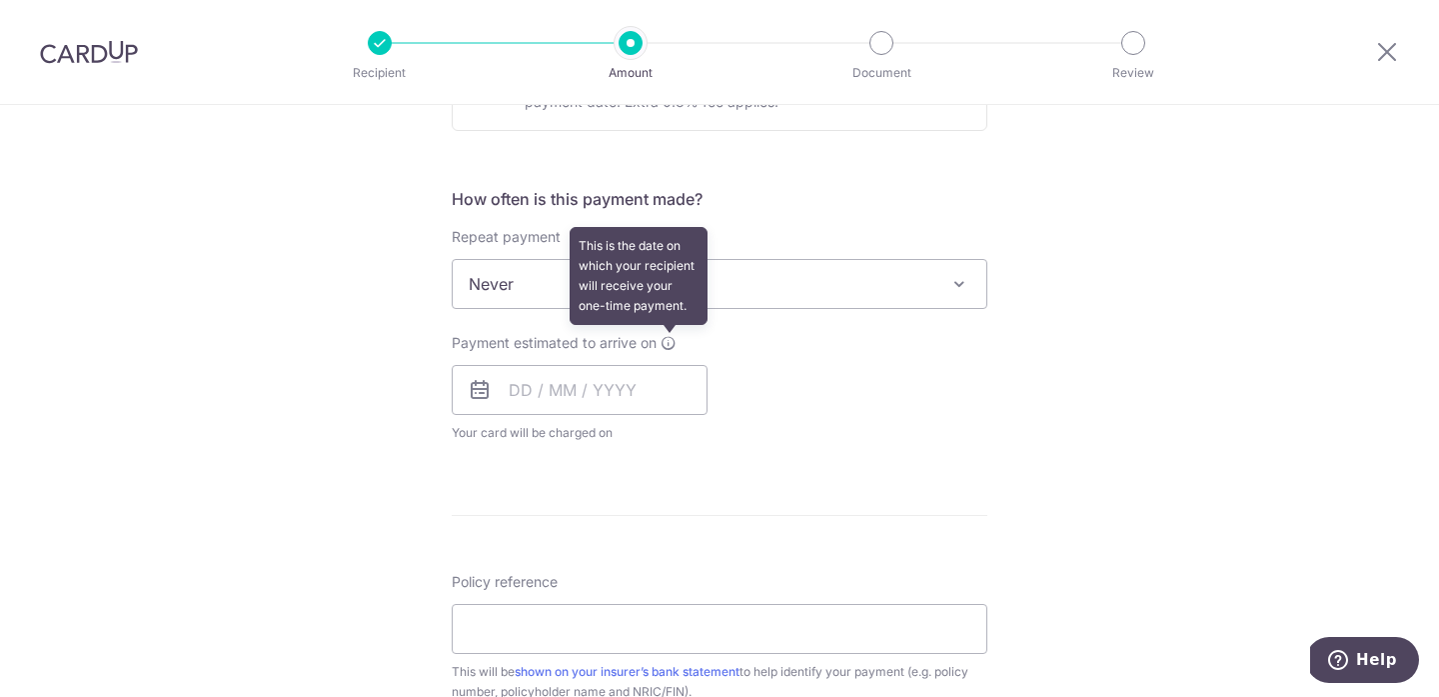
click at [666, 339] on icon at bounding box center [669, 343] width 16 height 16
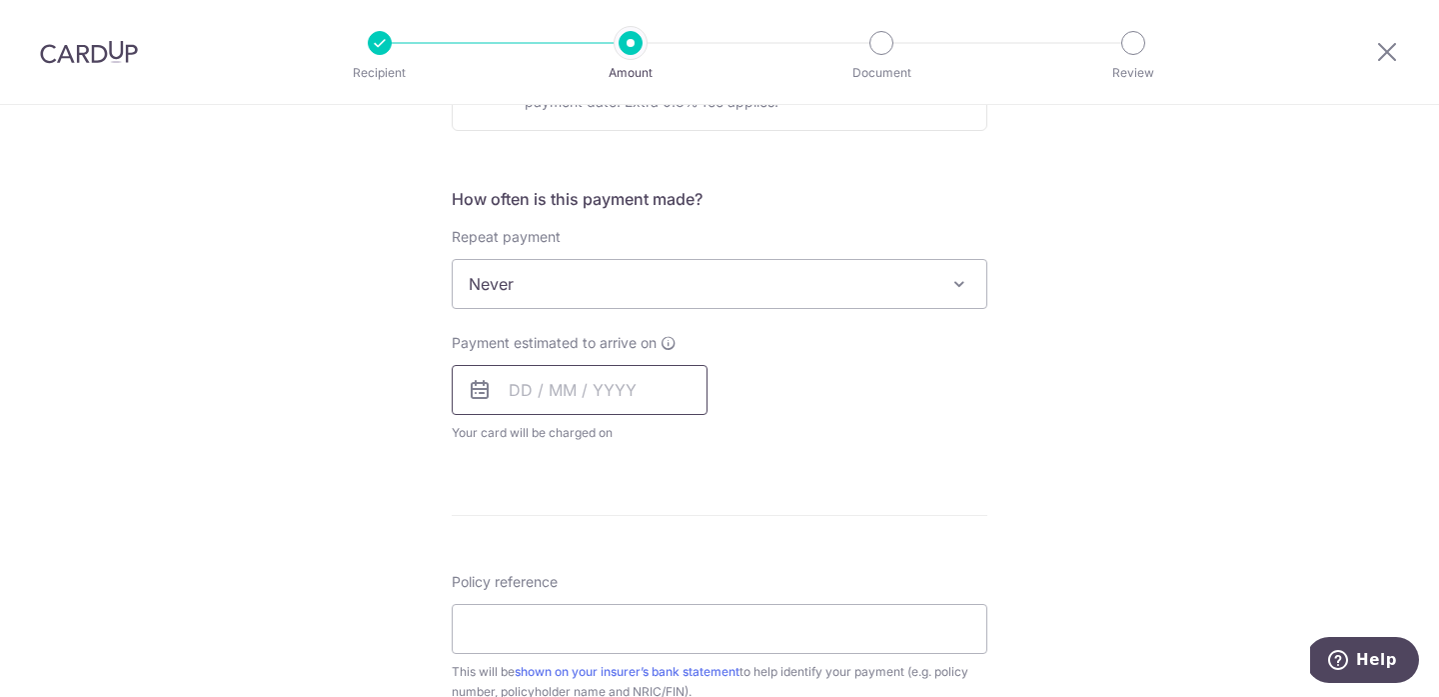
click at [506, 394] on input "text" at bounding box center [580, 390] width 256 height 50
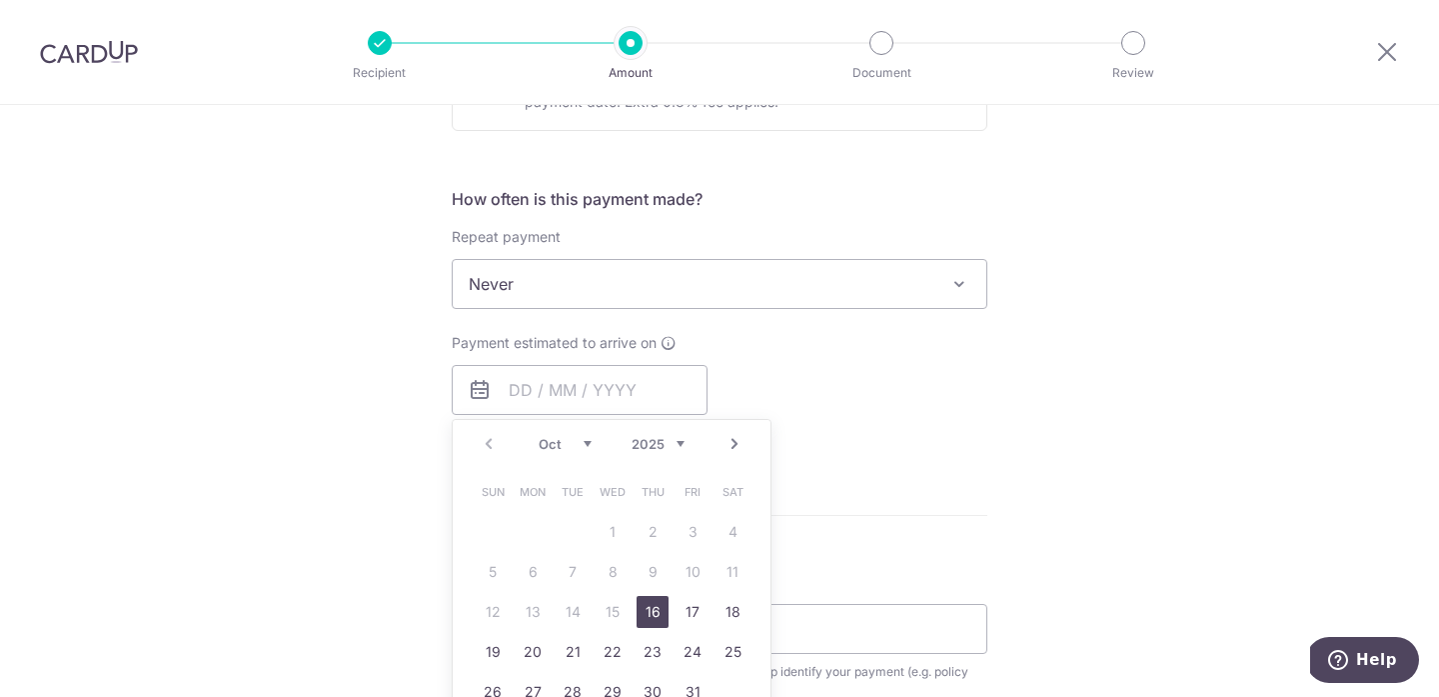
click at [580, 444] on select "Oct Nov Dec" at bounding box center [565, 444] width 53 height 16
click at [490, 602] on link "9" at bounding box center [493, 612] width 32 height 32
type input "09/11/2025"
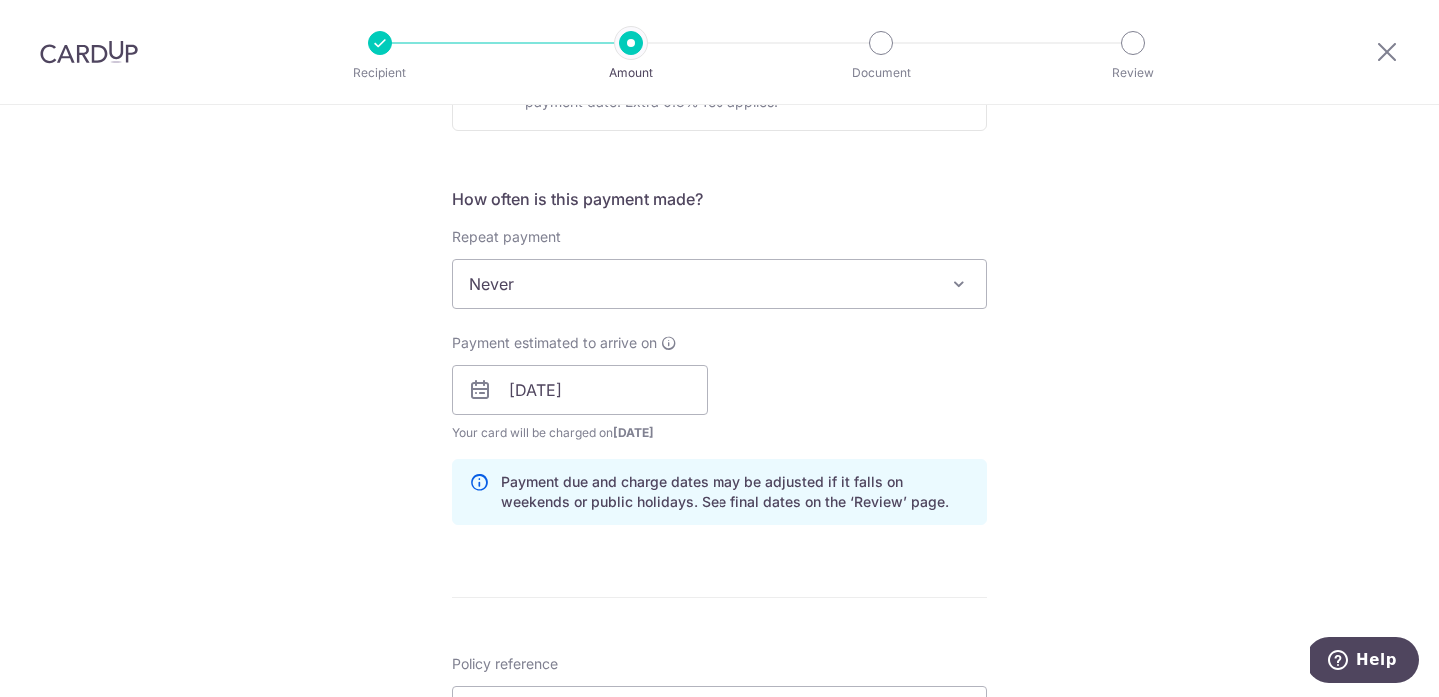
click at [373, 540] on div "Tell us more about your payment Enter payment amount SGD 2,998.35 2998.35 Selec…" at bounding box center [719, 358] width 1439 height 1890
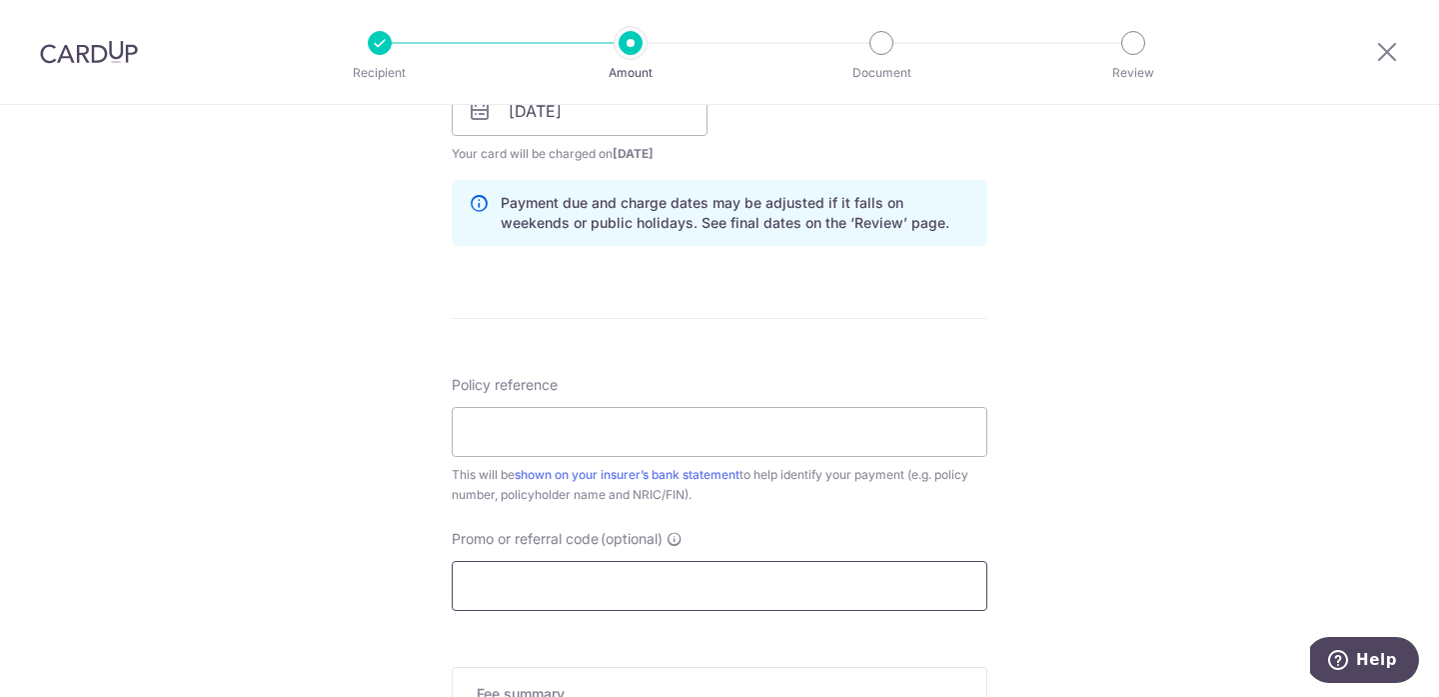
scroll to position [1049, 0]
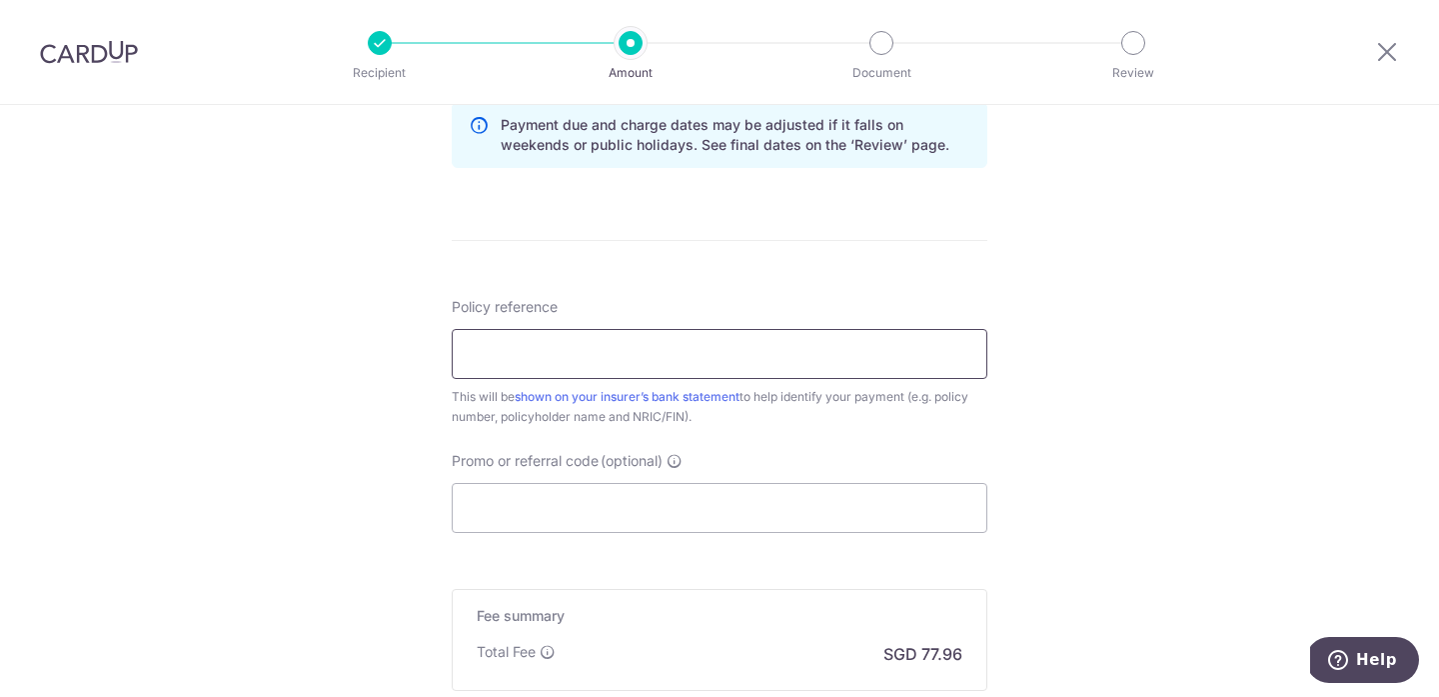
click at [562, 361] on input "Policy reference" at bounding box center [720, 354] width 536 height 50
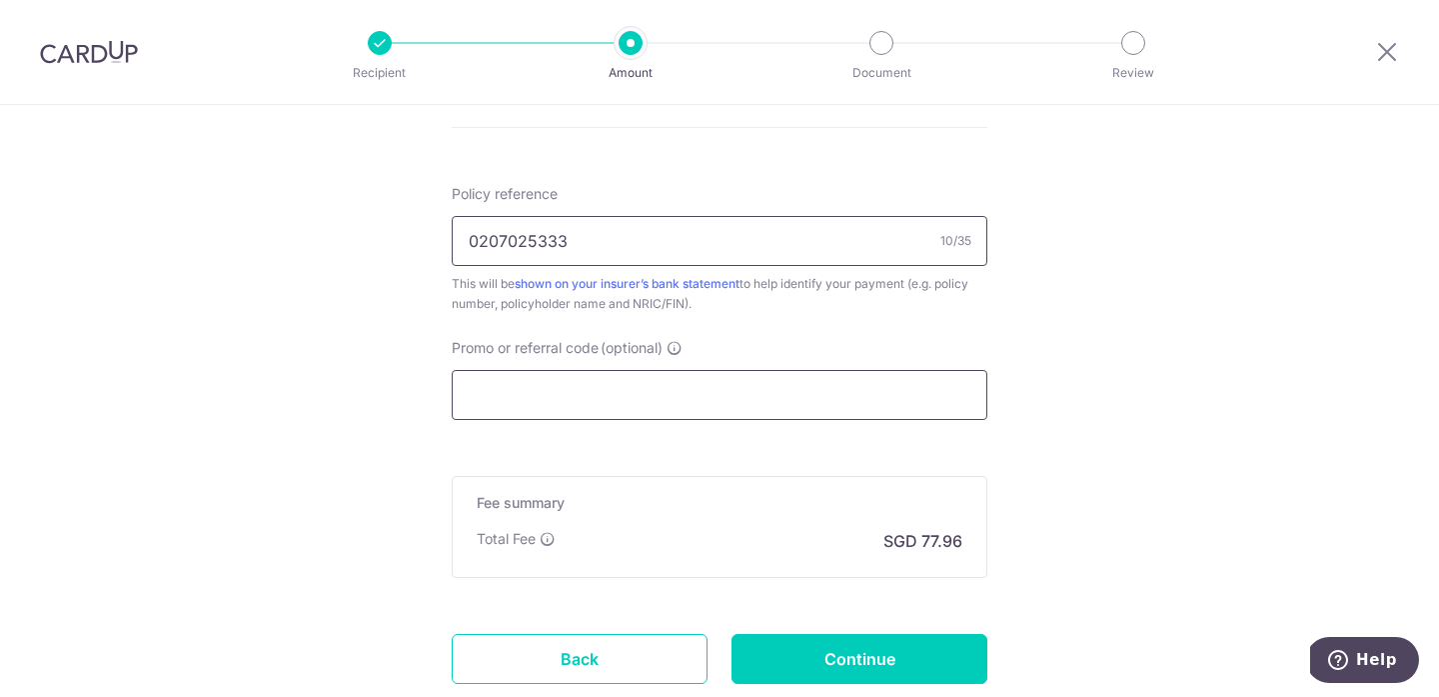
scroll to position [1178, 0]
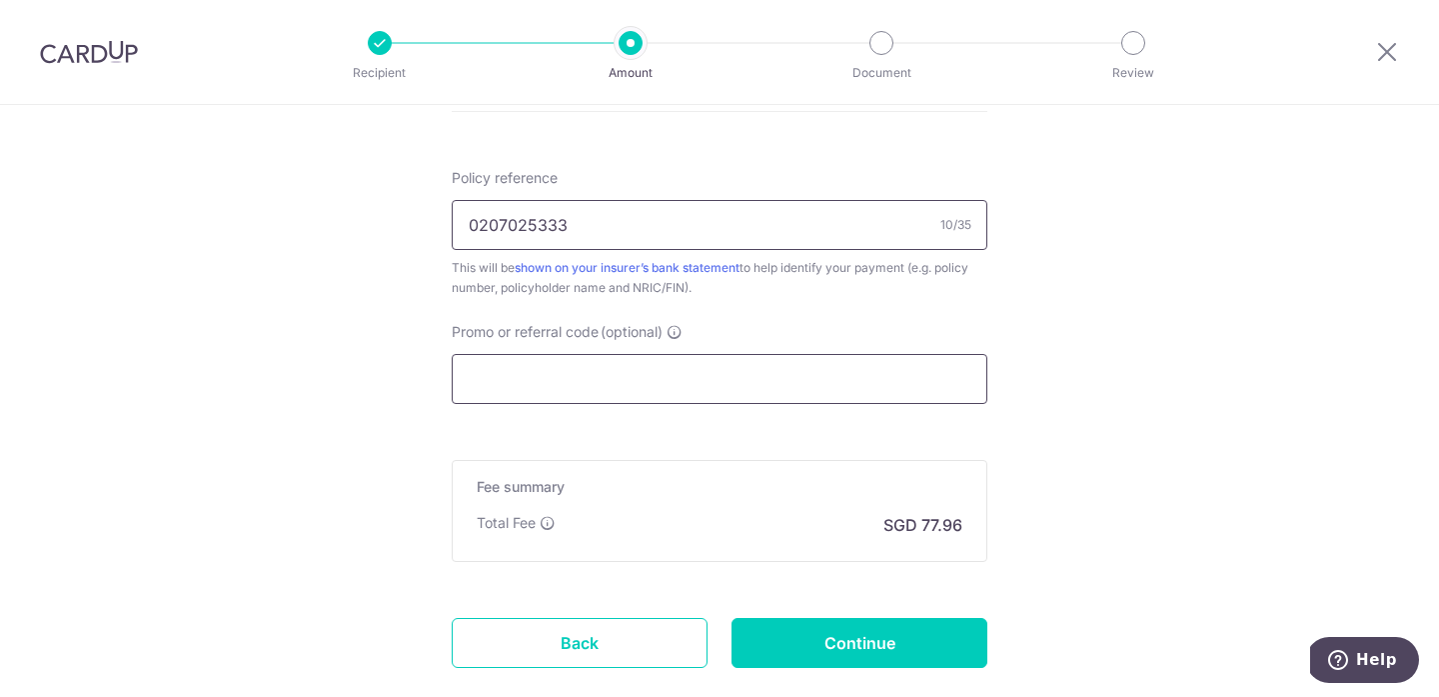
type input "0207025333"
click at [606, 386] on input "Promo or referral code (optional)" at bounding box center [720, 379] width 536 height 50
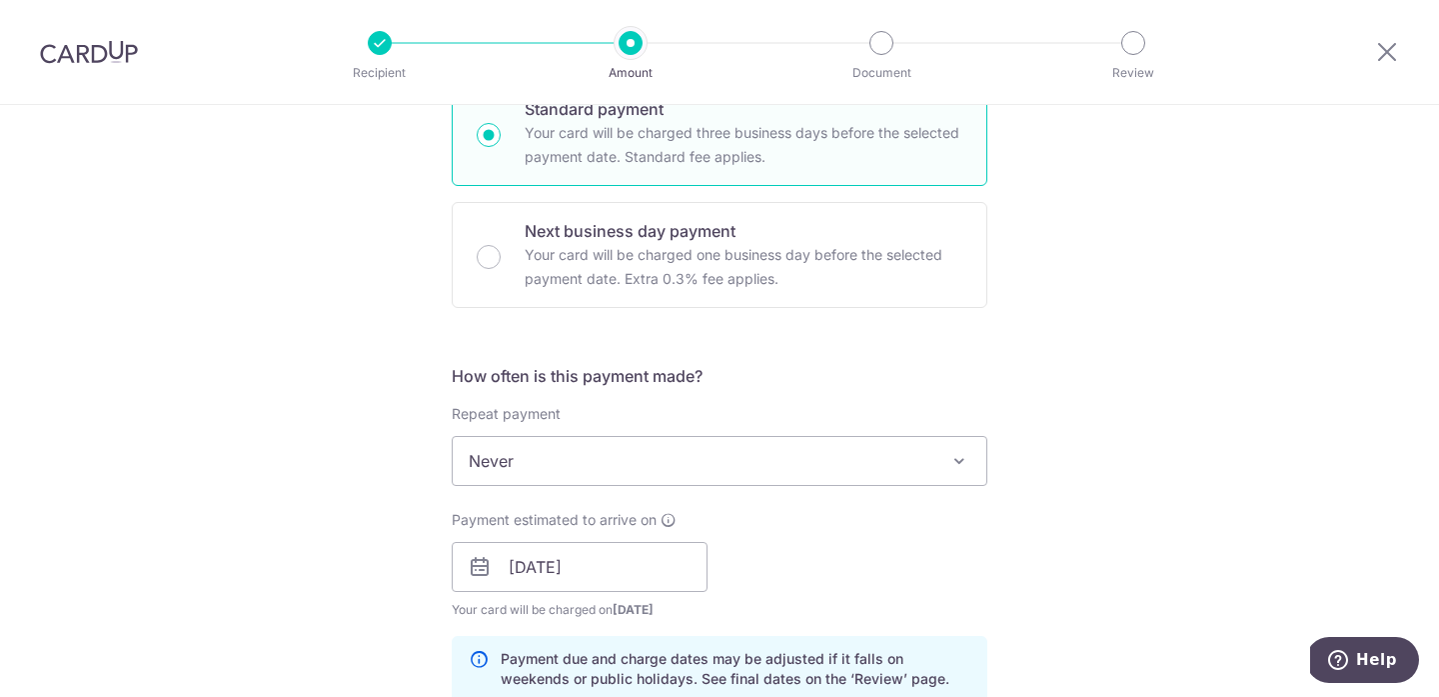
scroll to position [532, 0]
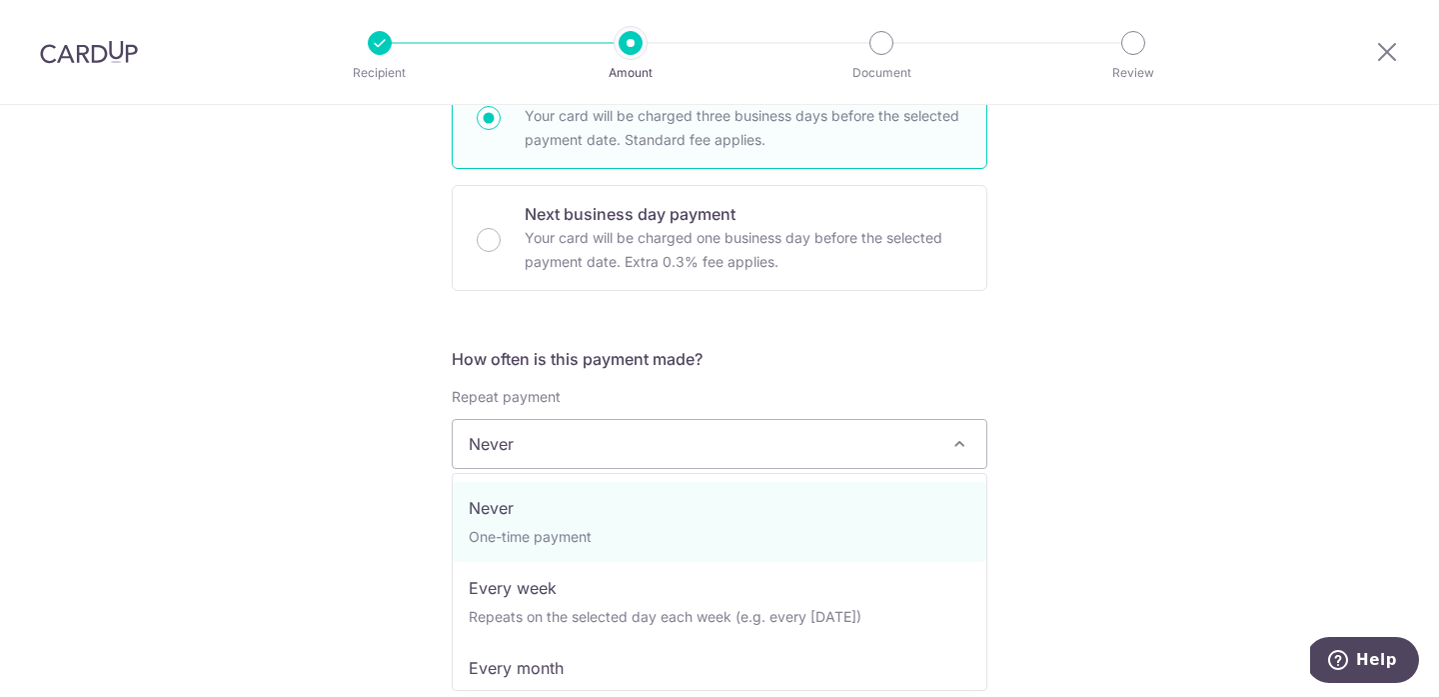
click at [675, 455] on span "Never" at bounding box center [720, 444] width 534 height 48
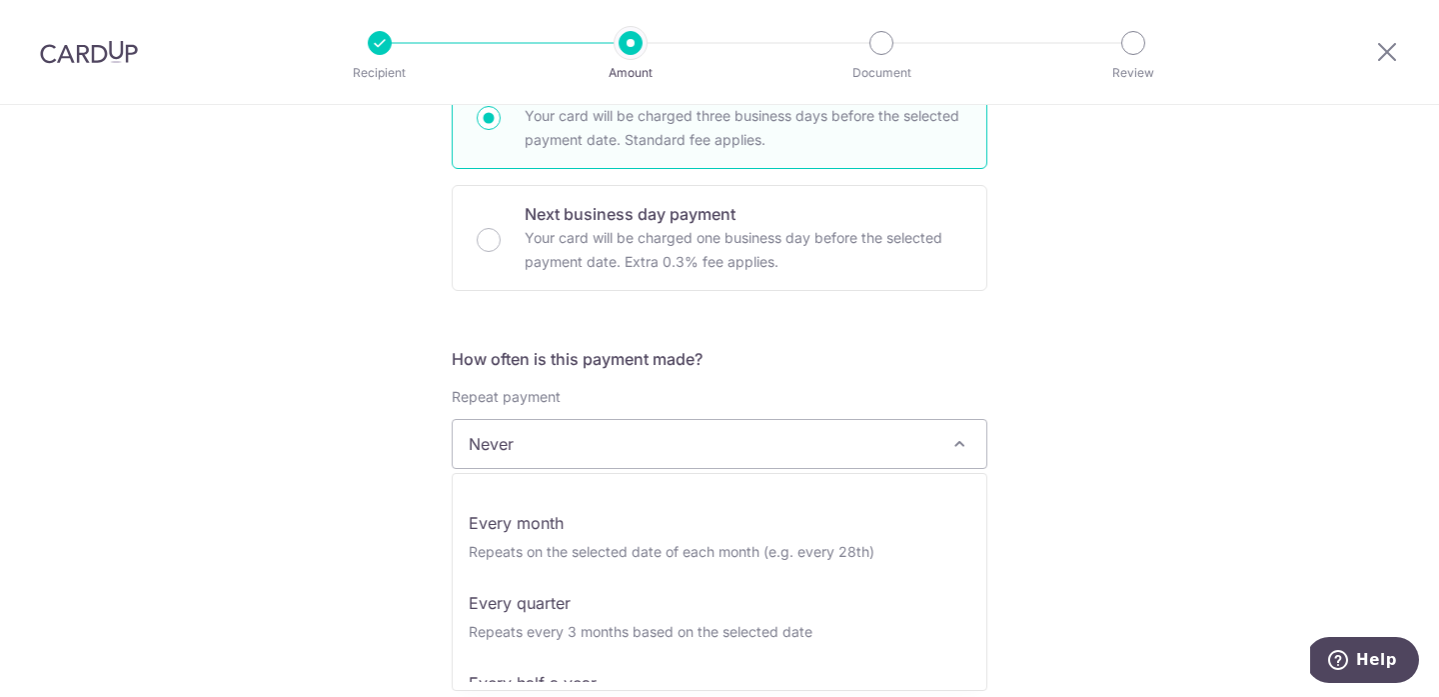
scroll to position [259, 0]
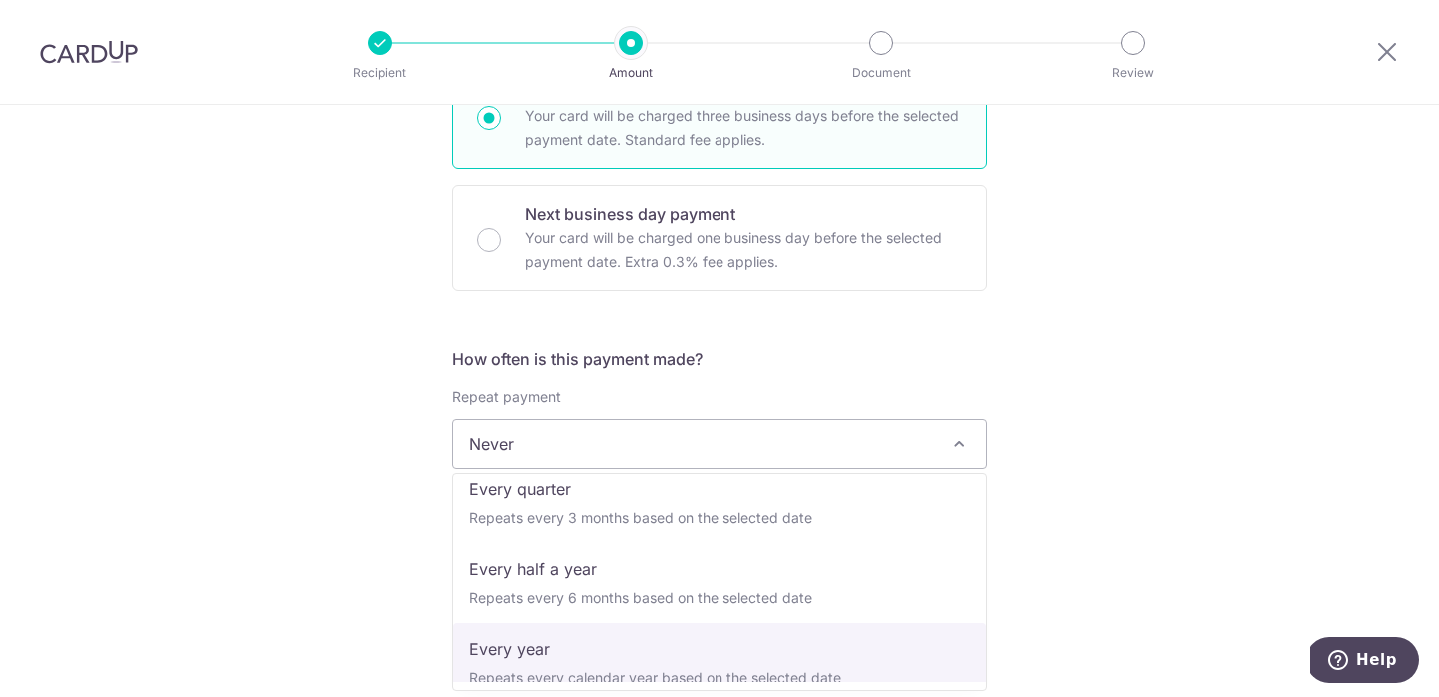
select select "6"
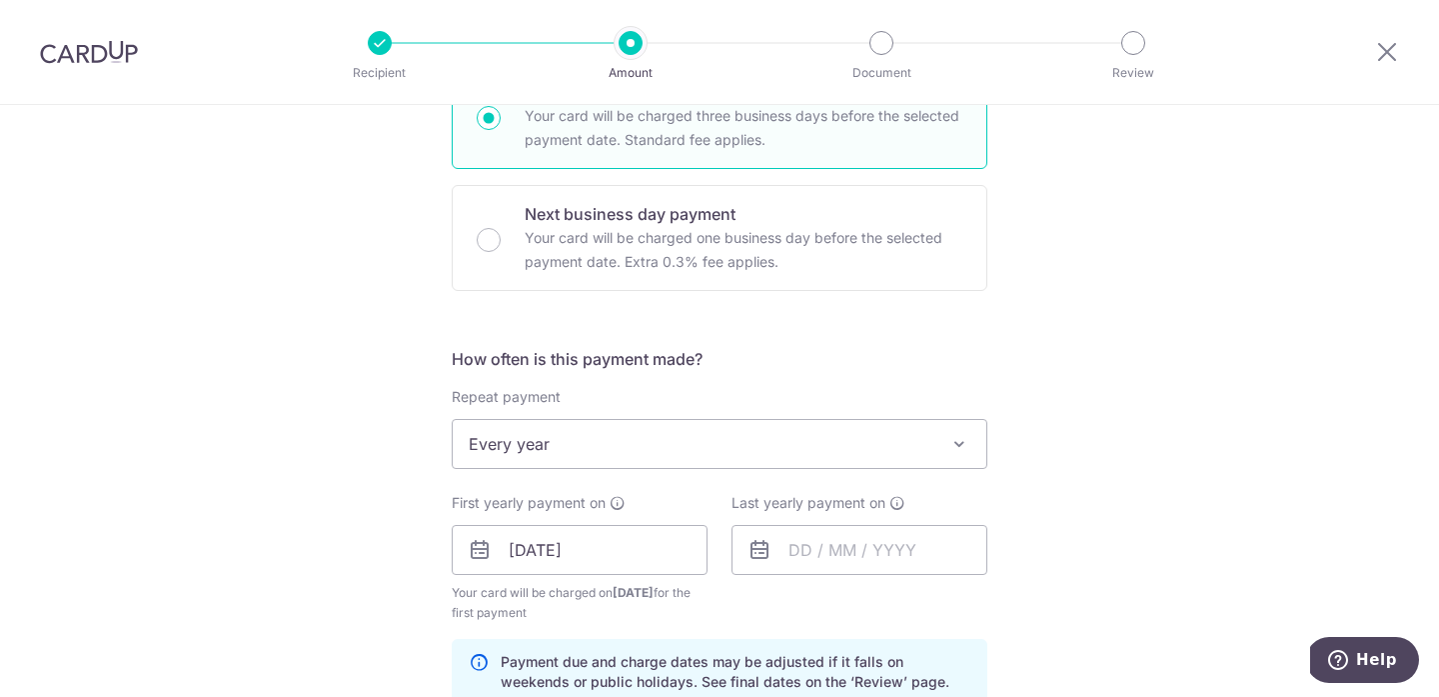
click at [337, 488] on div "Tell us more about your payment Enter payment amount SGD 2,998.35 2998.35 Selec…" at bounding box center [719, 528] width 1439 height 1910
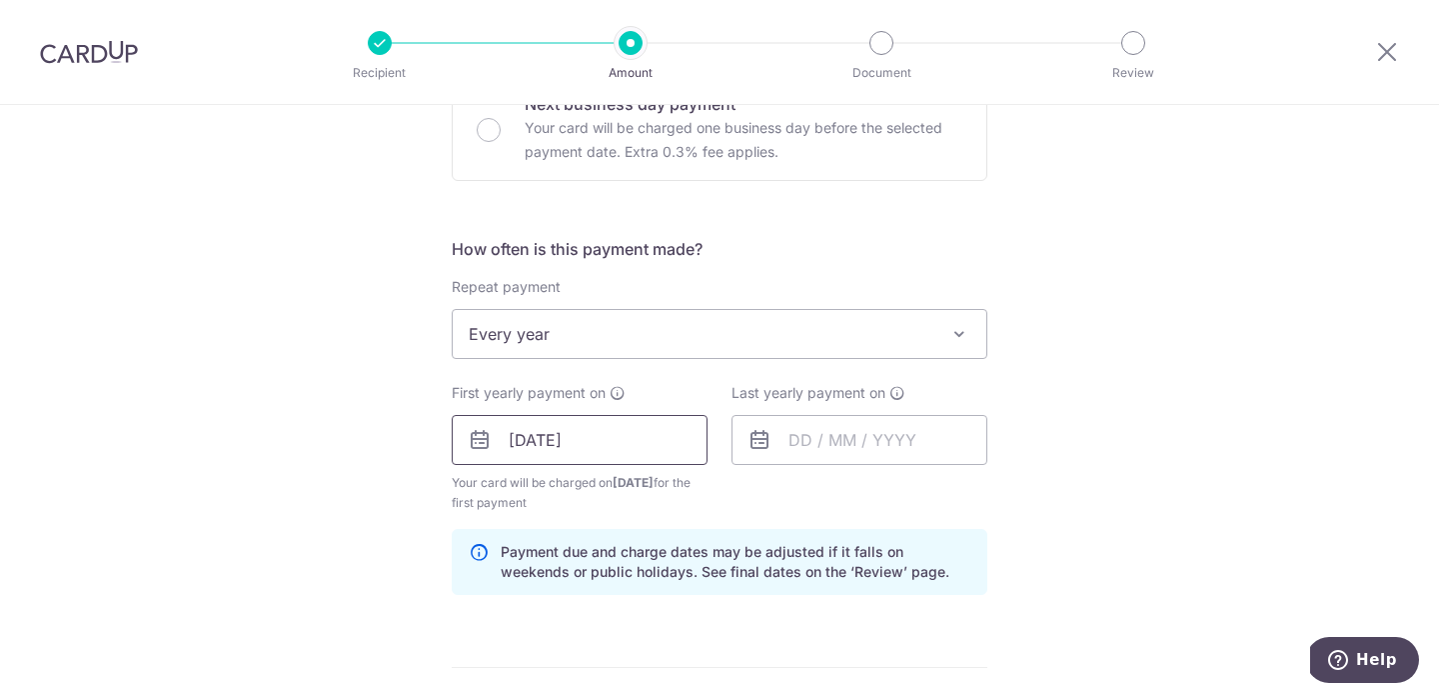
scroll to position [665, 0]
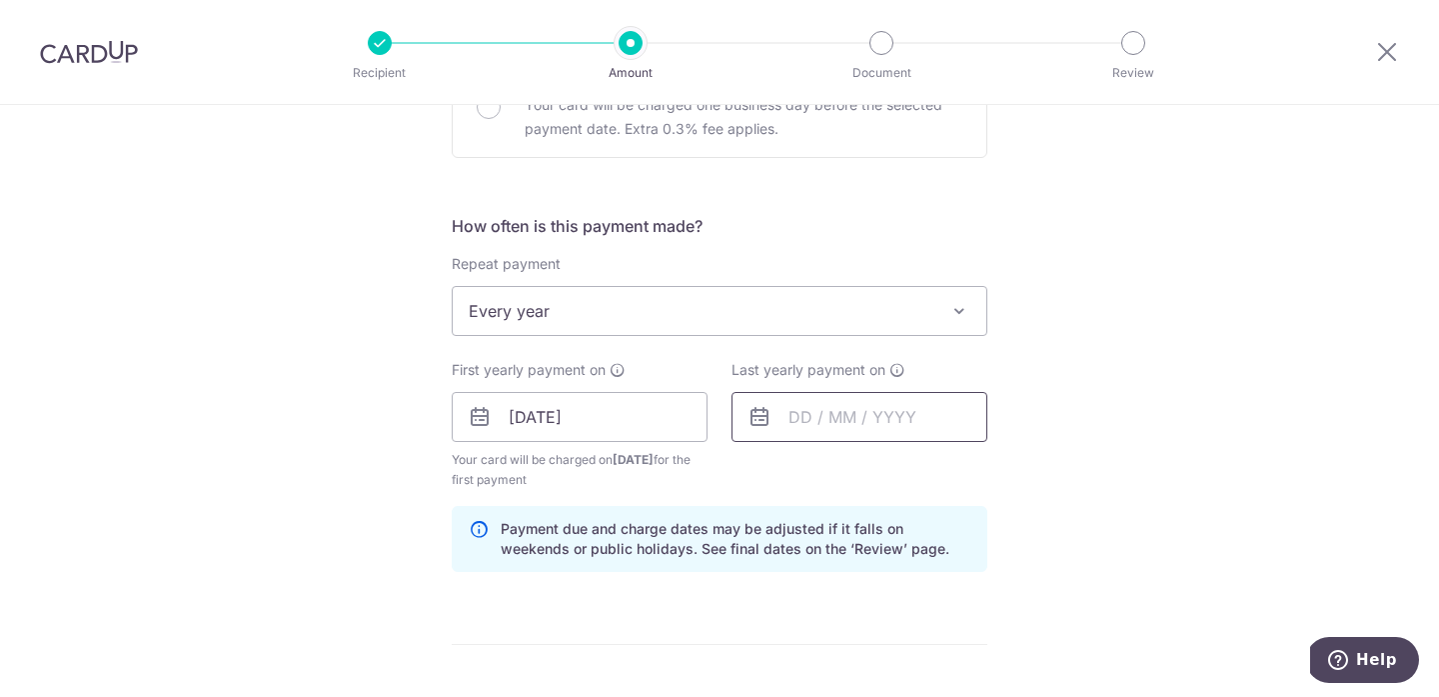
click at [800, 423] on input "text" at bounding box center [860, 417] width 256 height 50
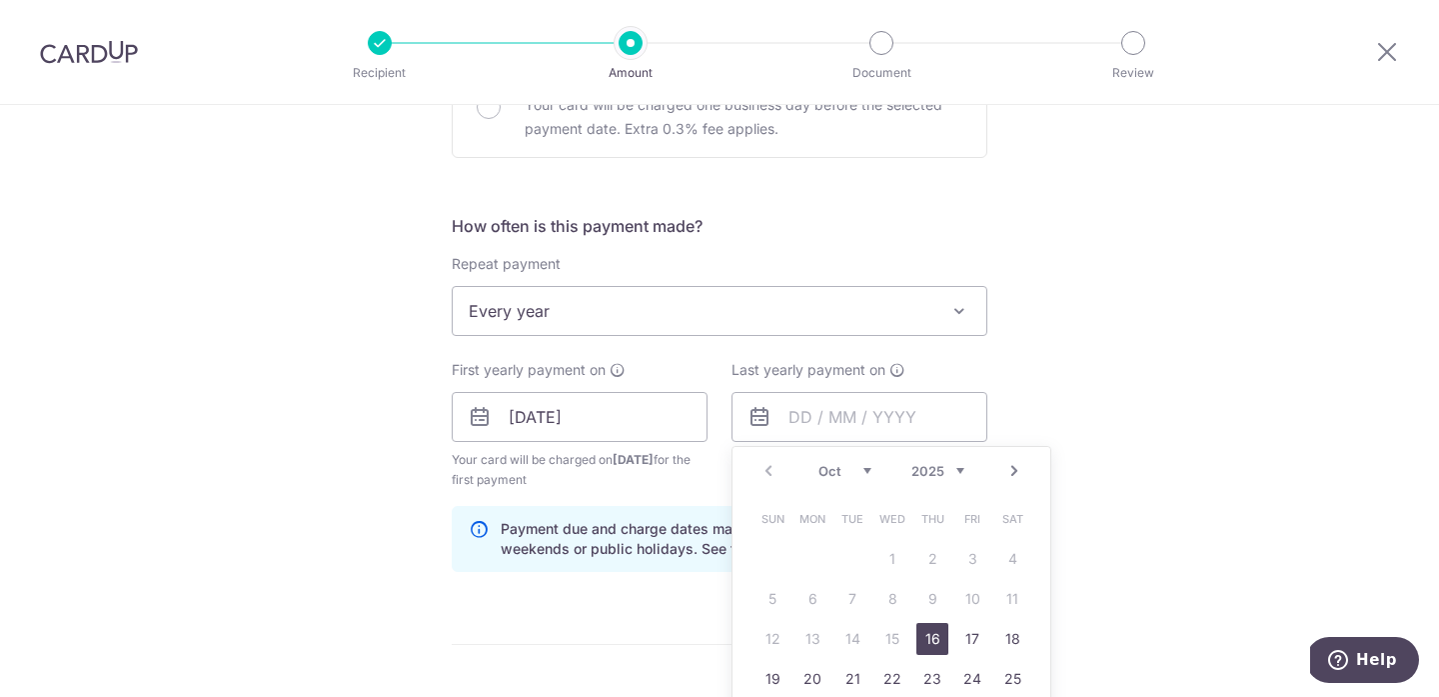
click at [965, 474] on div "Prev Next Oct Nov Dec 2025 2026 2027 2028 2029 2030 2031 2032 2033 2034 2035" at bounding box center [892, 471] width 318 height 48
click at [959, 467] on select "2025 2026 2027 2028 2029 2030 2031 2032 2033 2034 2035" at bounding box center [938, 471] width 53 height 16
click at [1092, 343] on div "Tell us more about your payment Enter payment amount SGD 2,998.35 2998.35 Selec…" at bounding box center [719, 395] width 1439 height 1910
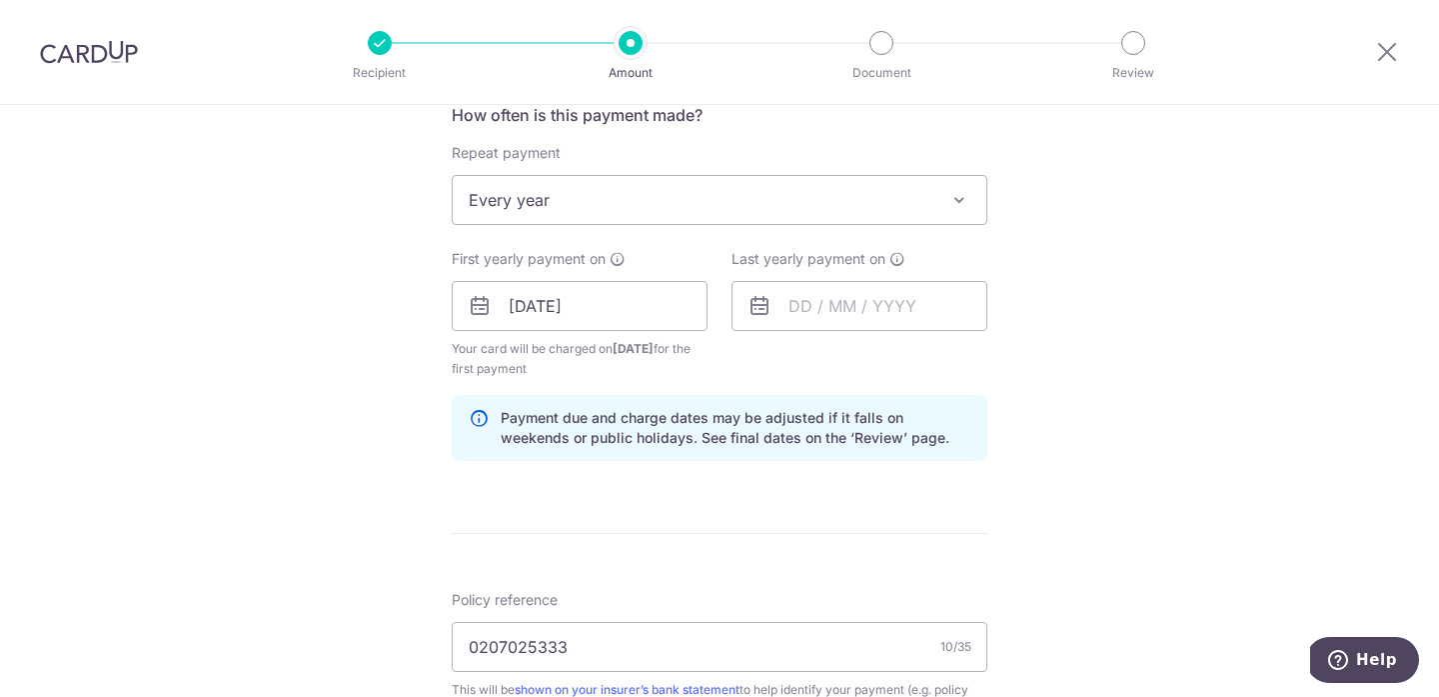
scroll to position [839, 0]
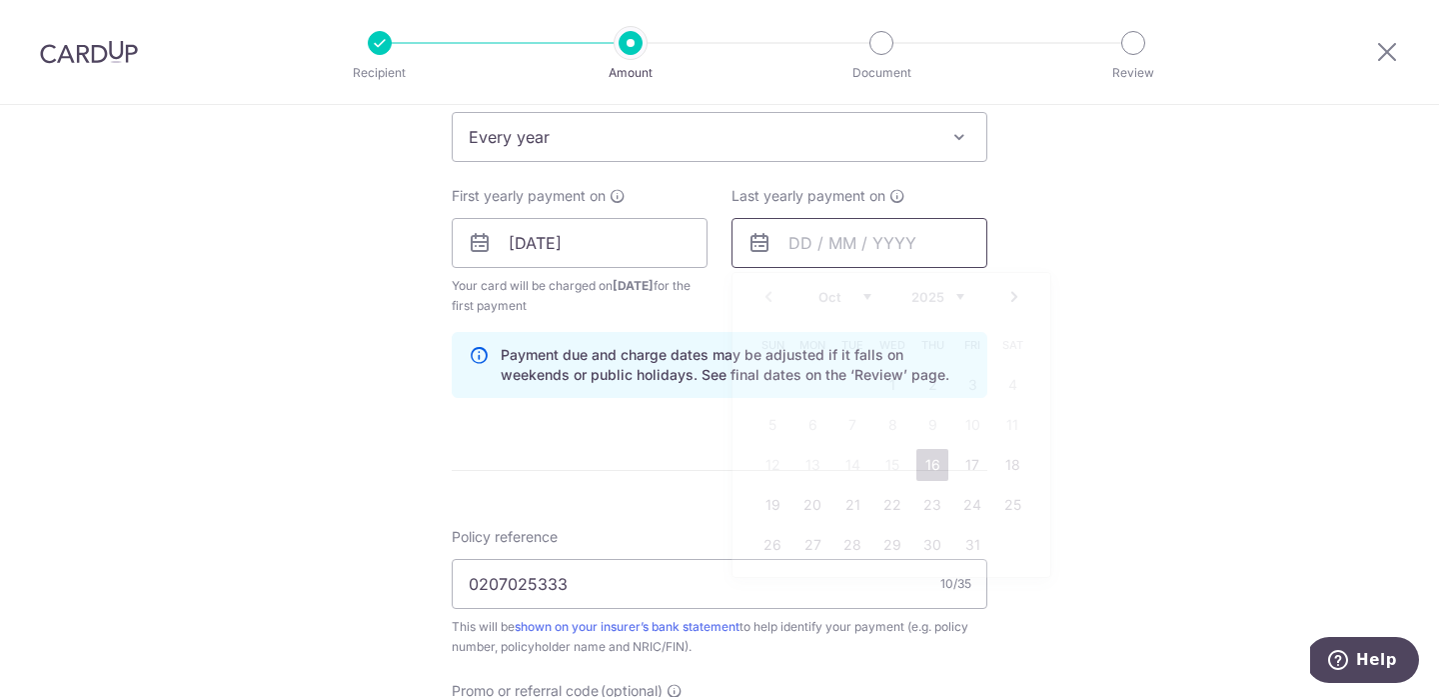
click at [908, 245] on input "text" at bounding box center [860, 243] width 256 height 50
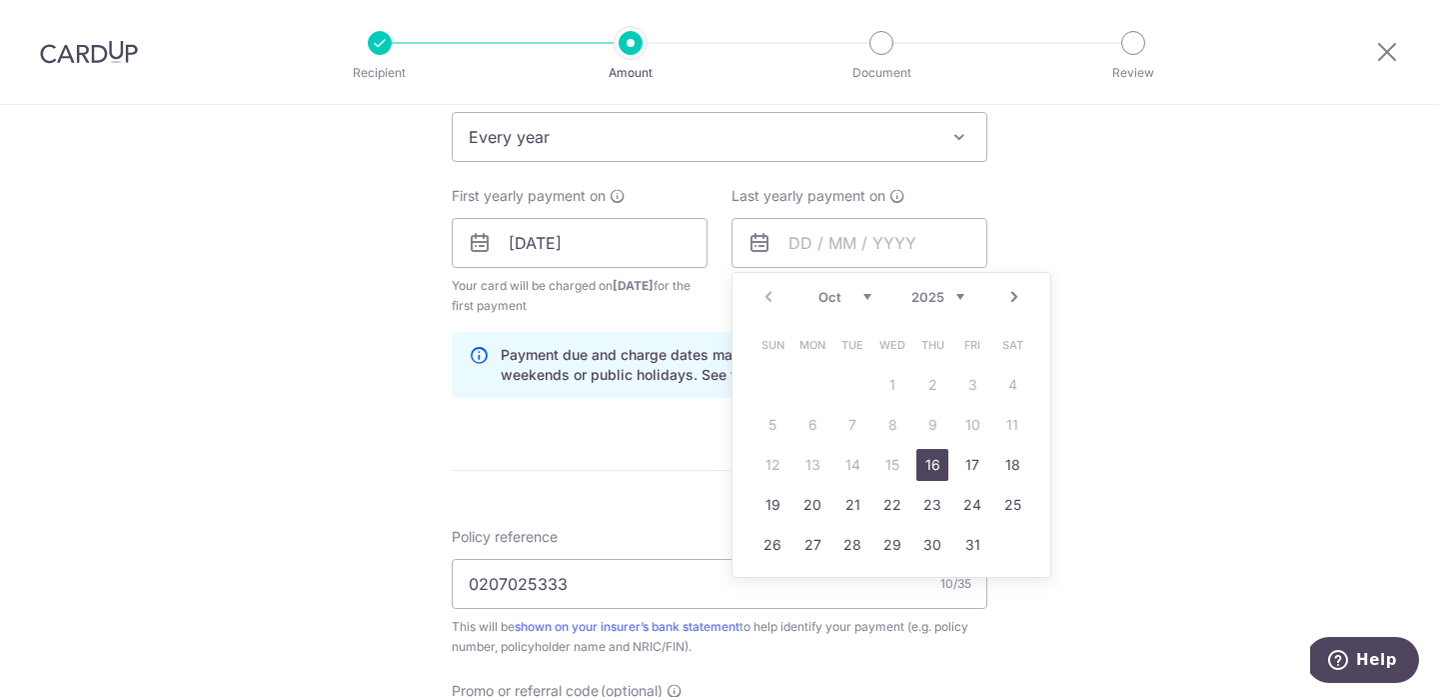
click at [937, 299] on select "2025 2026 2027 2028 2029 2030 2031 2032 2033 2034 2035" at bounding box center [938, 297] width 53 height 16
click at [861, 295] on select "Jan Feb Mar Apr May Jun Jul Aug Sep Oct Nov Dec" at bounding box center [845, 297] width 53 height 16
click at [851, 289] on select "Jan Feb Mar Apr May Jun Jul Aug Sep Oct Nov Dec" at bounding box center [845, 297] width 53 height 16
click at [808, 433] on link "9" at bounding box center [813, 425] width 32 height 32
type input "09/11/2026"
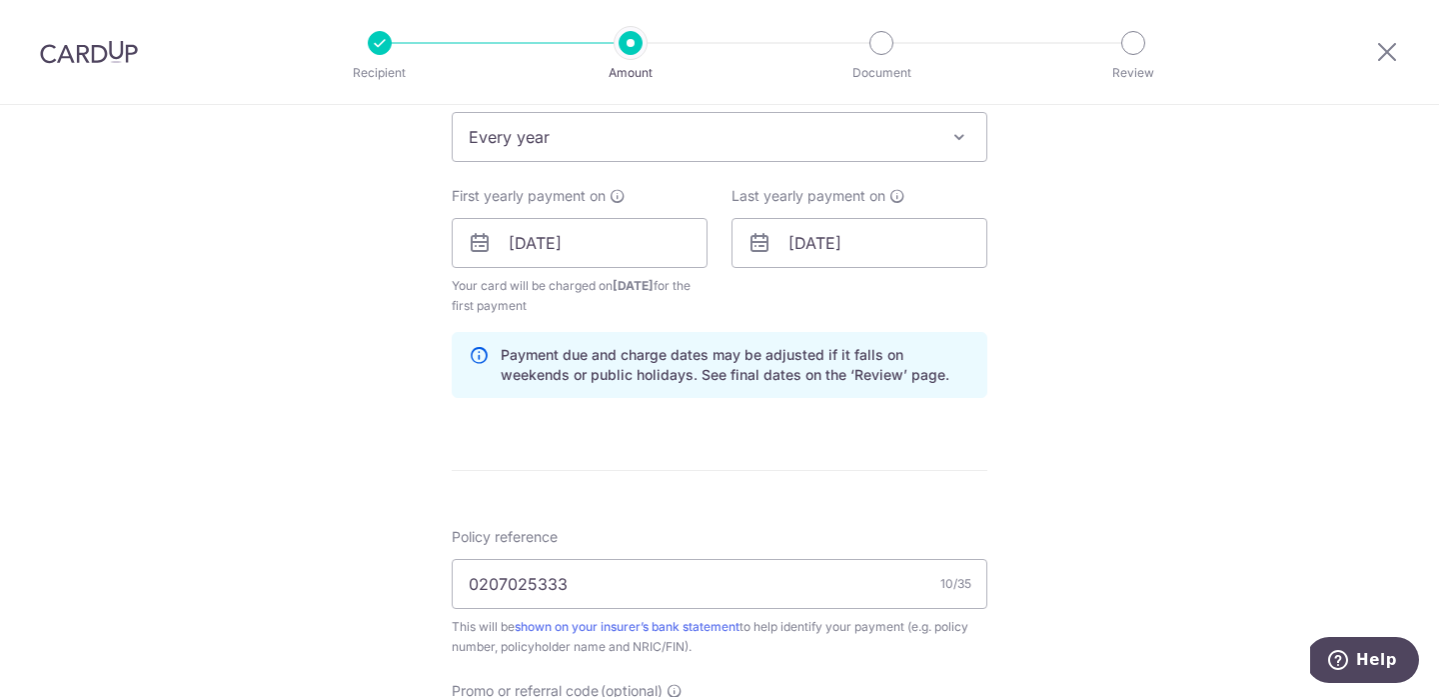
click at [1110, 381] on div "Tell us more about your payment Enter payment amount SGD 2,998.35 2998.35 Selec…" at bounding box center [719, 221] width 1439 height 1910
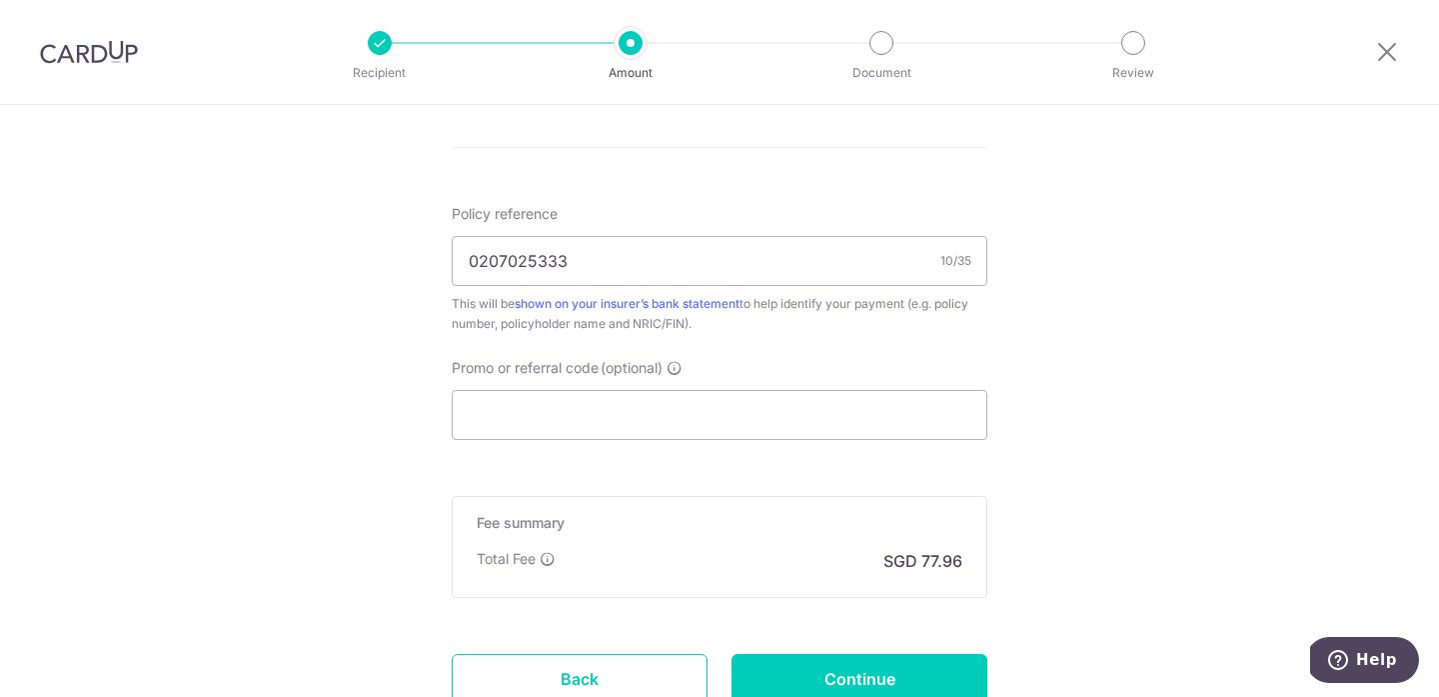
scroll to position [1170, 0]
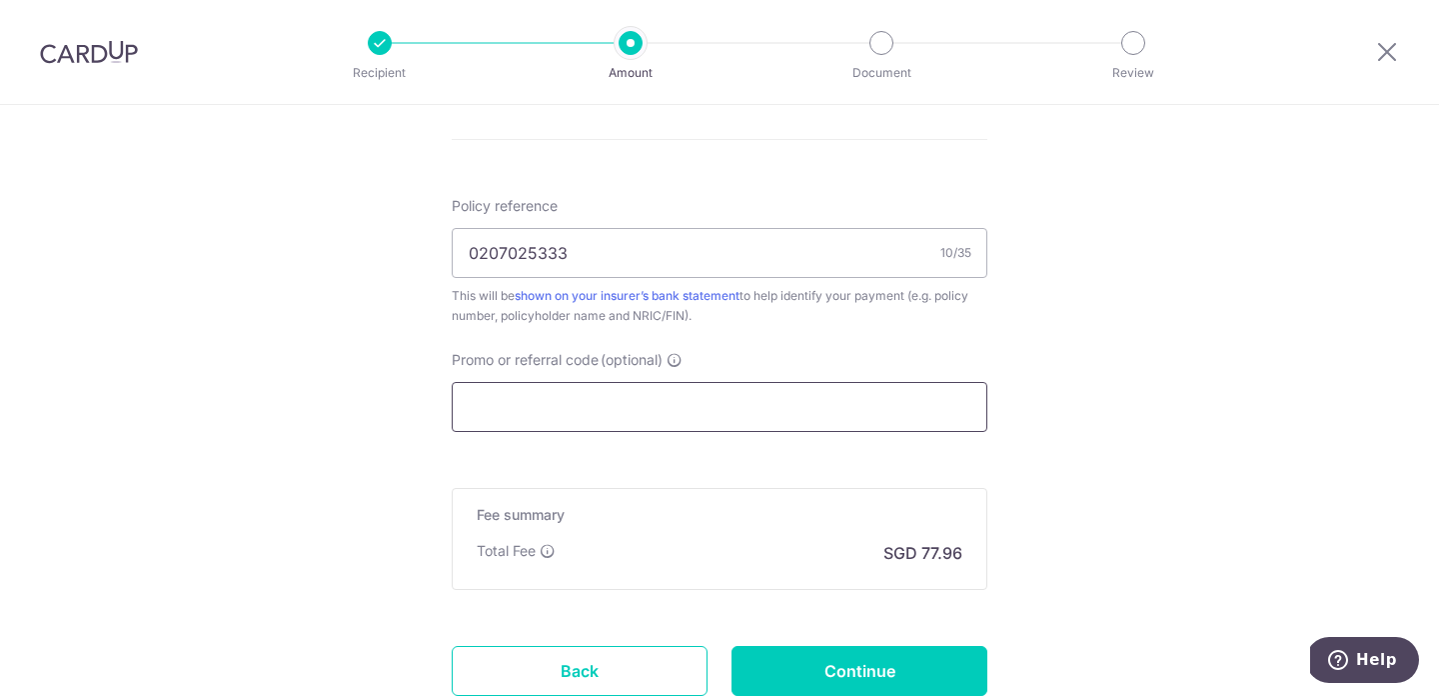
click at [948, 390] on input "Promo or referral code (optional)" at bounding box center [720, 407] width 536 height 50
paste input "REC185"
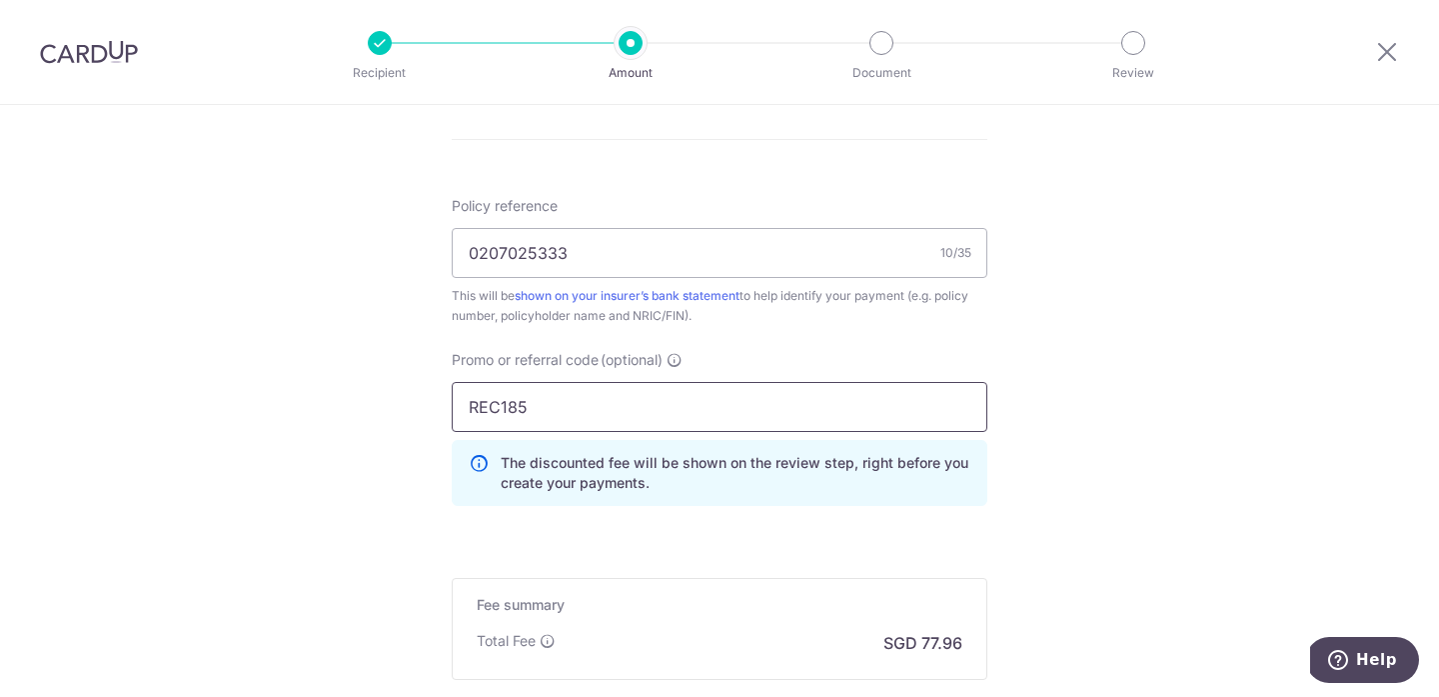
type input "REC185"
click at [748, 346] on div "Policy reference 0207025333 10/35 This will be shown on your insurer’s bank sta…" at bounding box center [720, 359] width 536 height 326
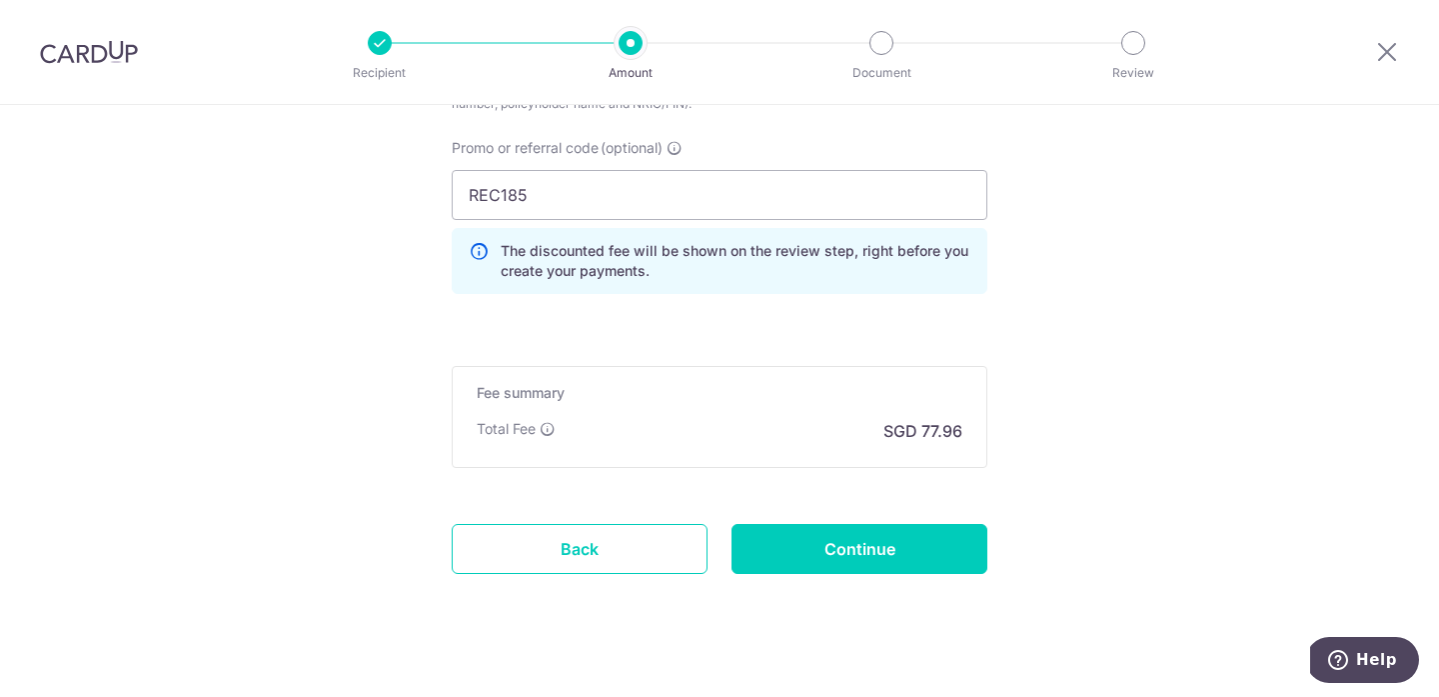
scroll to position [1408, 0]
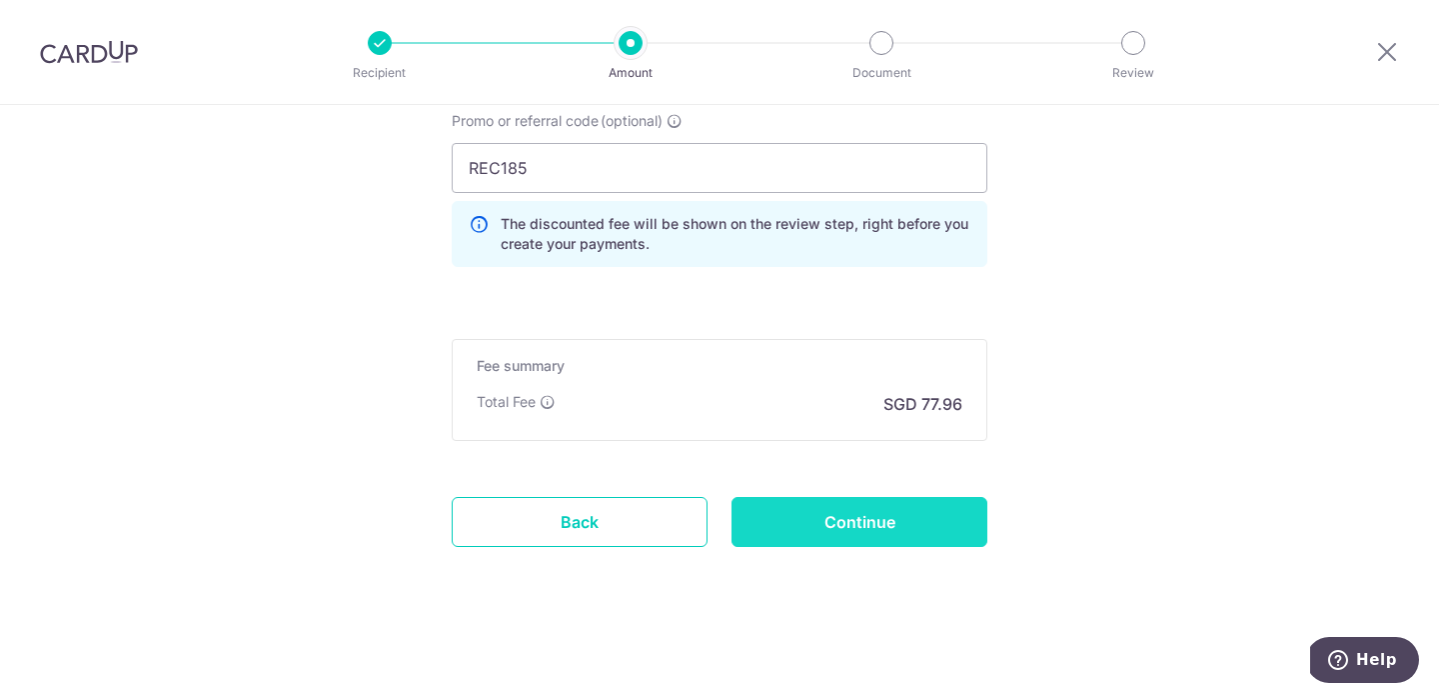
click at [844, 531] on input "Continue" at bounding box center [860, 522] width 256 height 50
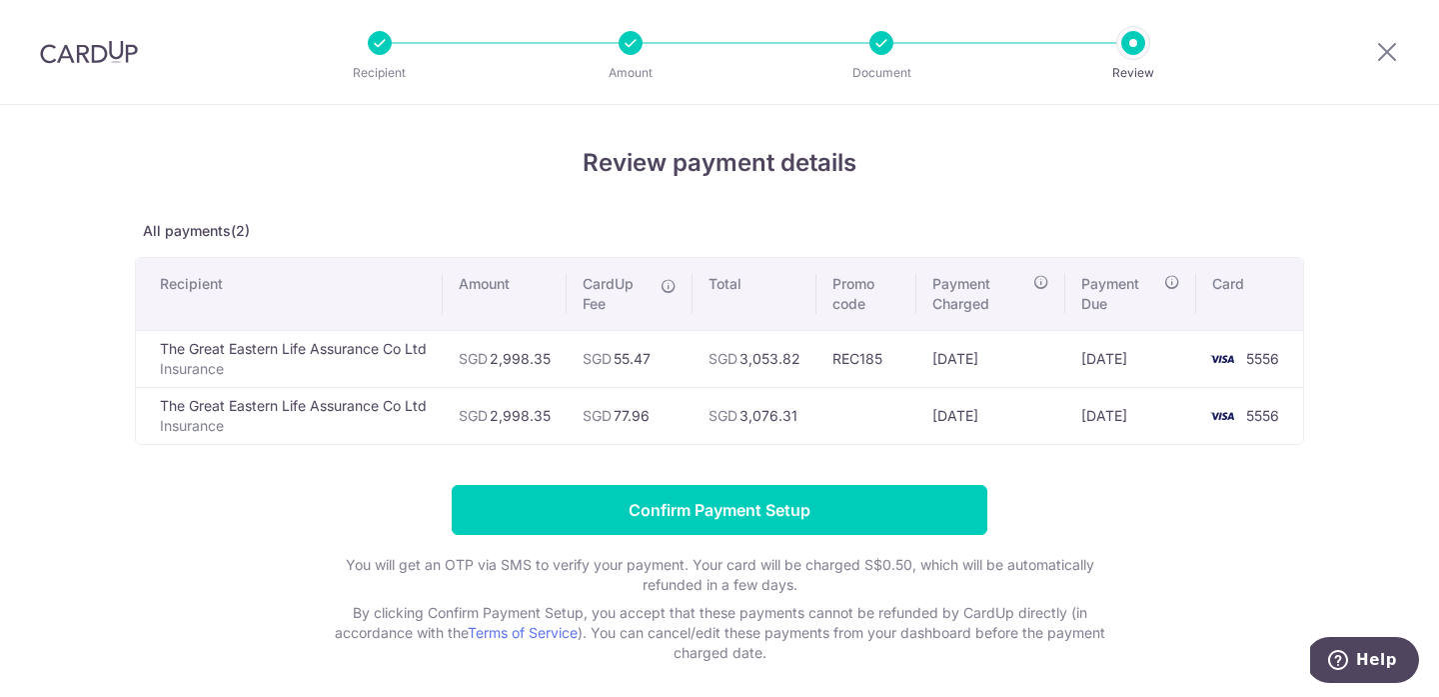
click at [879, 43] on div at bounding box center [882, 43] width 24 height 24
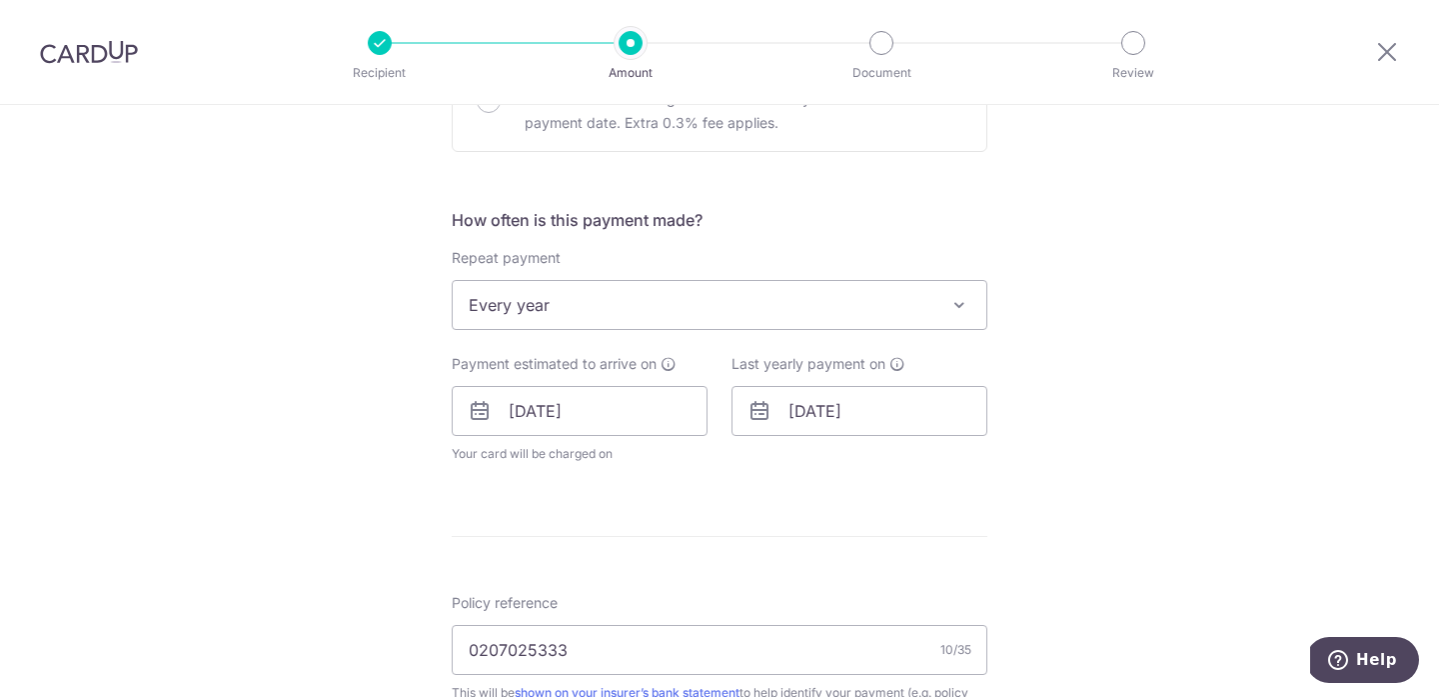
scroll to position [723, 0]
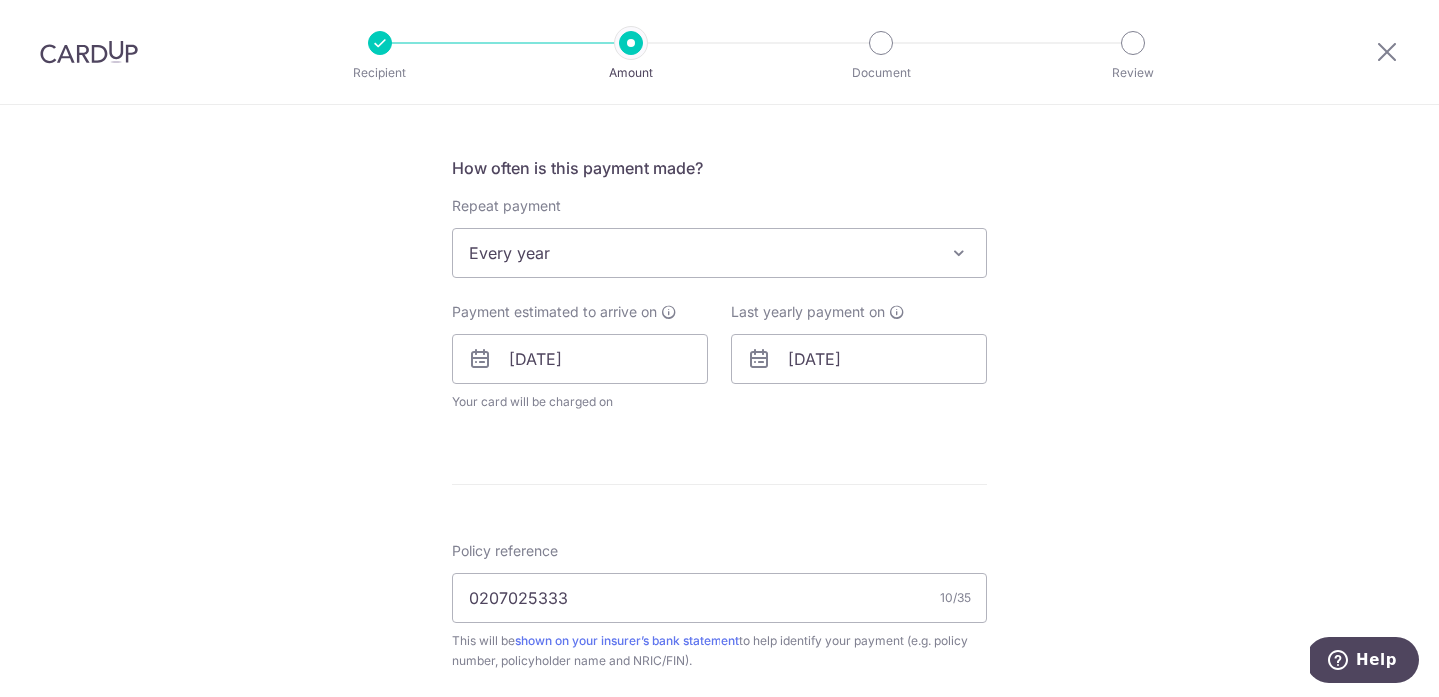
click at [769, 261] on span "Every year" at bounding box center [720, 253] width 534 height 48
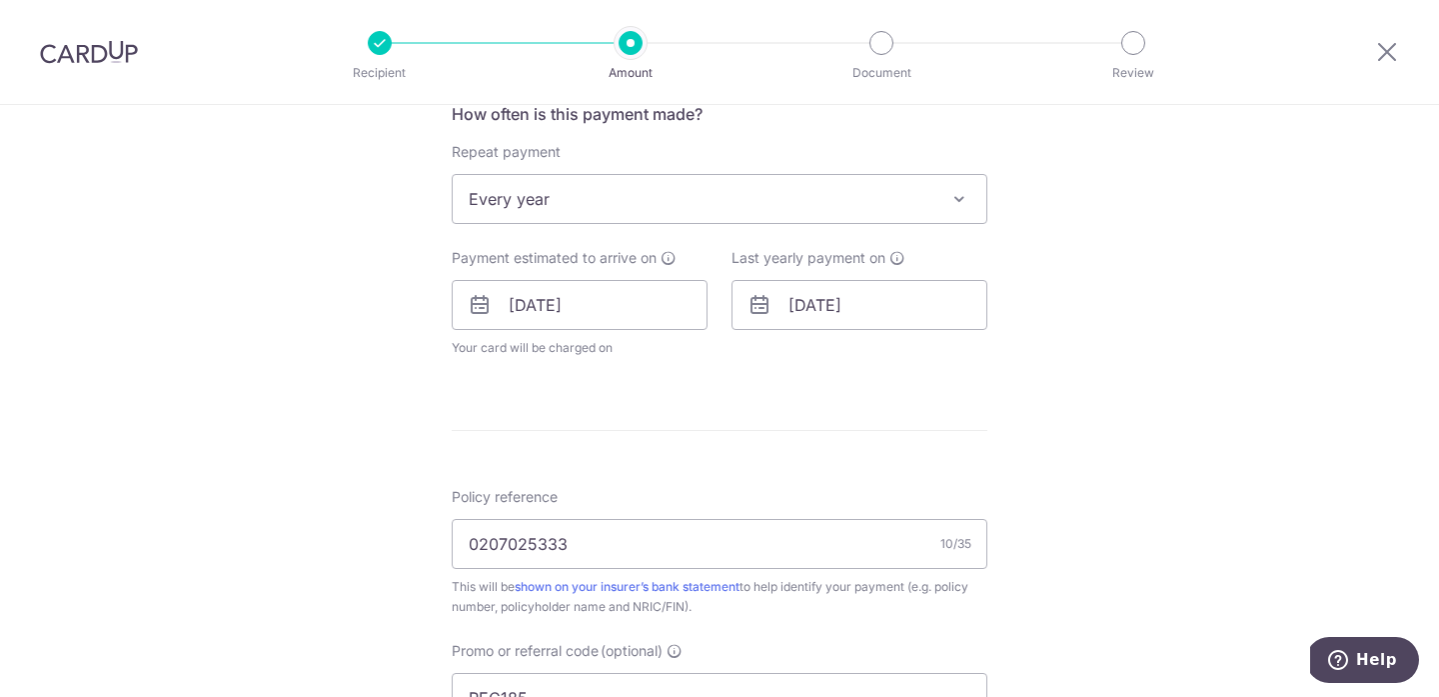
scroll to position [755, 0]
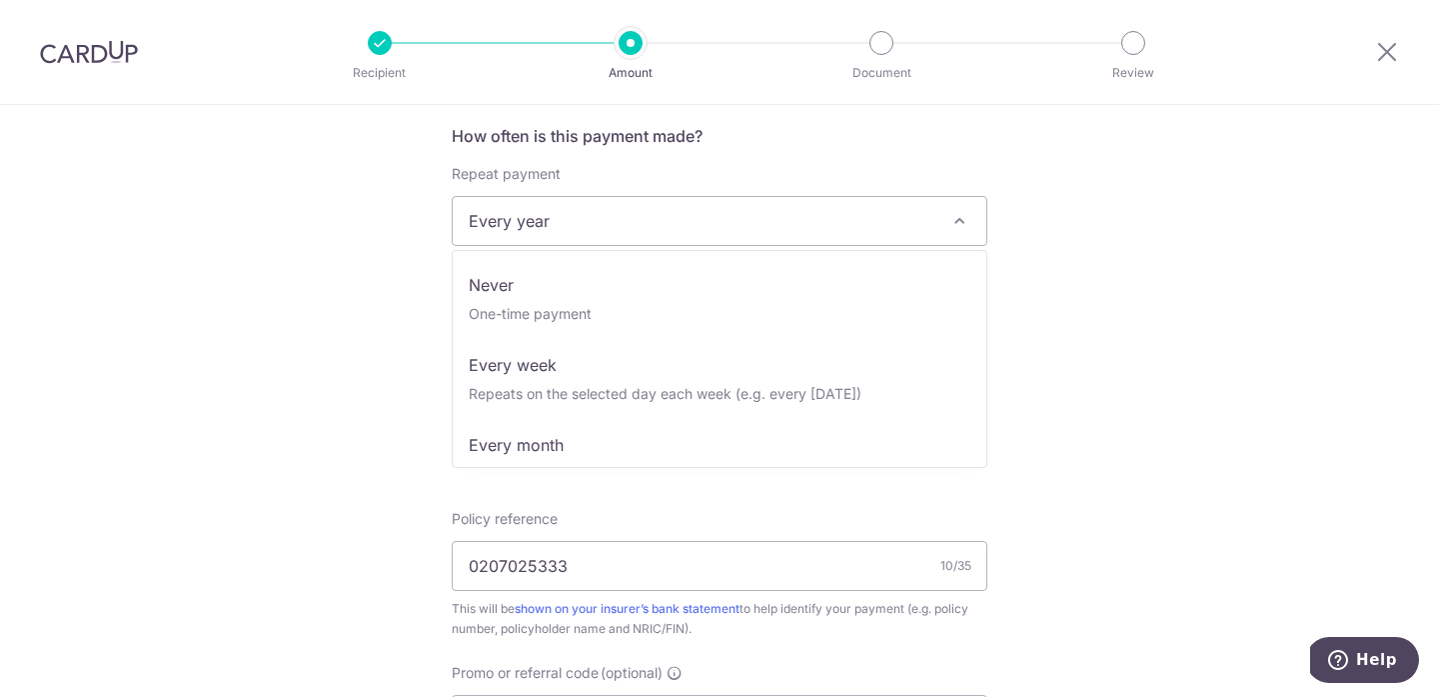
click at [737, 223] on span "Every year" at bounding box center [720, 221] width 534 height 48
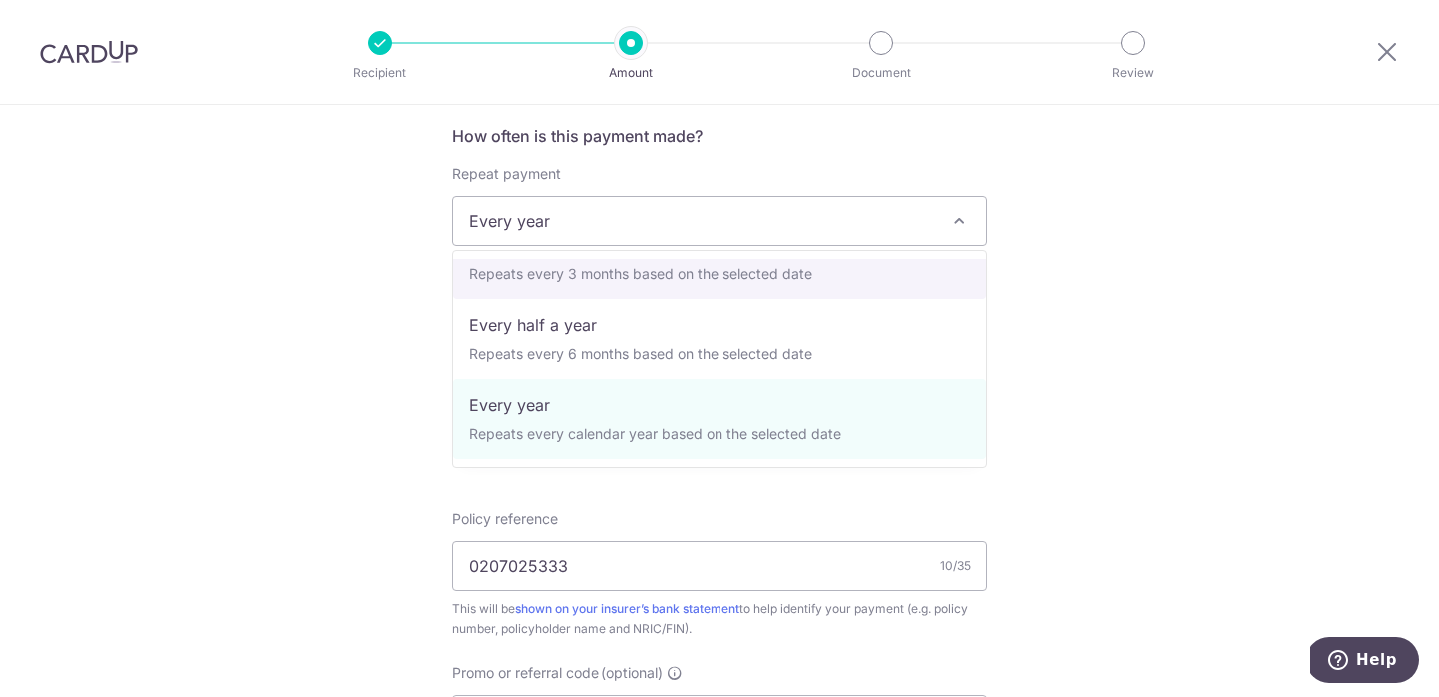
scroll to position [0, 0]
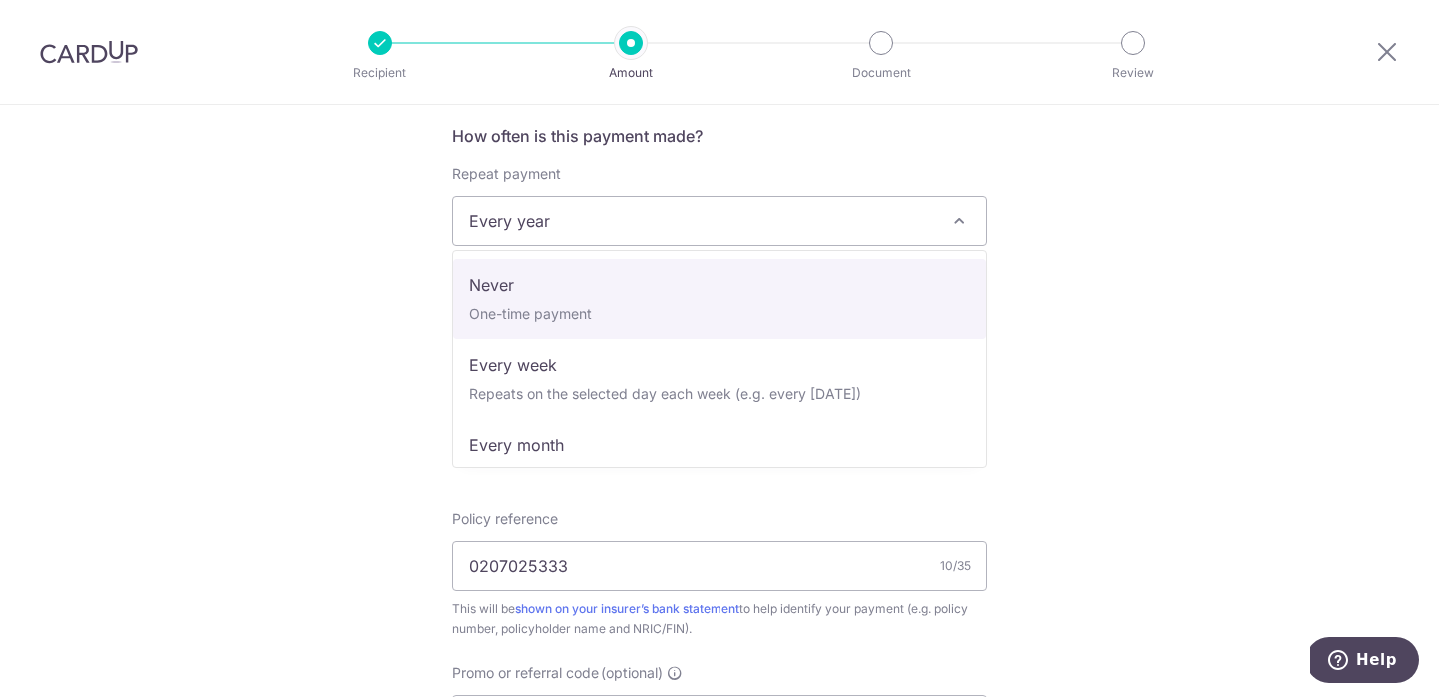
select select "1"
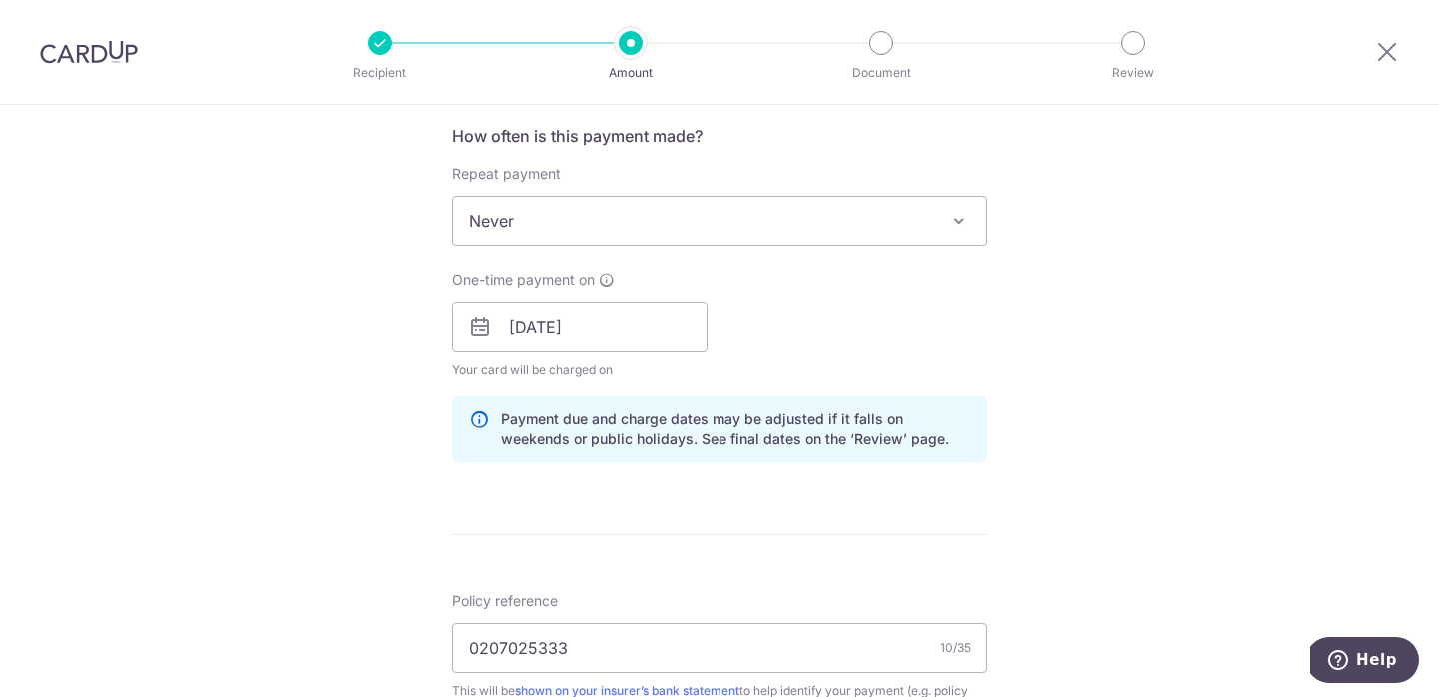
click at [777, 356] on div "One-time payment on [DATE] Your card will be charged on for the first payment *…" at bounding box center [720, 325] width 560 height 110
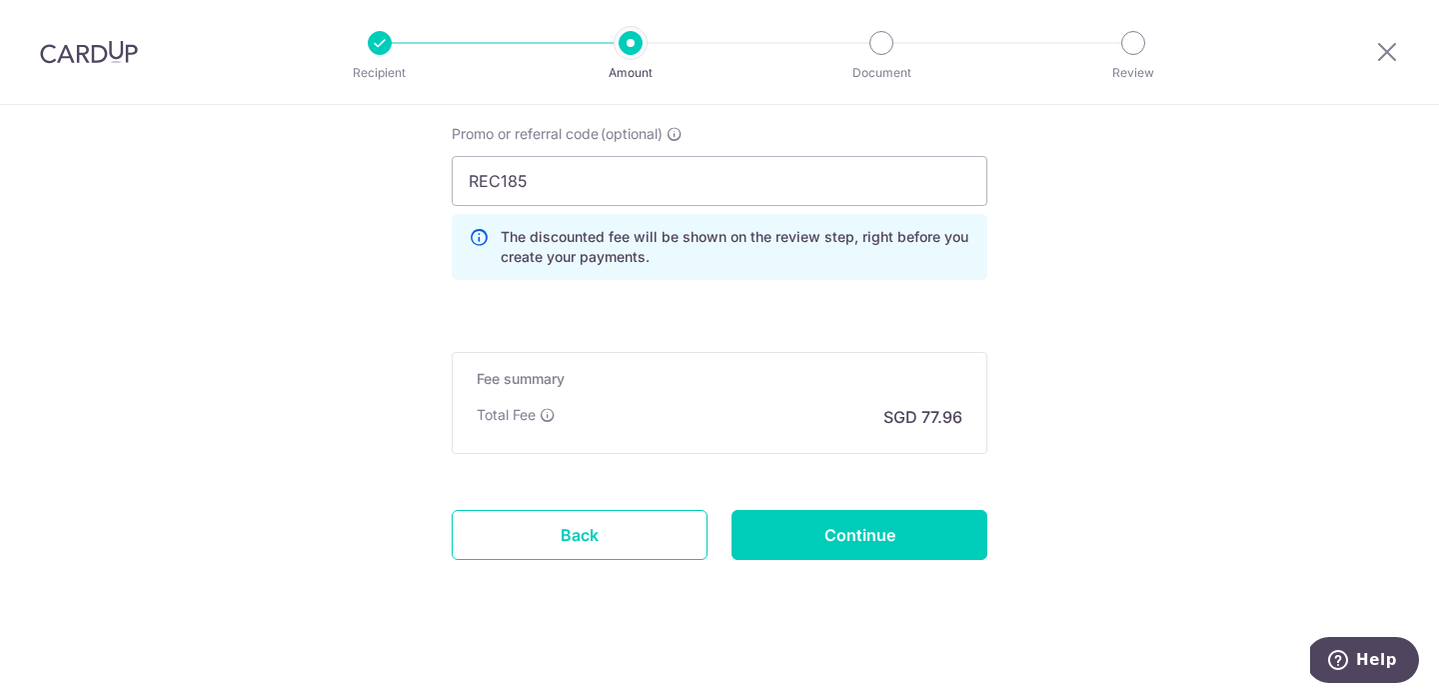
scroll to position [1378, 0]
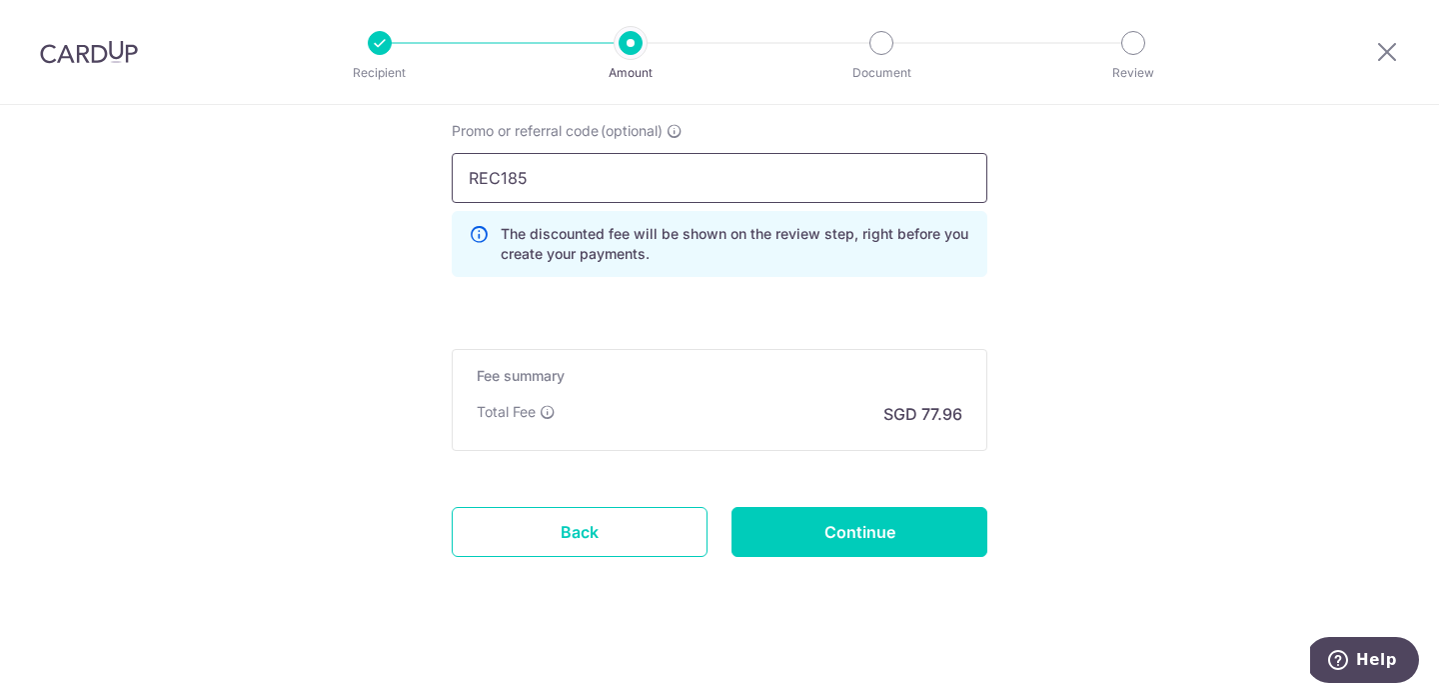
click at [737, 188] on input "REC185" at bounding box center [720, 178] width 536 height 50
paste input "OFF22"
type input "OFF225"
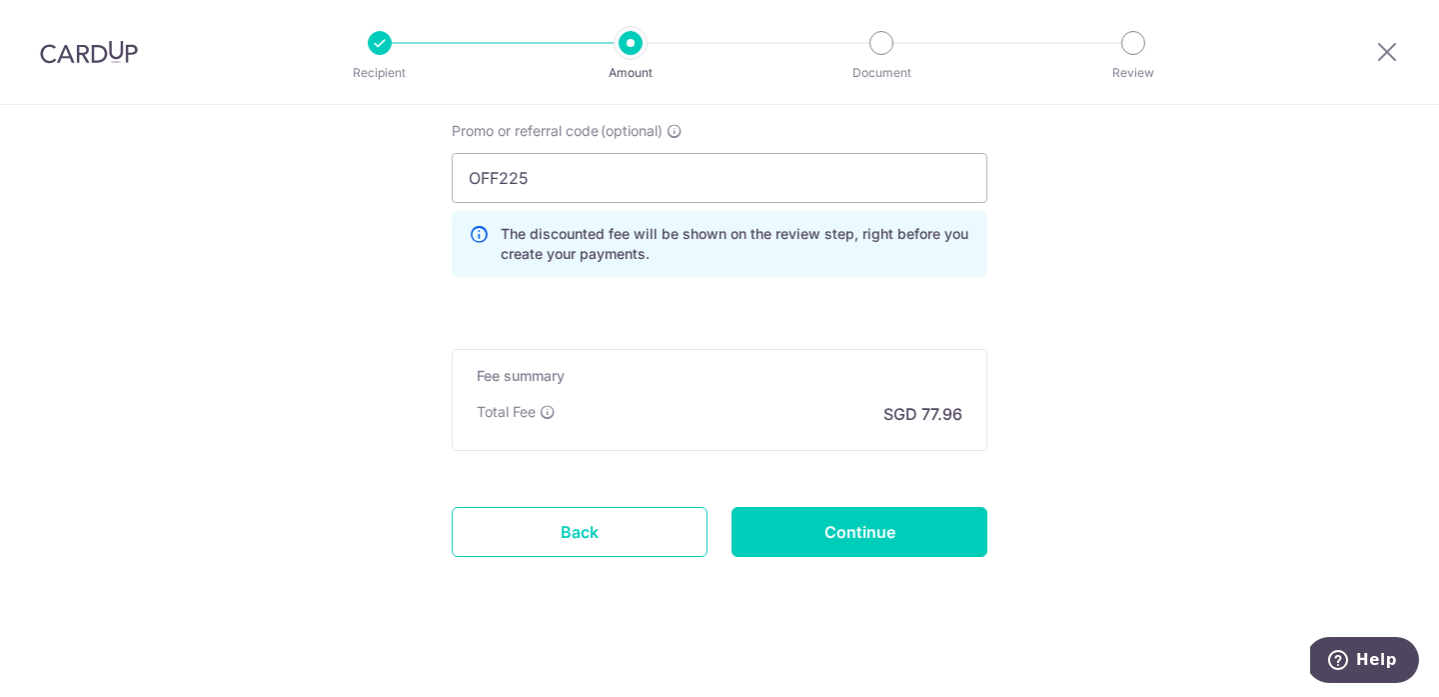
scroll to position [1388, 0]
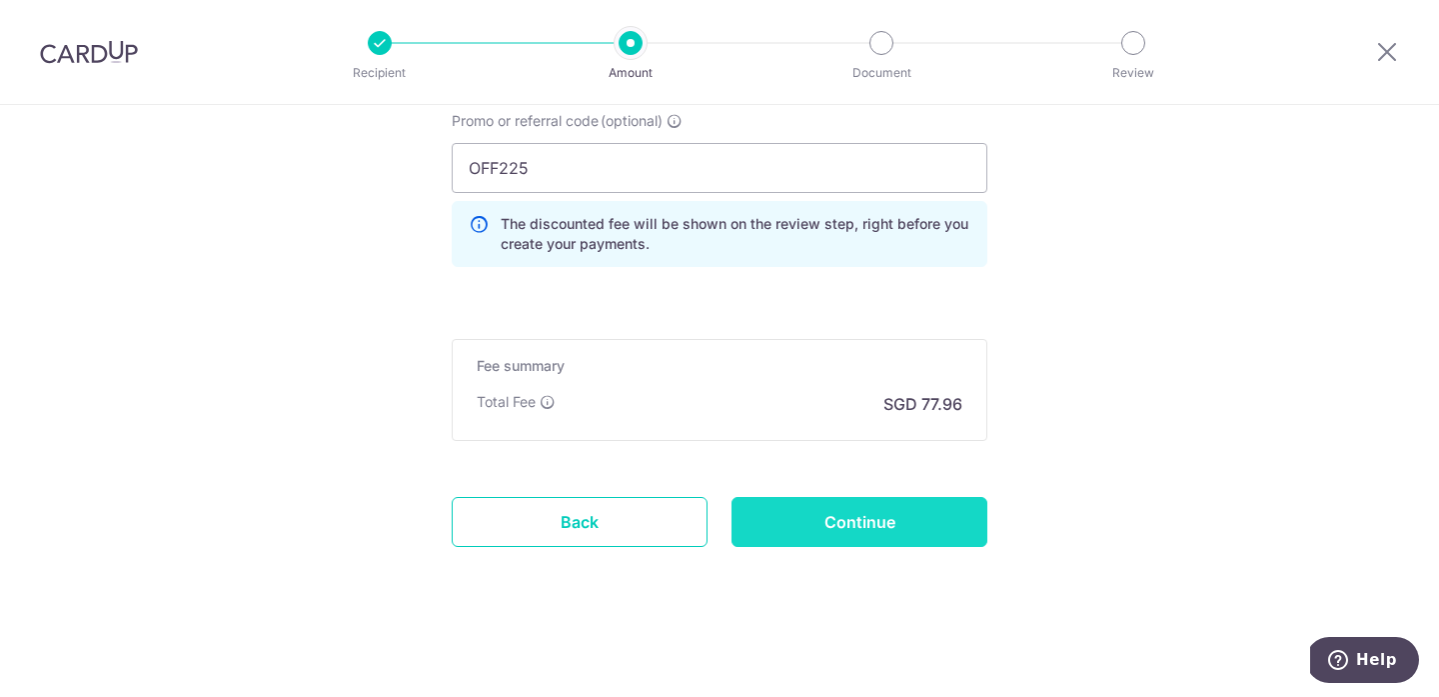
click at [847, 525] on input "Continue" at bounding box center [860, 522] width 256 height 50
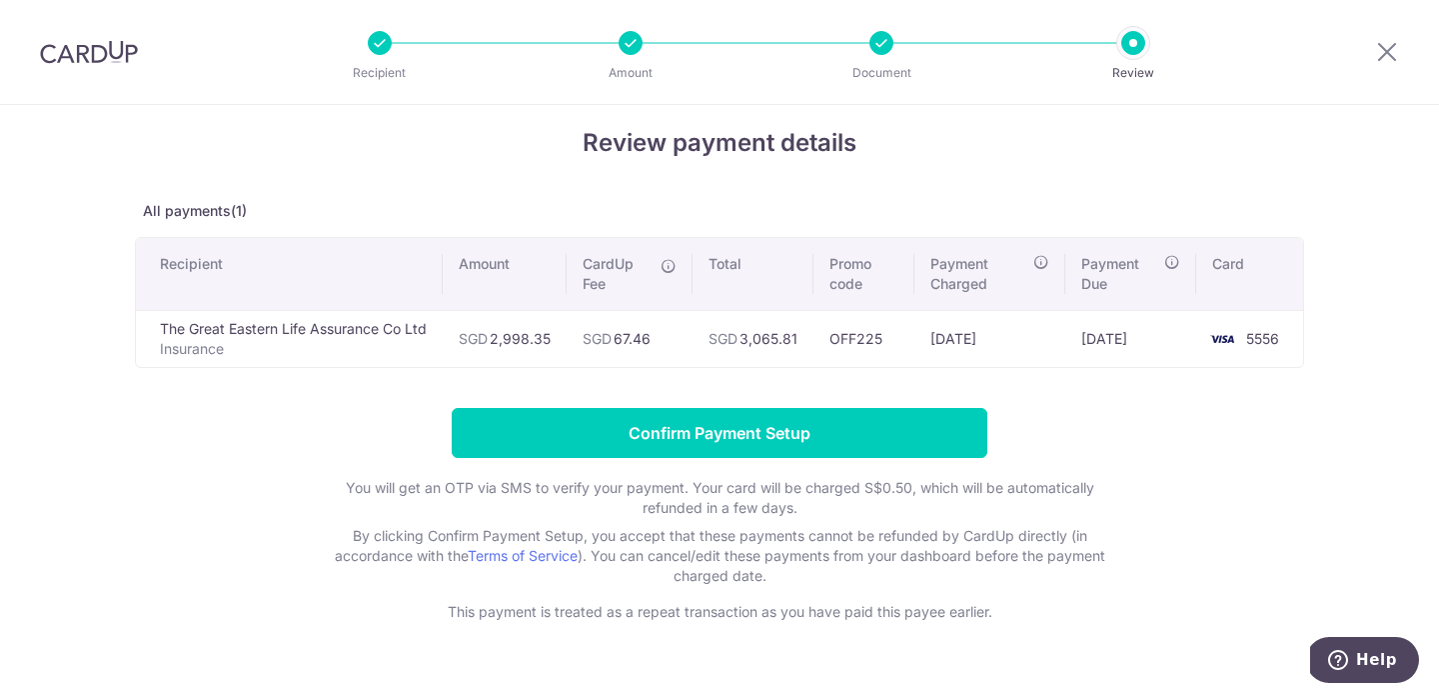
scroll to position [24, 0]
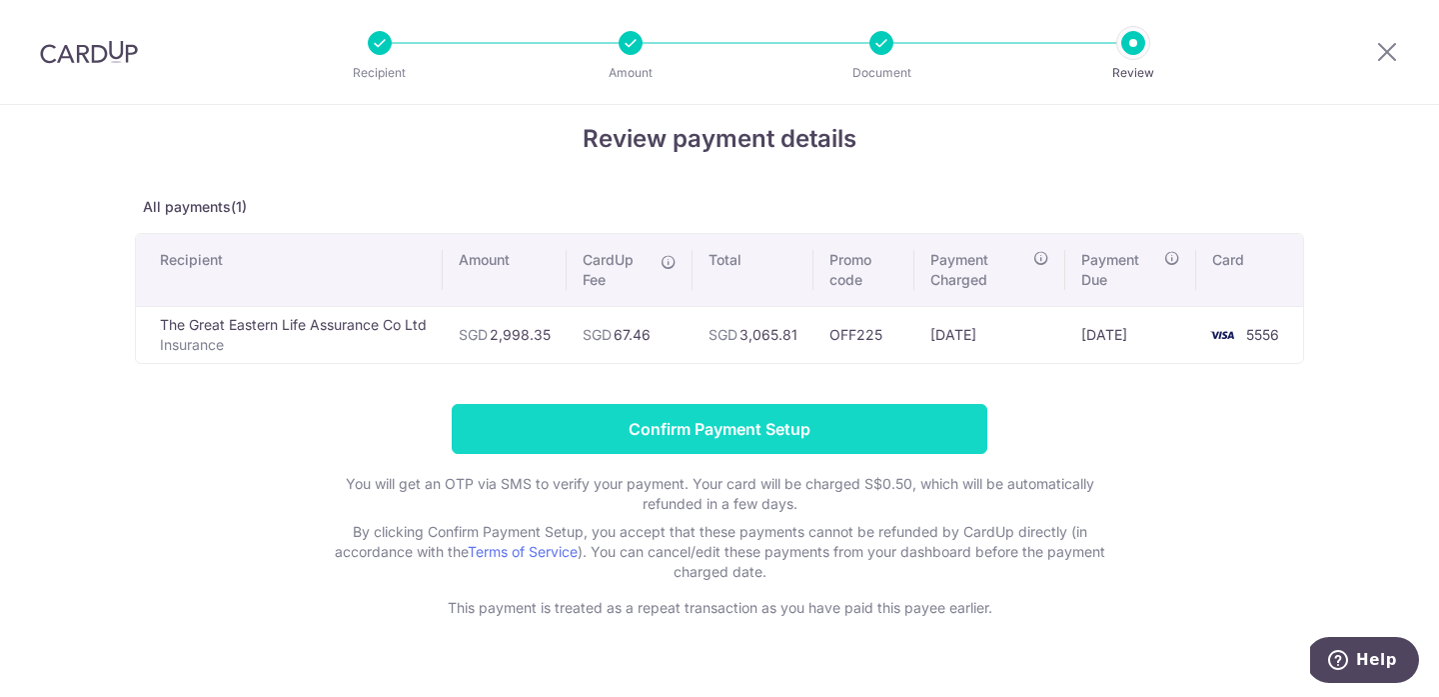
click at [774, 424] on input "Confirm Payment Setup" at bounding box center [720, 429] width 536 height 50
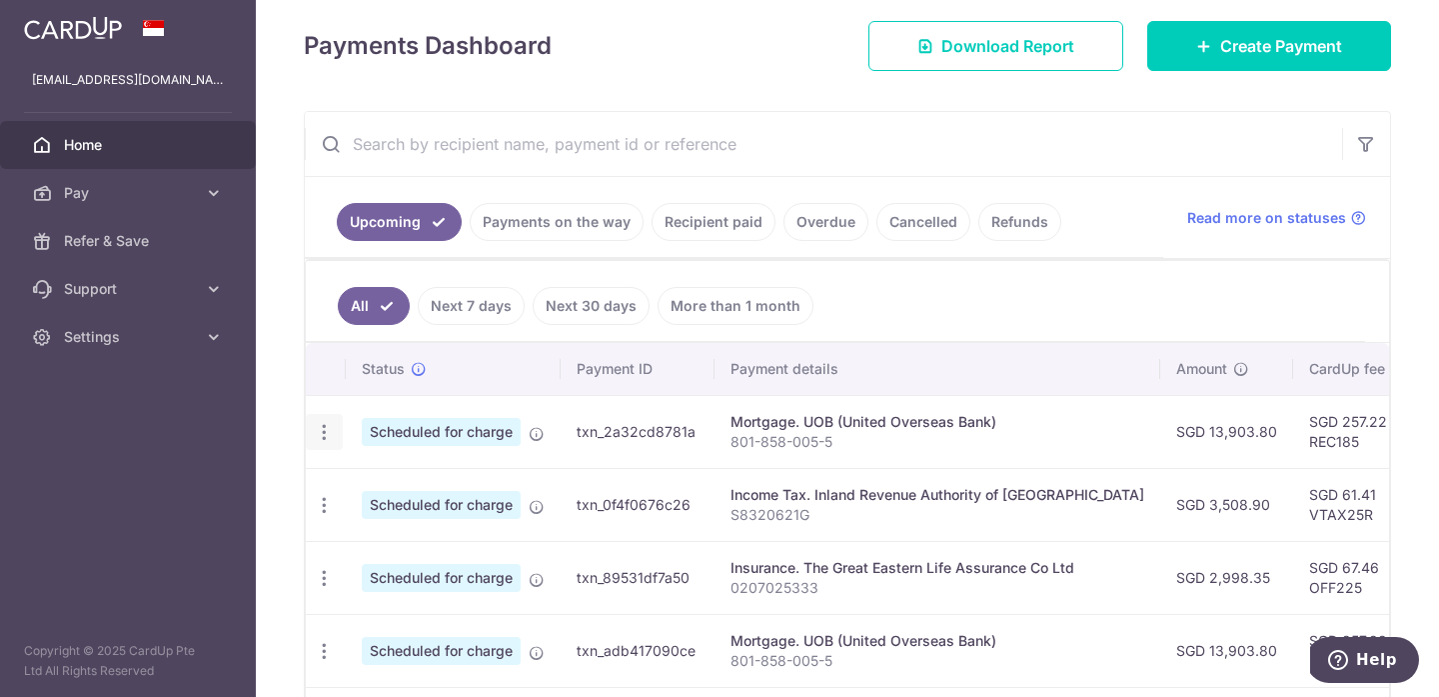
click at [322, 423] on icon "button" at bounding box center [324, 432] width 21 height 21
click at [358, 482] on link "Update payment" at bounding box center [411, 487] width 208 height 48
radio input "true"
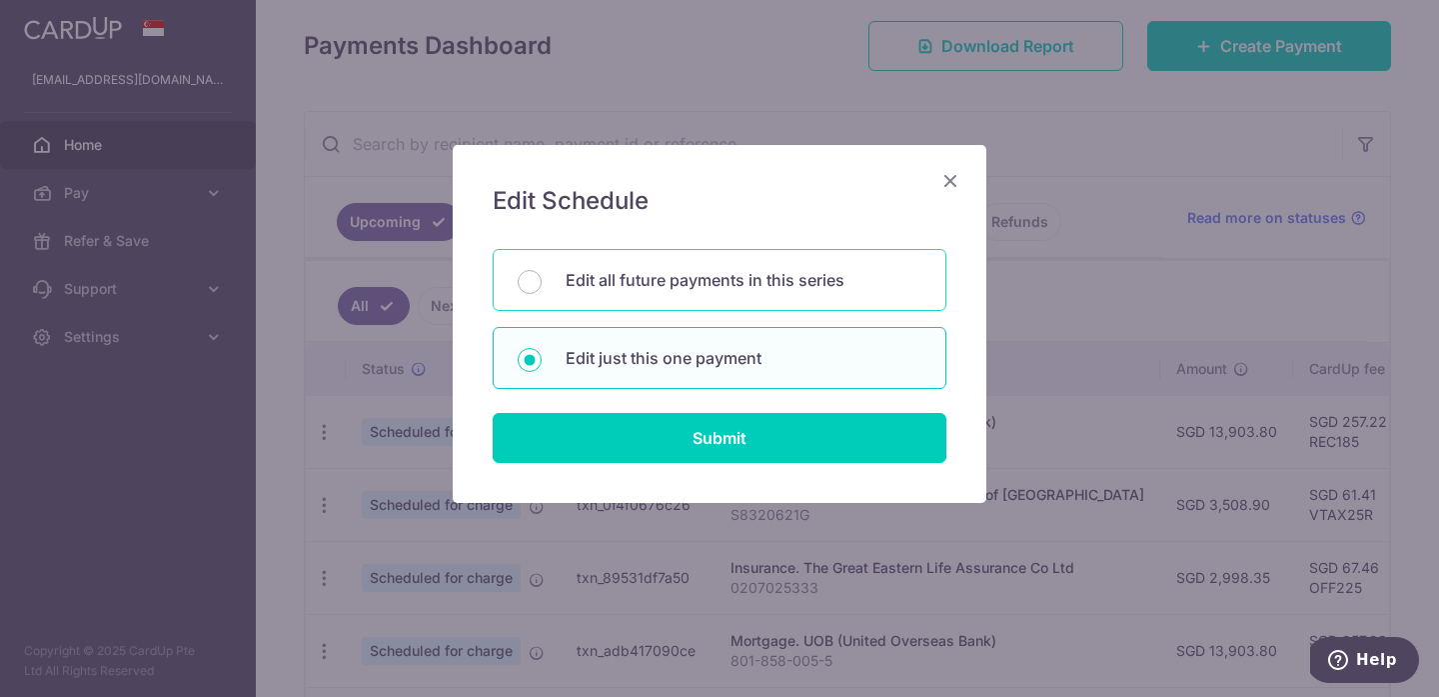
click at [599, 293] on div "Edit all future payments in this series" at bounding box center [720, 280] width 454 height 62
radio input "true"
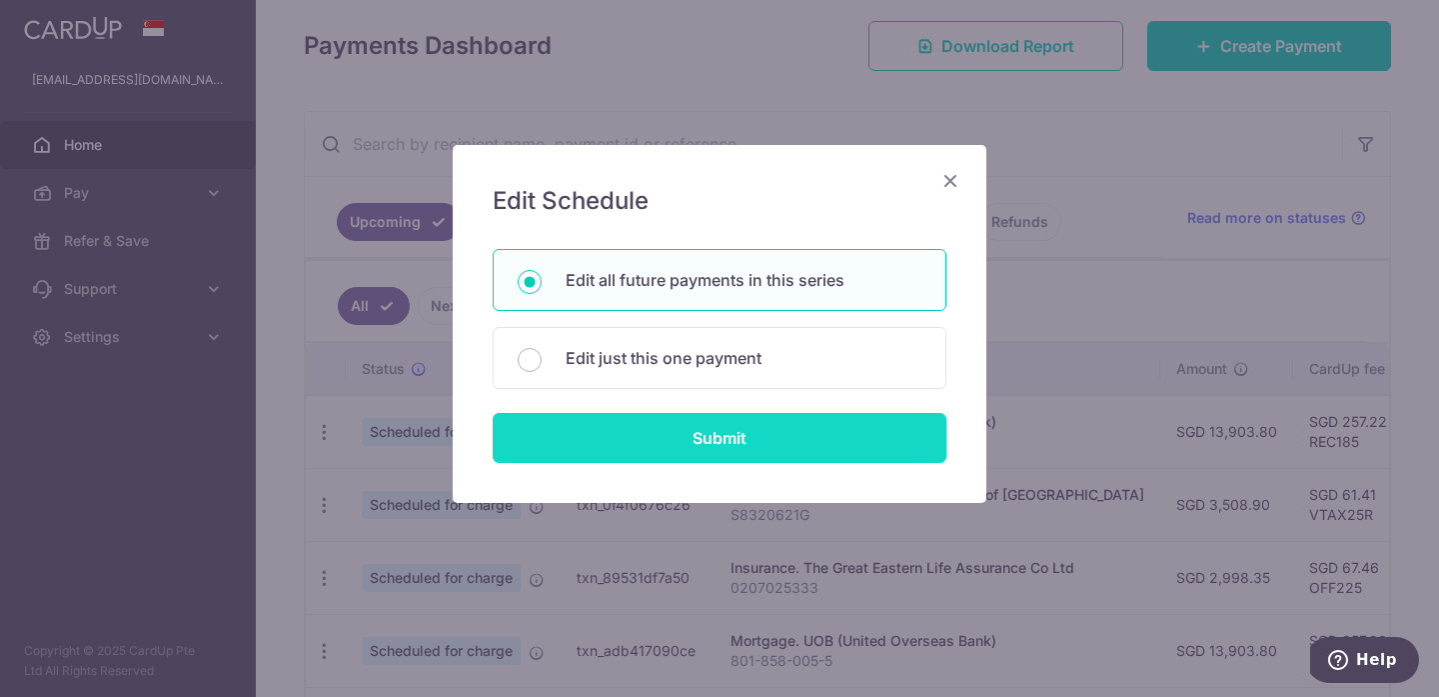
click at [626, 430] on input "Submit" at bounding box center [720, 438] width 454 height 50
radio input "true"
type input "13,903.80"
type input "801-858-005-5"
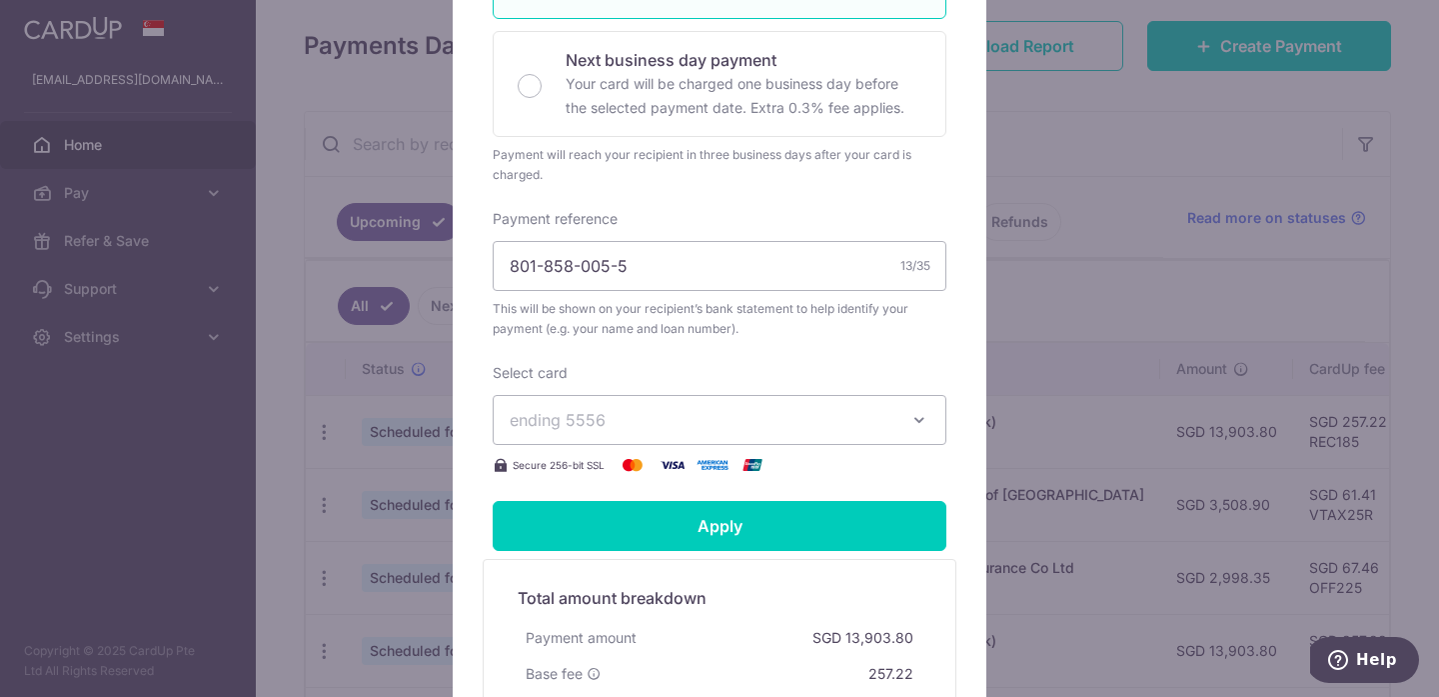
scroll to position [485, 0]
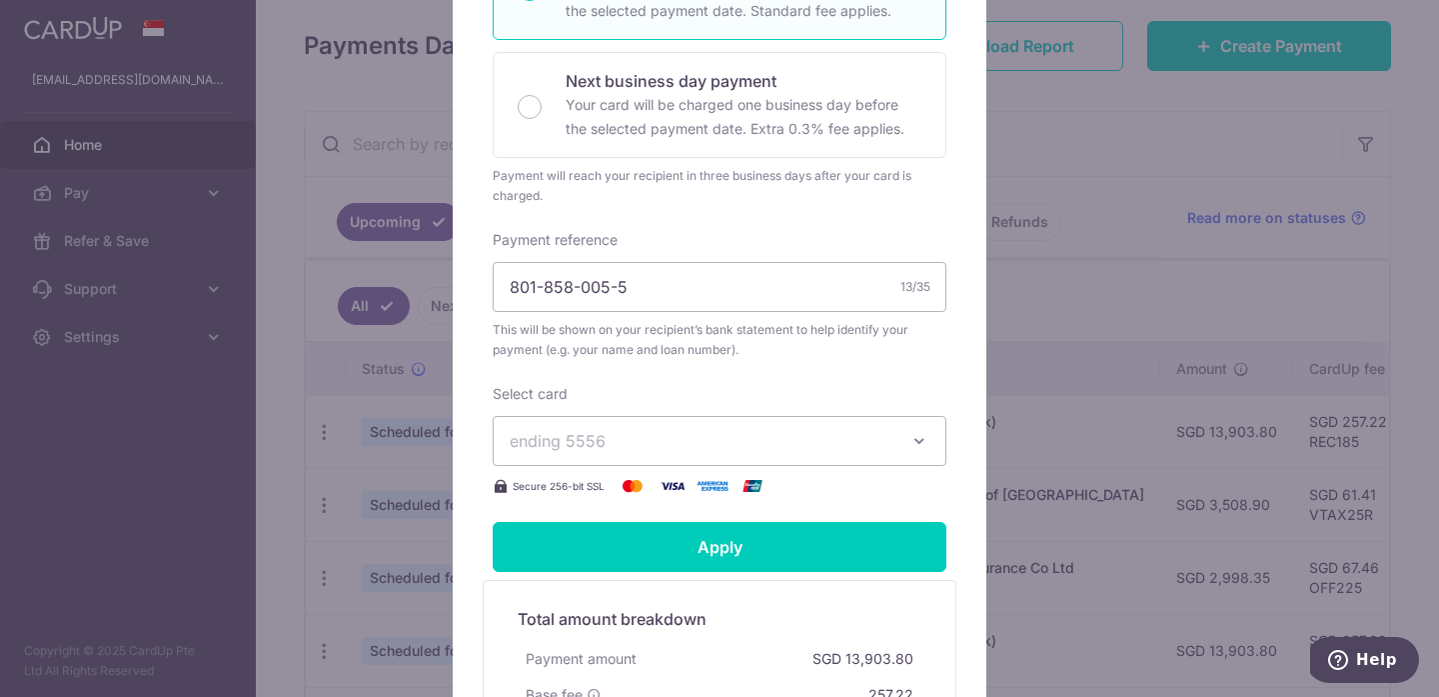
click at [605, 341] on span "This will be shown on your recipient’s bank statement to help identify your pay…" at bounding box center [720, 340] width 454 height 40
click at [656, 365] on div "Enter payment amount 13,903.80 13903.80 SGD To change the payment amount, pleas…" at bounding box center [720, 151] width 454 height 694
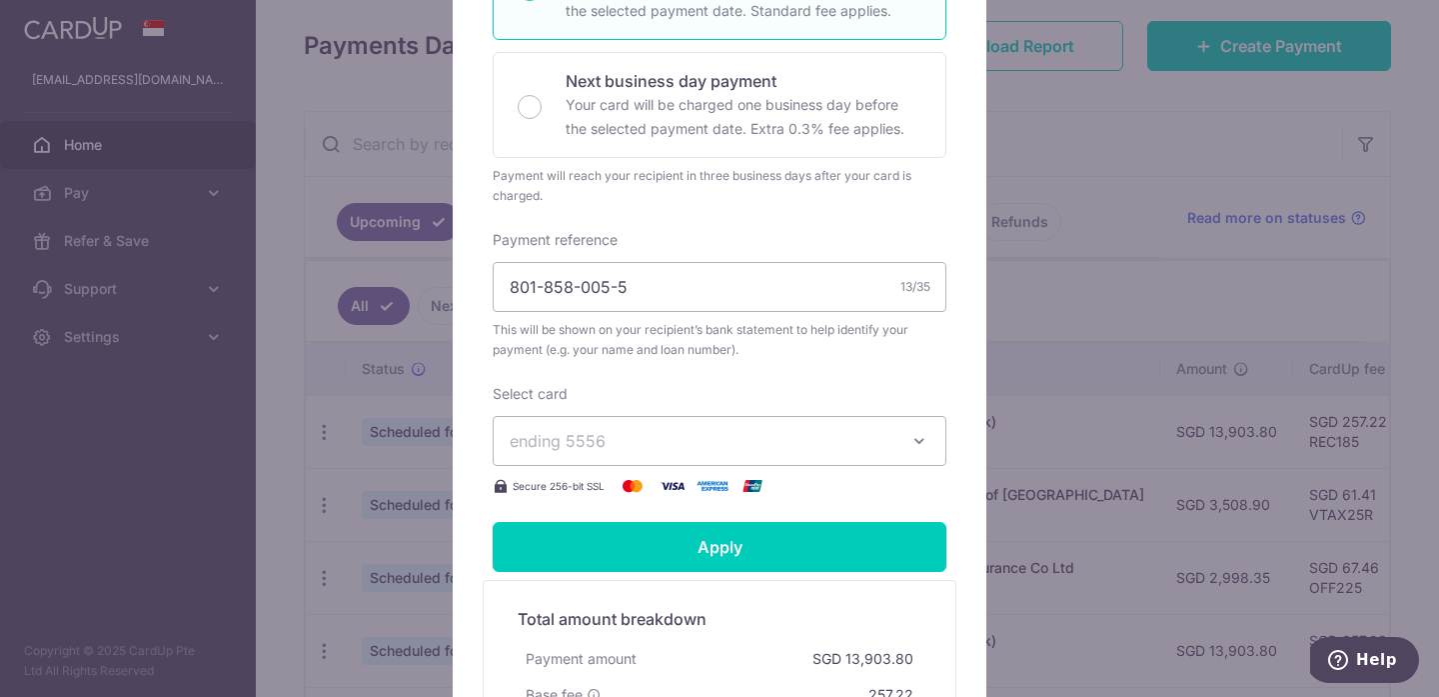
click at [641, 338] on span "This will be shown on your recipient’s bank statement to help identify your pay…" at bounding box center [720, 340] width 454 height 40
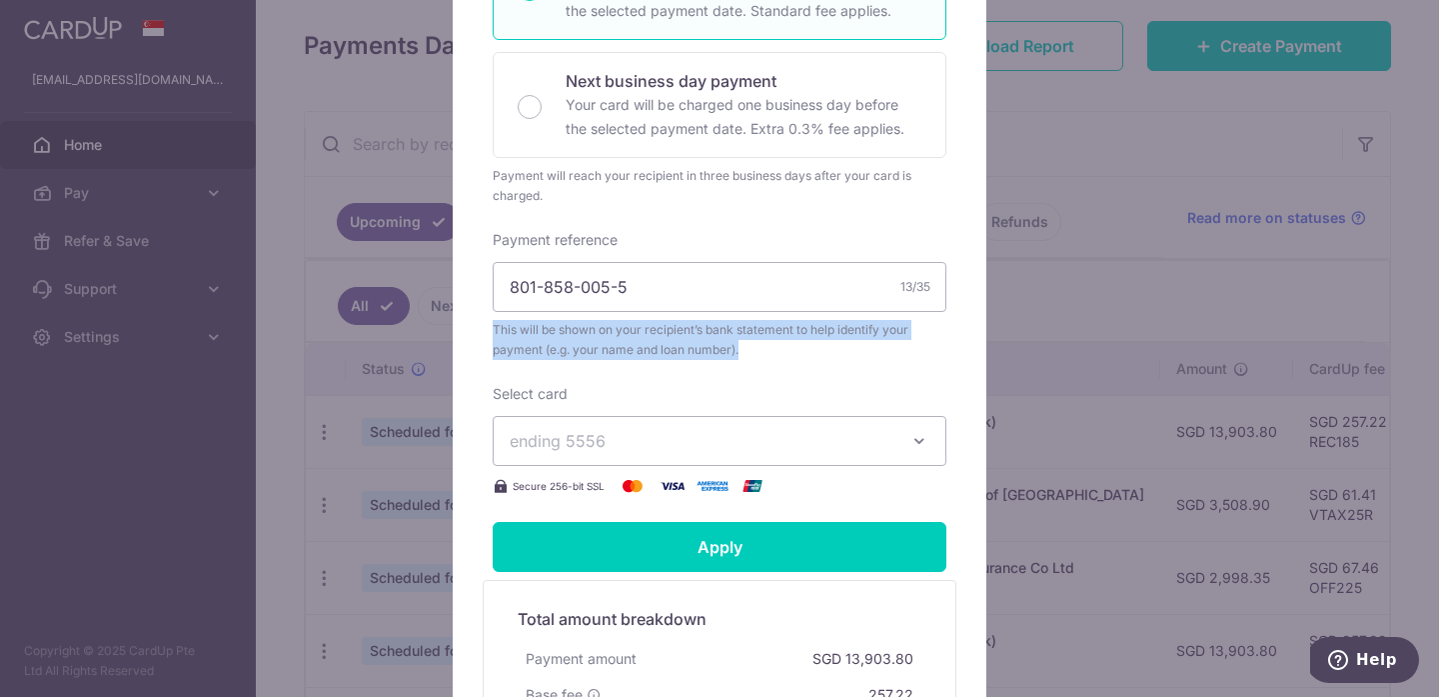
click at [658, 367] on div "Enter payment amount 13,903.80 13903.80 SGD To change the payment amount, pleas…" at bounding box center [720, 151] width 454 height 694
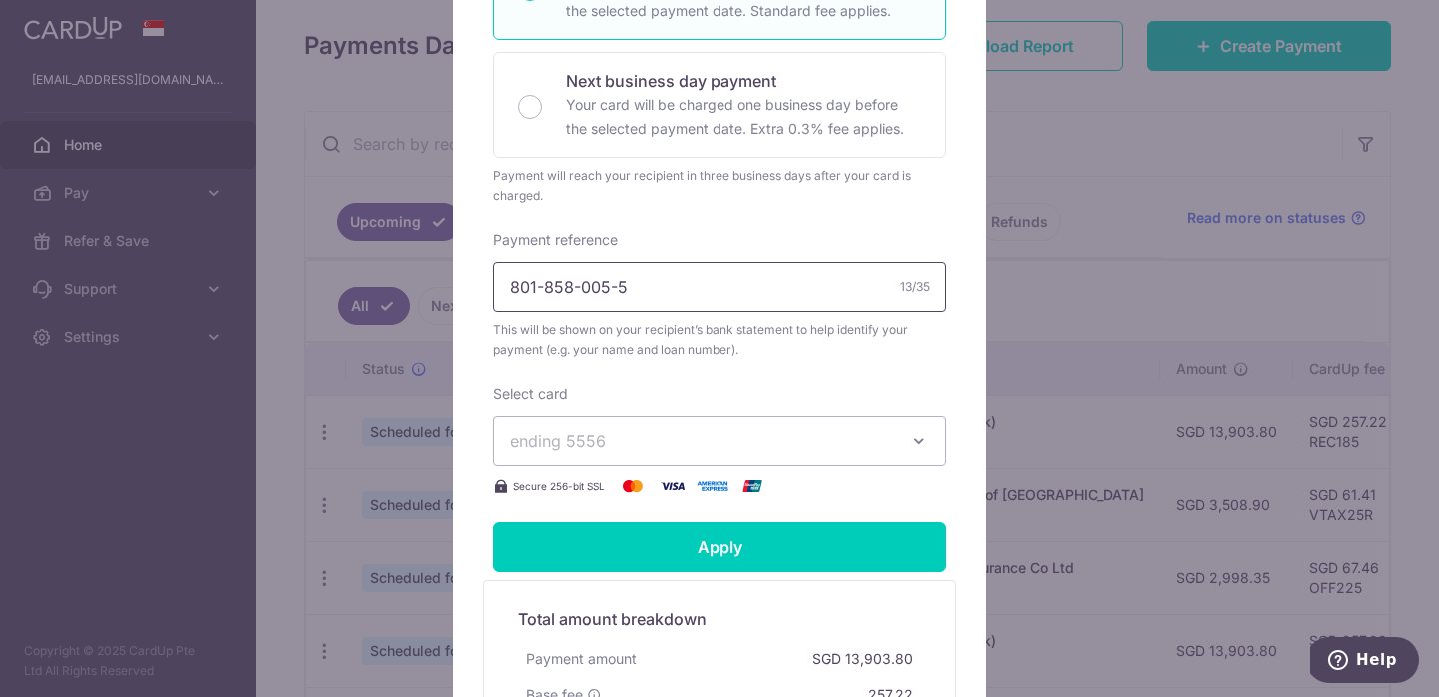
click at [668, 286] on input "801-858-005-5" at bounding box center [720, 287] width 454 height 50
click at [679, 353] on span "This will be shown on your recipient’s bank statement to help identify your pay…" at bounding box center [720, 340] width 454 height 40
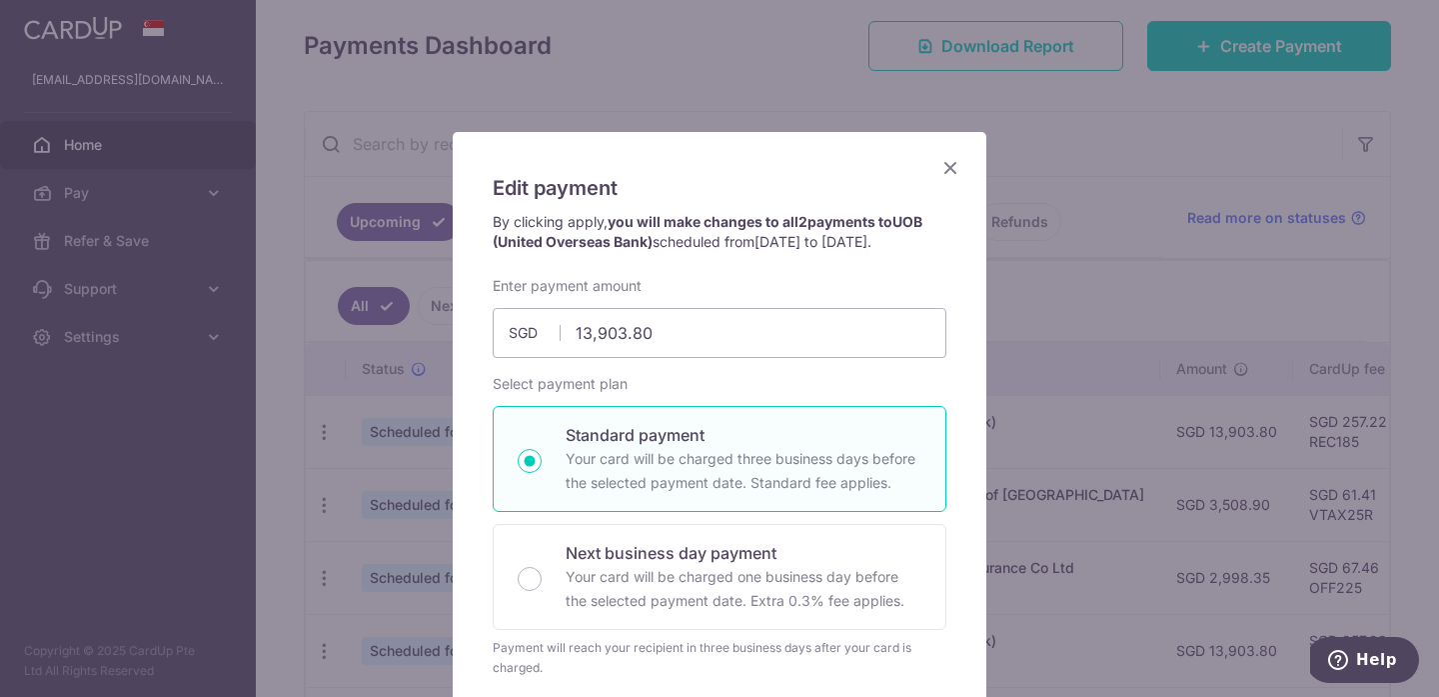
scroll to position [4, 0]
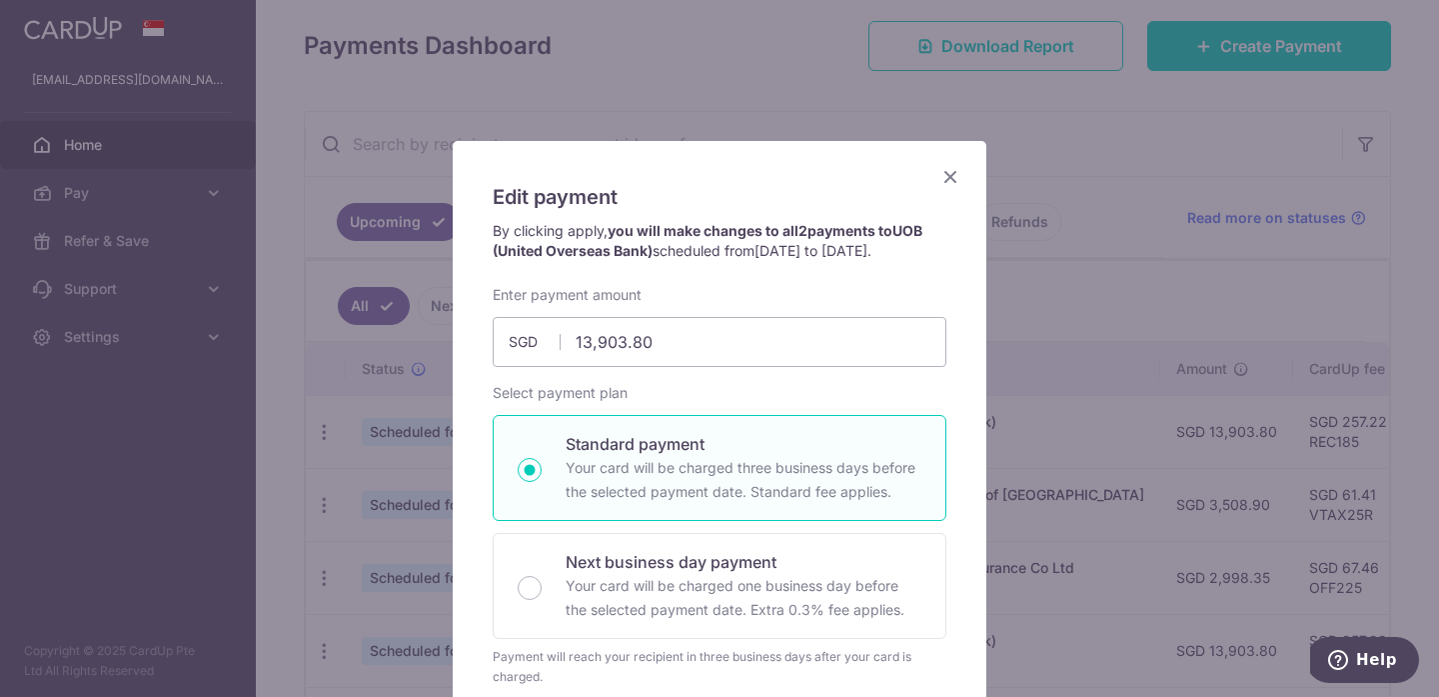
click at [637, 241] on p "By clicking apply, you will make changes to all 2 payments to UOB (United Overs…" at bounding box center [720, 241] width 454 height 40
click at [703, 263] on div "By clicking apply, you will make changes to all 2 payments to UOB (United Overs…" at bounding box center [720, 253] width 474 height 64
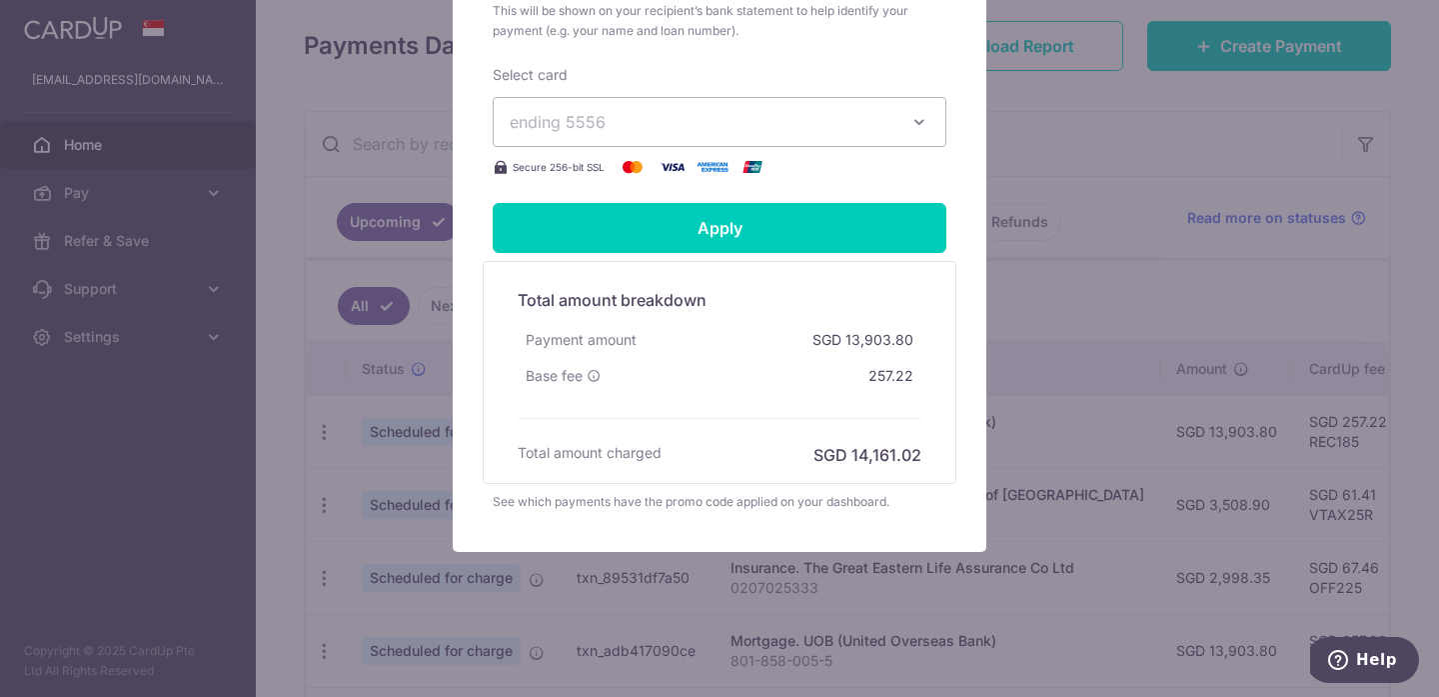
scroll to position [0, 0]
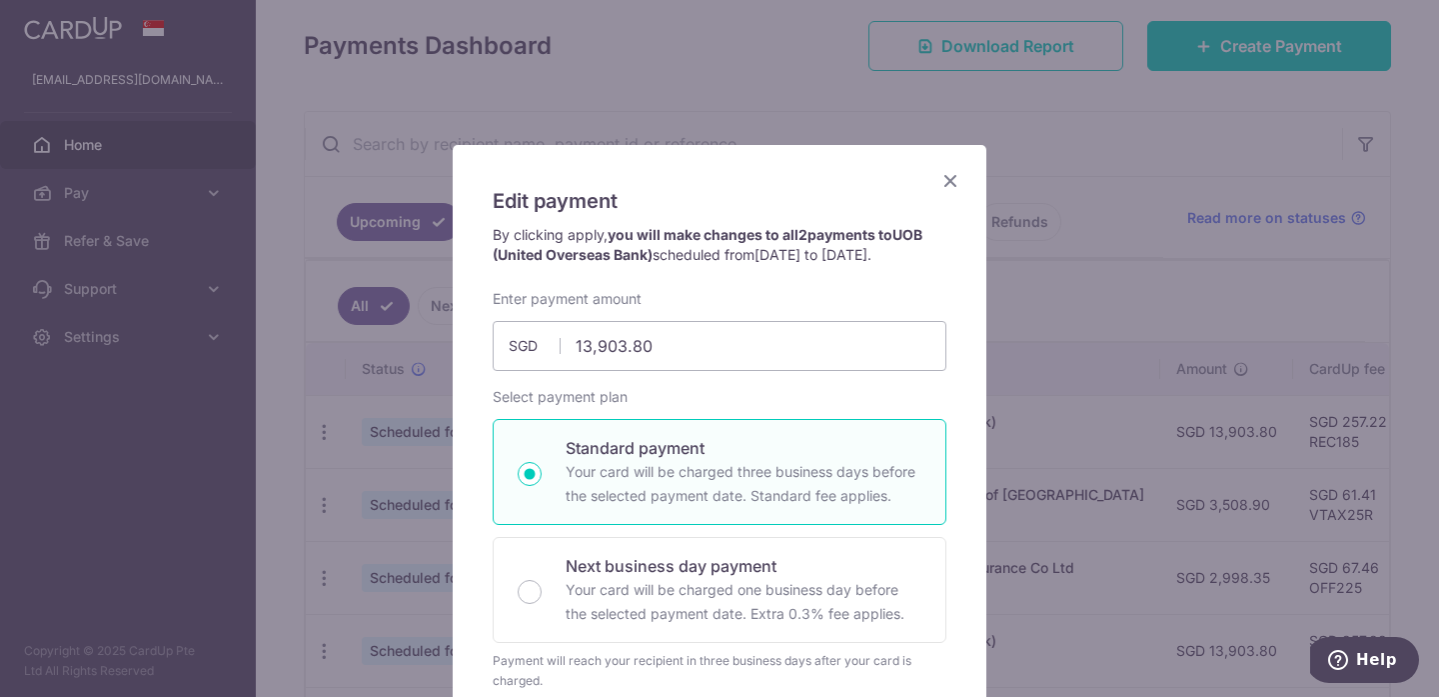
click at [953, 176] on icon "Close" at bounding box center [951, 180] width 24 height 25
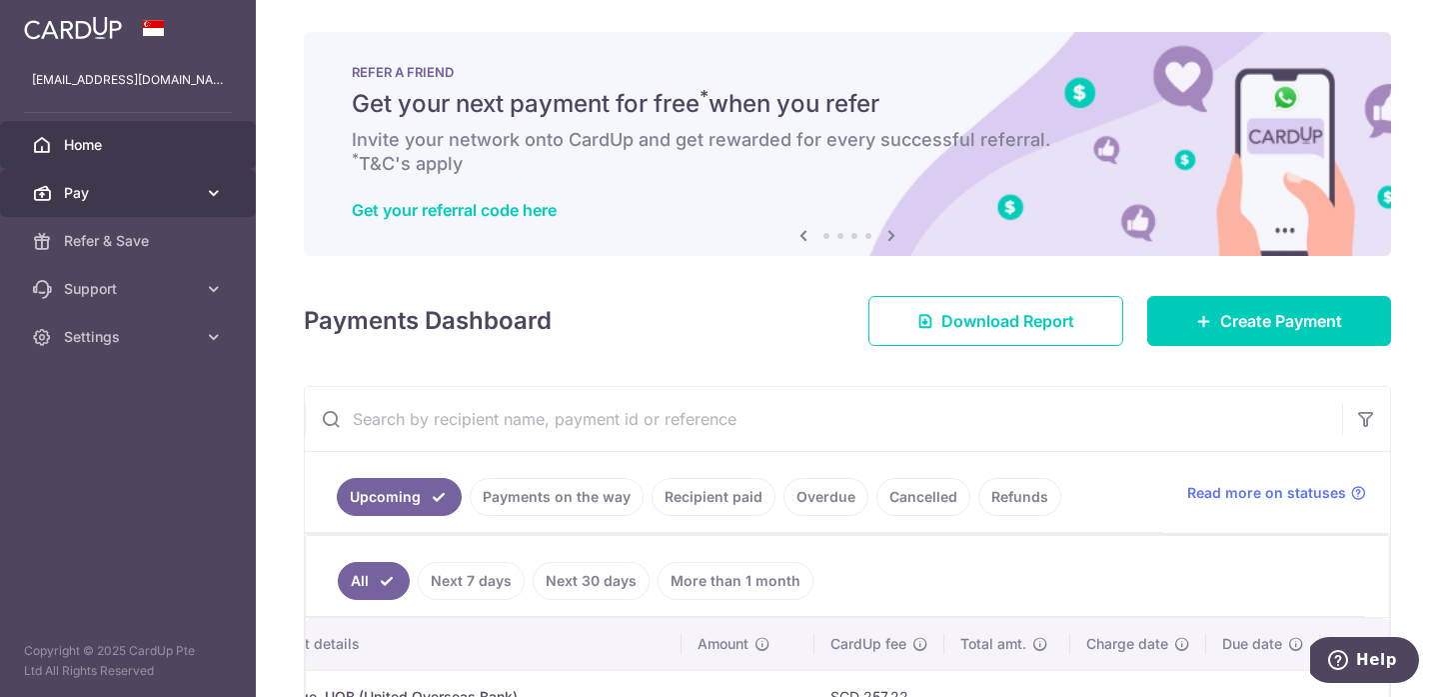
click at [128, 191] on span "Pay" at bounding box center [130, 193] width 132 height 20
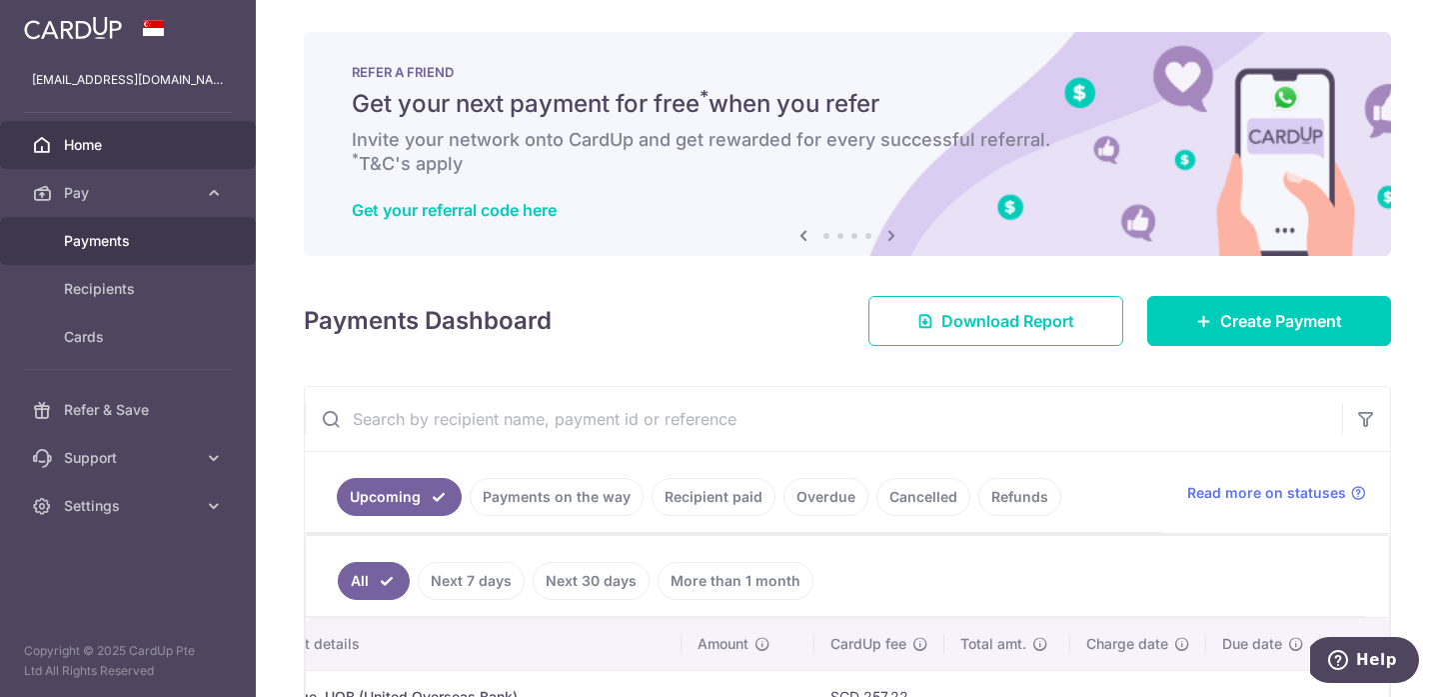
click at [158, 244] on span "Payments" at bounding box center [130, 241] width 132 height 20
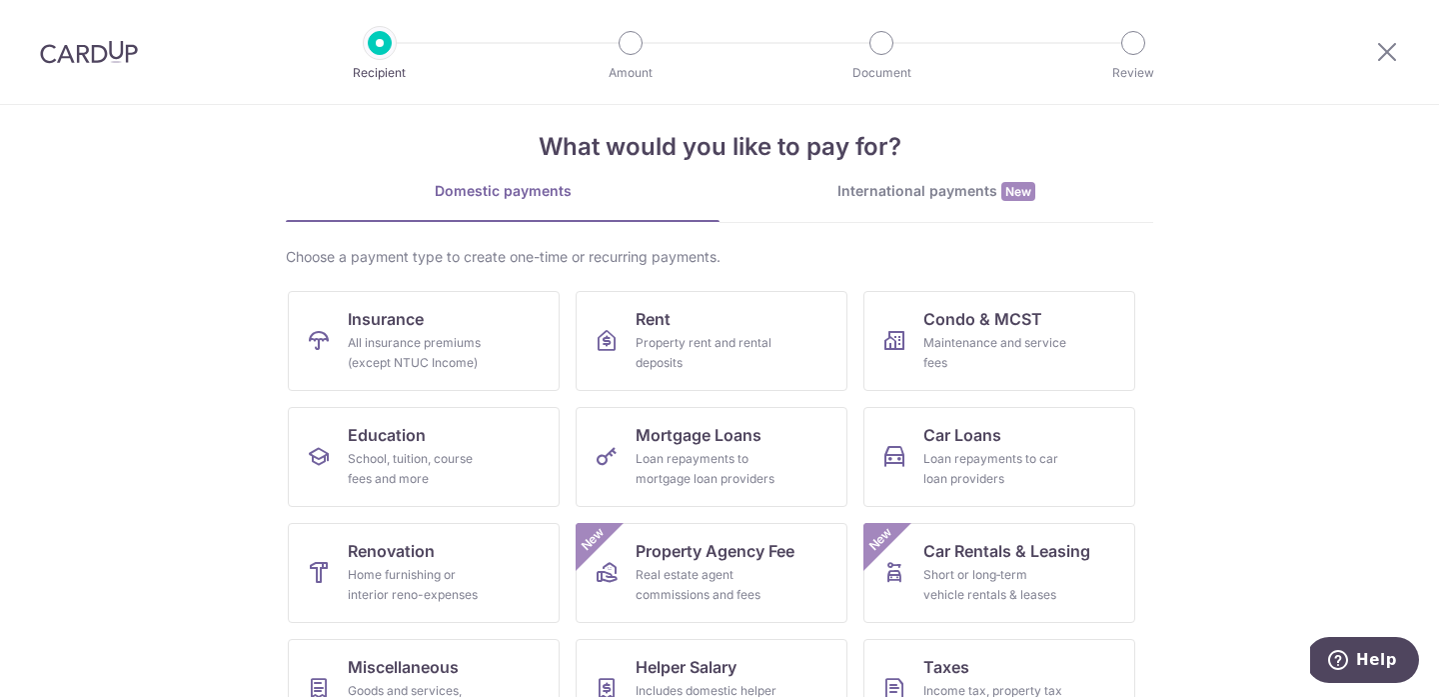
scroll to position [57, 0]
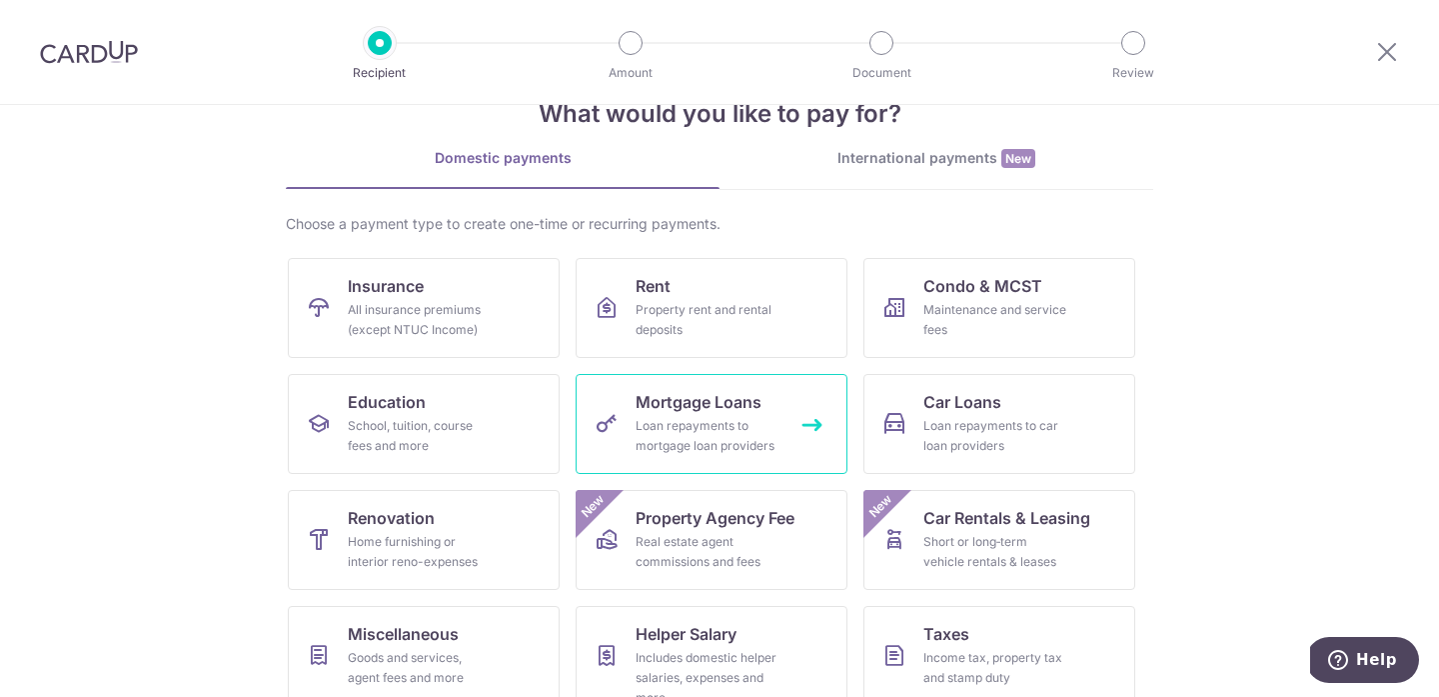
click at [660, 437] on div "Loan repayments to mortgage loan providers" at bounding box center [708, 436] width 144 height 40
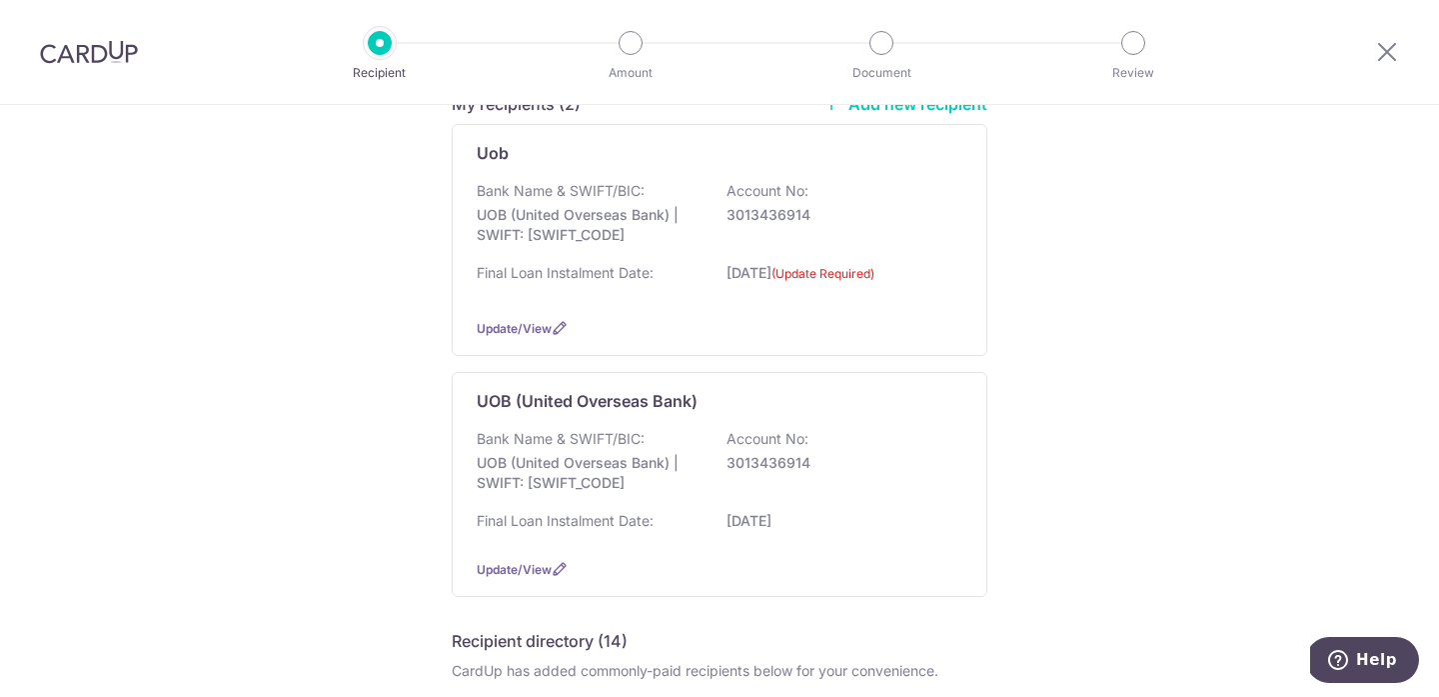
scroll to position [255, 0]
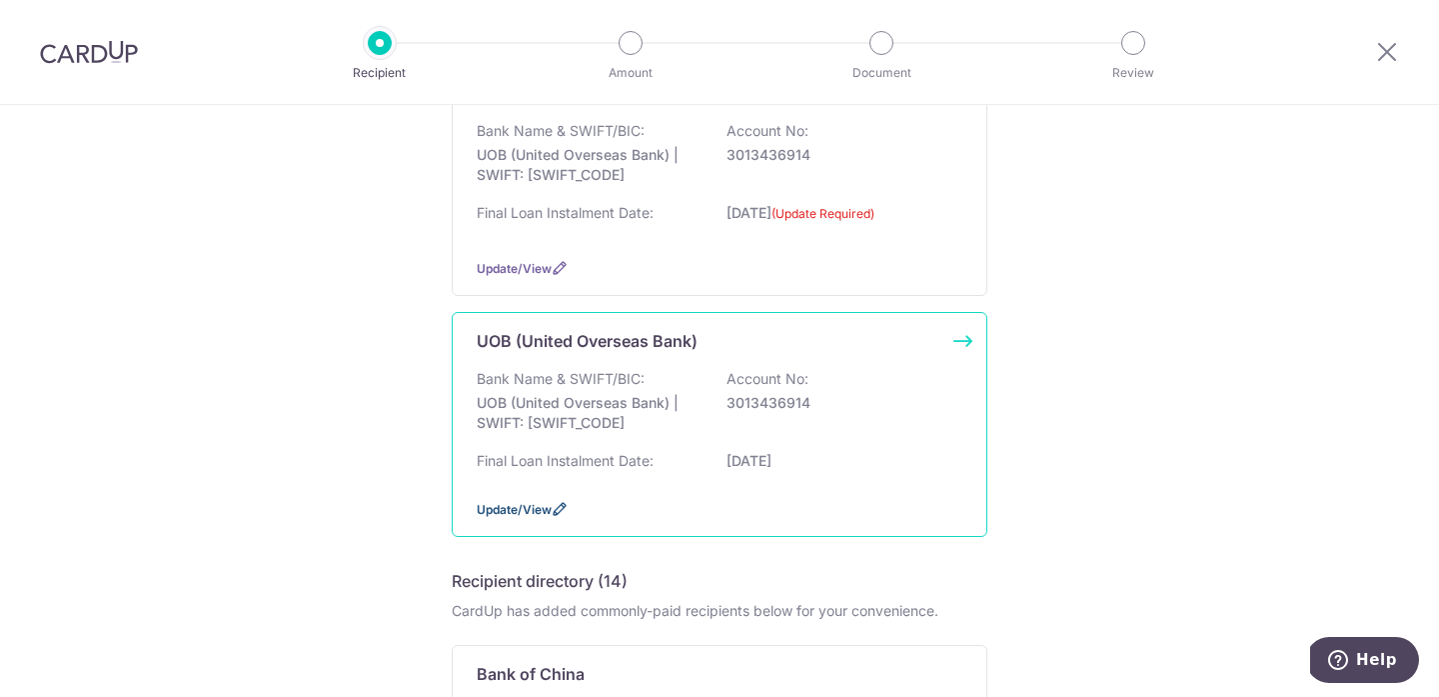
click at [530, 503] on span "Update/View" at bounding box center [514, 509] width 75 height 15
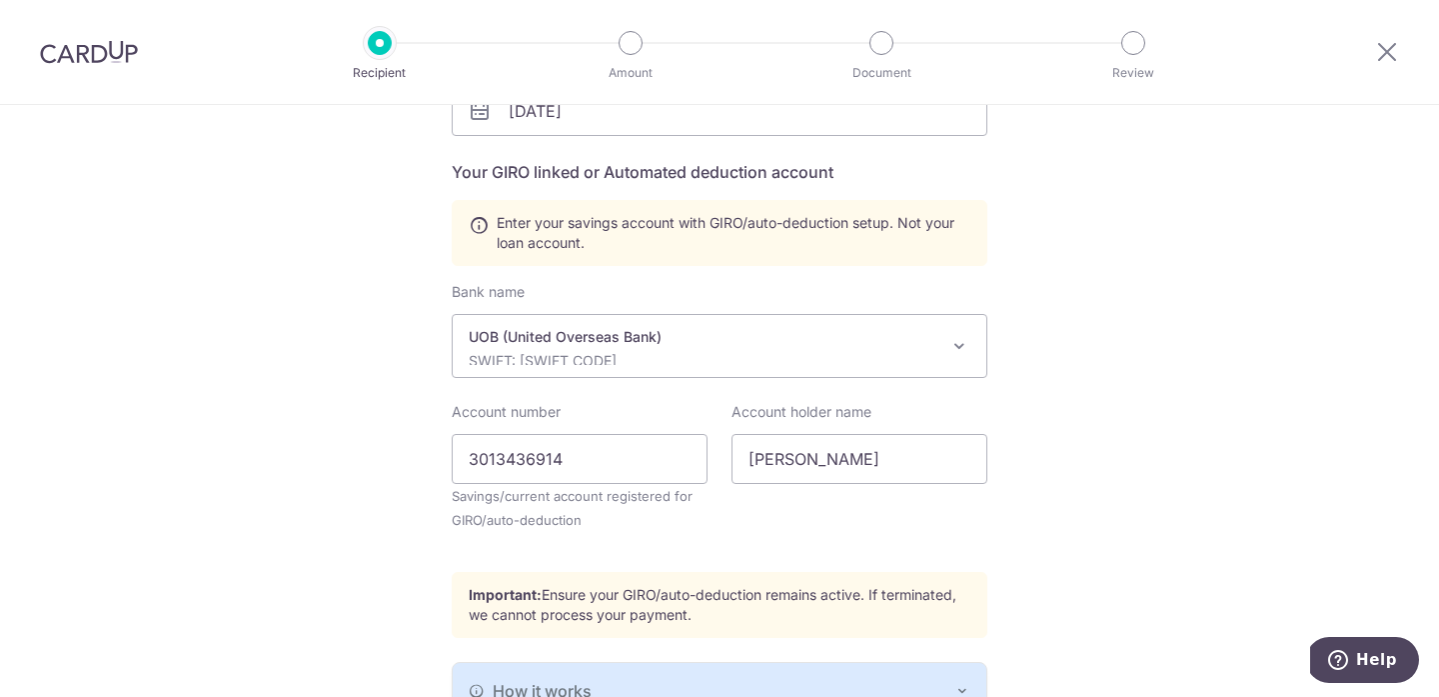
scroll to position [381, 0]
